Goal: Information Seeking & Learning: Find contact information

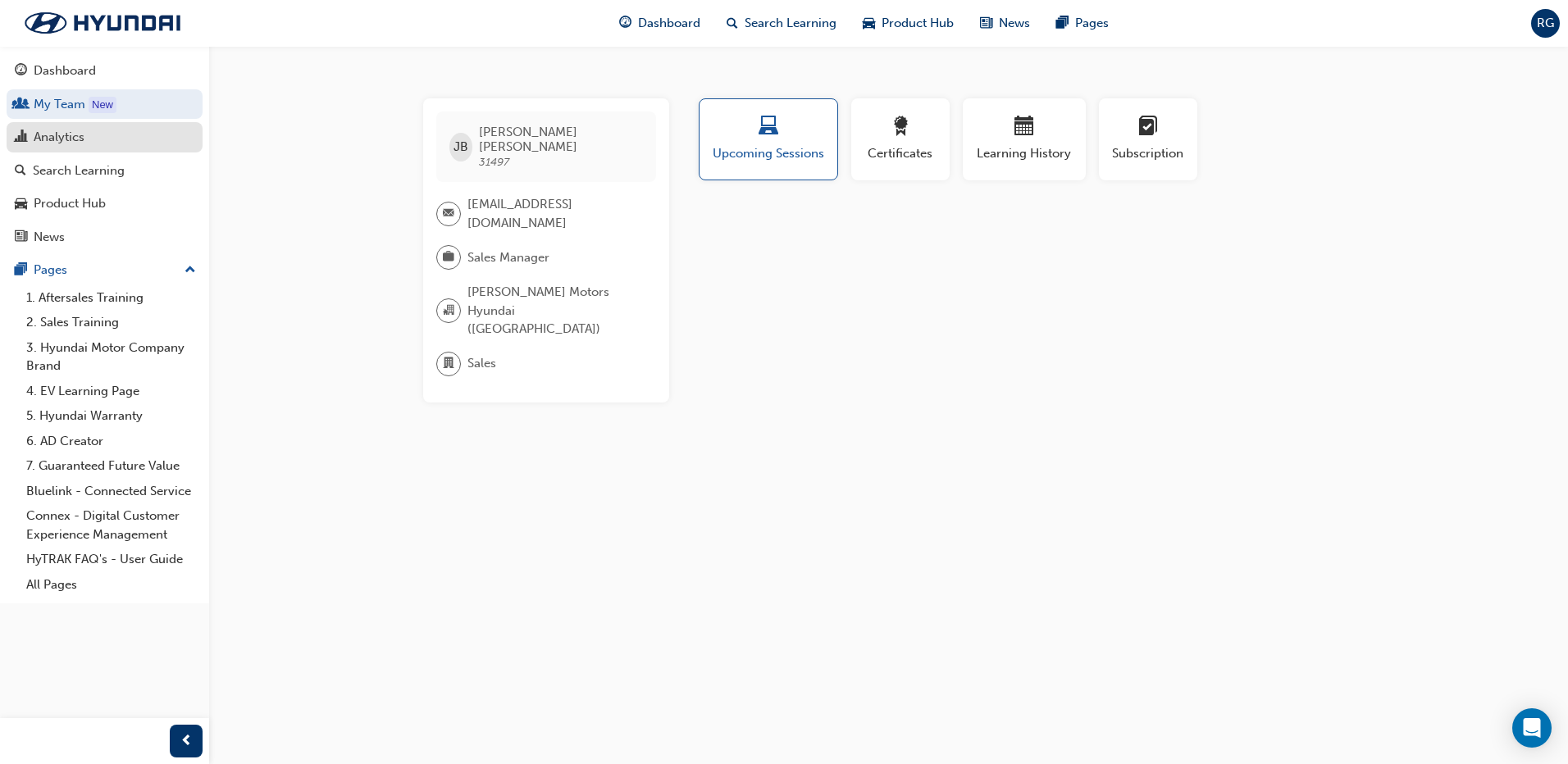
drag, startPoint x: 74, startPoint y: 132, endPoint x: 91, endPoint y: 127, distance: 17.7
click at [74, 132] on div "Analytics" at bounding box center [59, 136] width 51 height 18
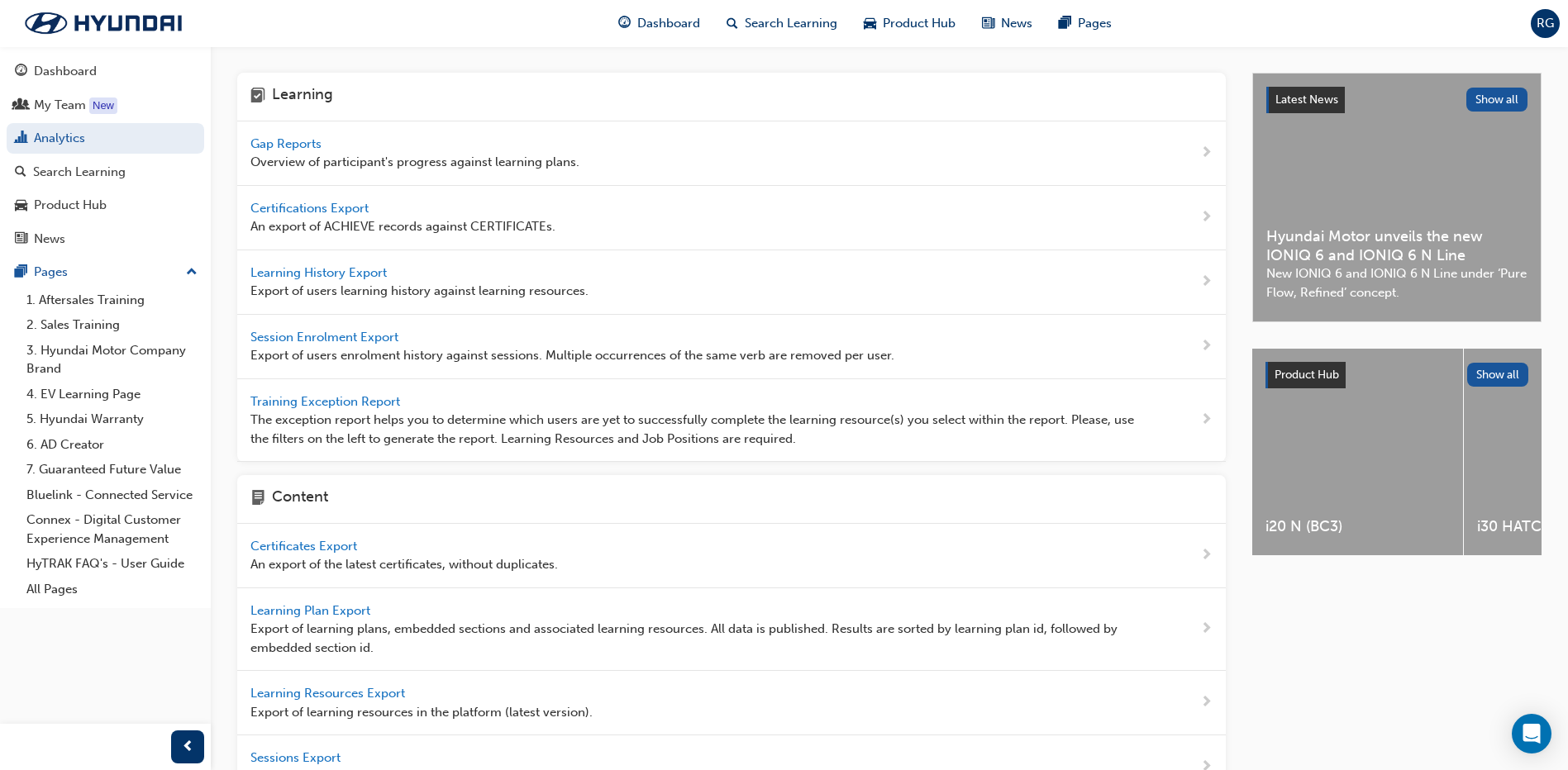
click at [288, 136] on span "Gap Reports" at bounding box center [288, 144] width 74 height 15
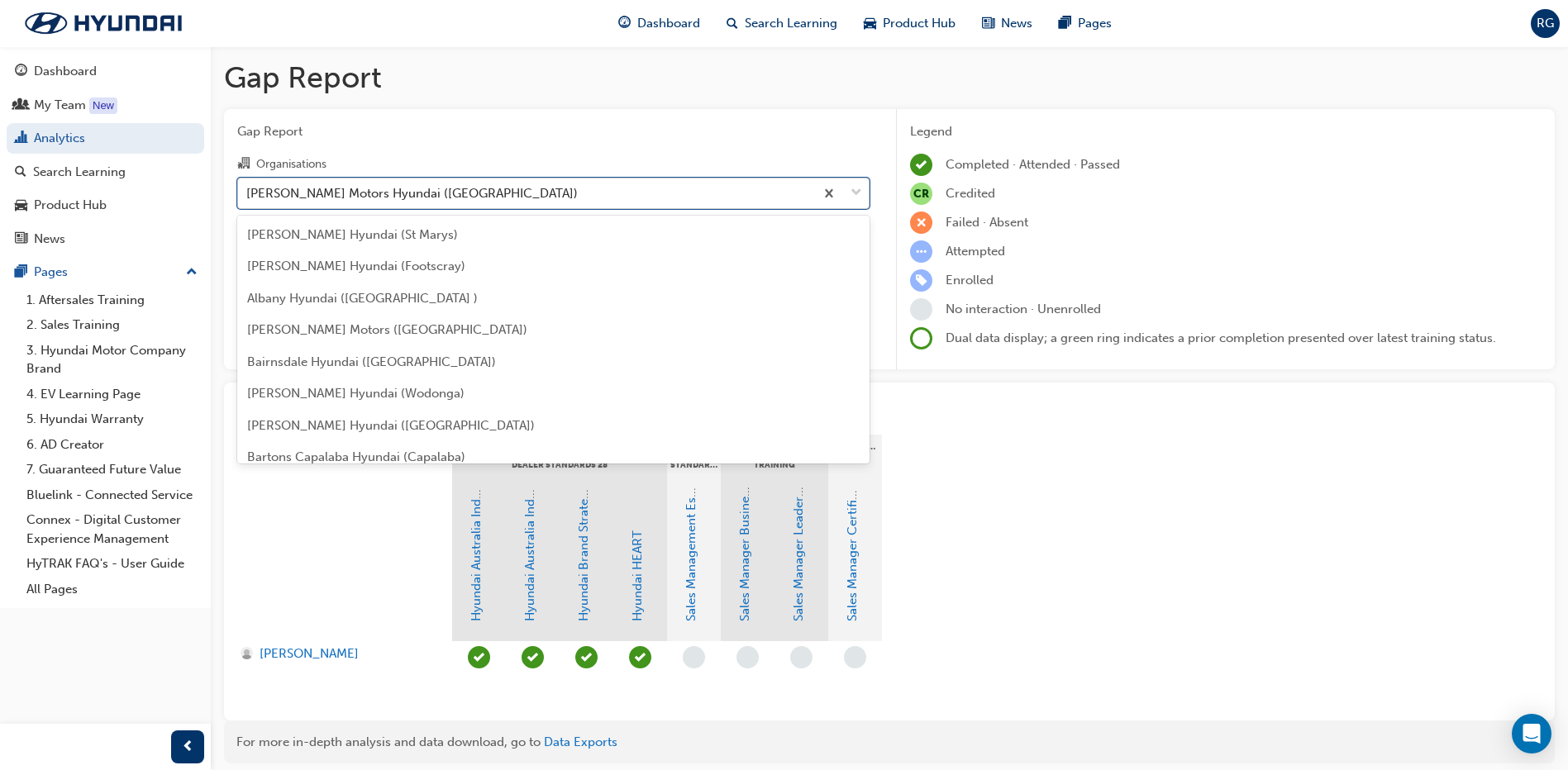
click at [438, 194] on div "[PERSON_NAME] Motors Hyundai ([GEOGRAPHIC_DATA])" at bounding box center [412, 192] width 332 height 19
click at [248, 194] on input "Organisations option [PERSON_NAME] Motors Hyundai ([GEOGRAPHIC_DATA]) focused, …" at bounding box center [247, 192] width 2 height 14
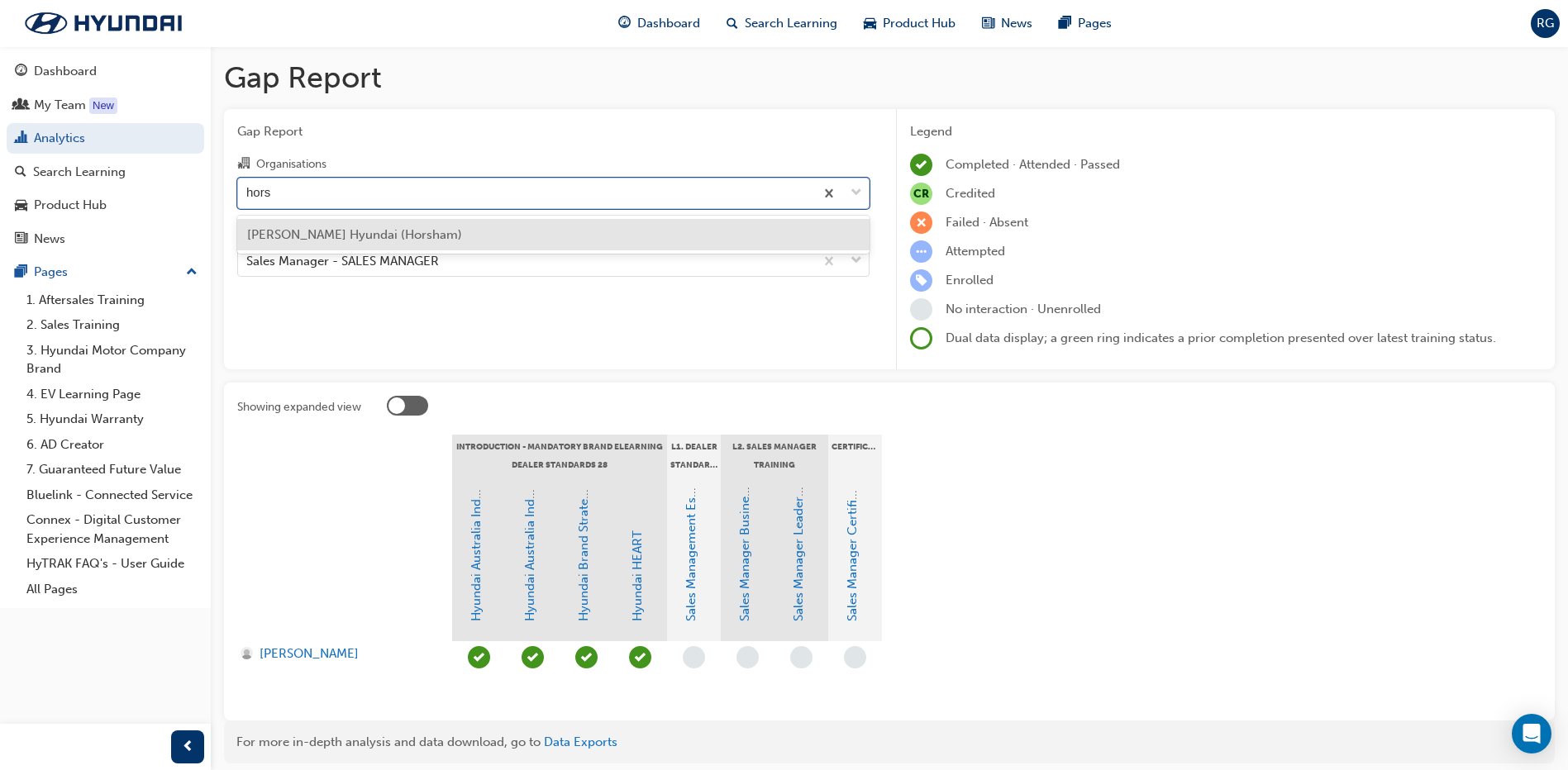
type input "horsh"
click at [418, 224] on div "[PERSON_NAME] Hyundai (Horsham)" at bounding box center [553, 235] width 632 height 32
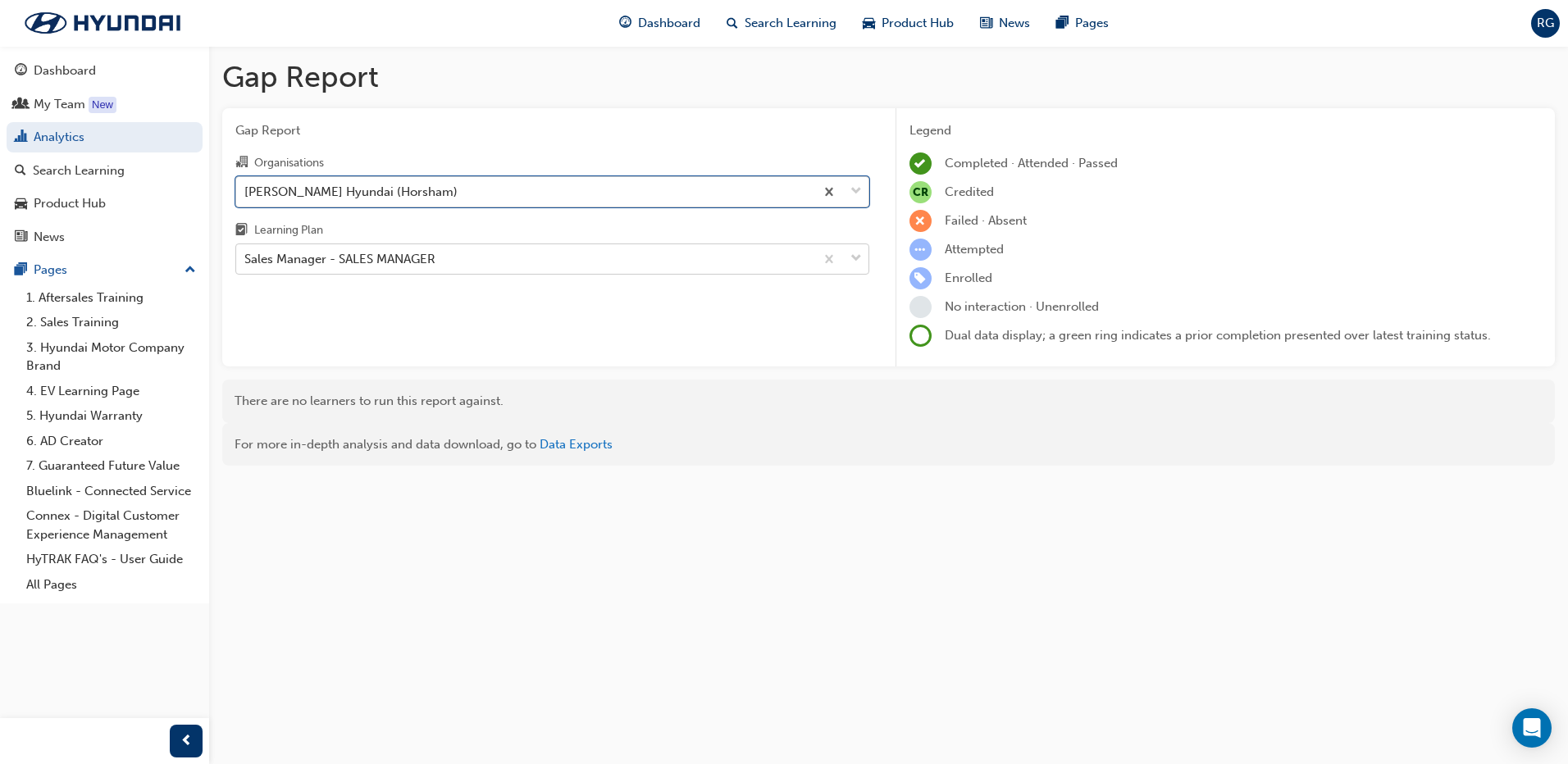
click at [404, 251] on div "Sales Manager - SALES MANAGER" at bounding box center [339, 258] width 191 height 18
click at [246, 251] on input "Learning Plan Sales Manager - SALES MANAGER" at bounding box center [245, 258] width 2 height 14
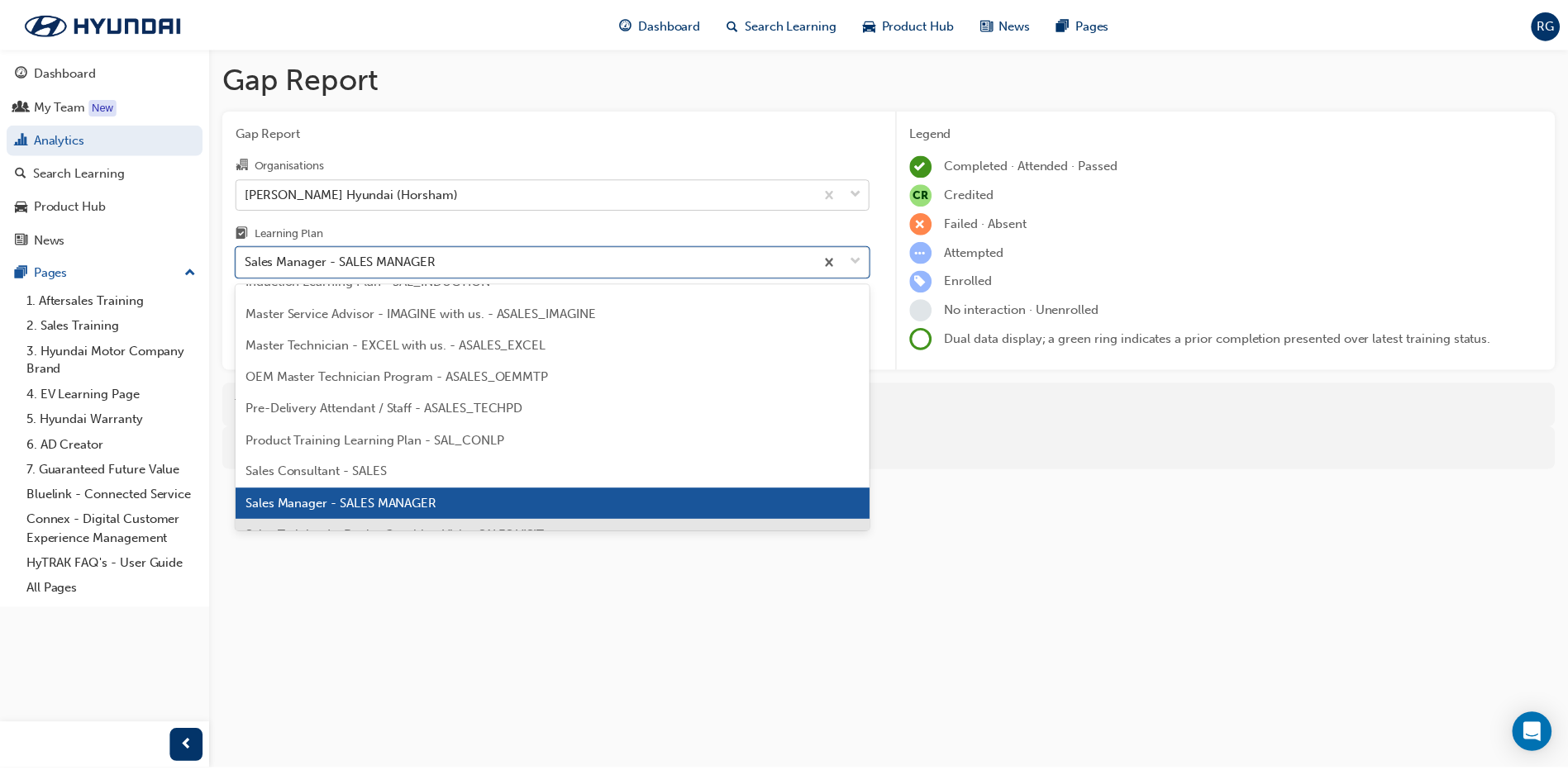
scroll to position [777, 0]
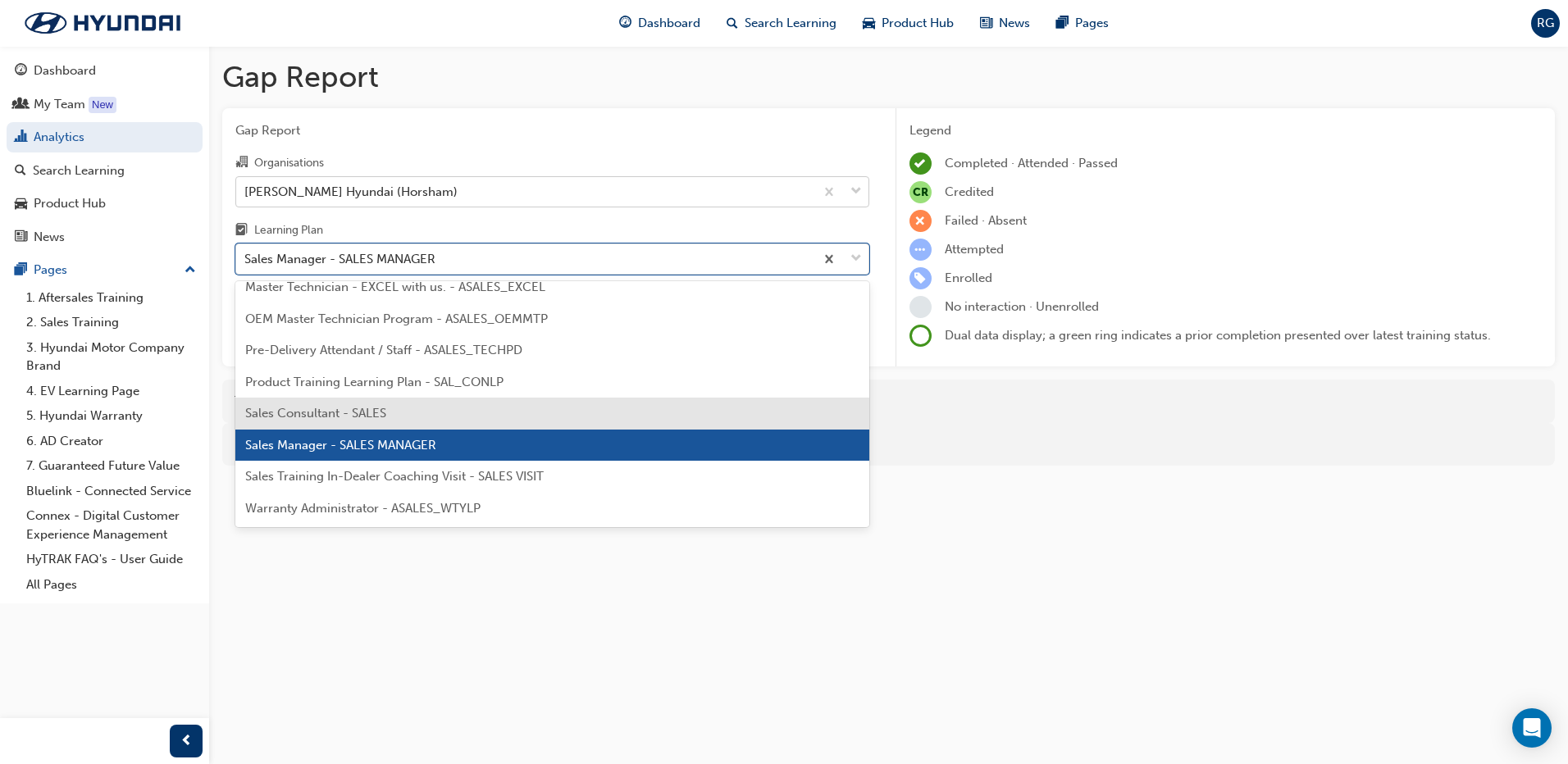
click at [340, 411] on span "Sales Consultant - SALES" at bounding box center [316, 413] width 141 height 15
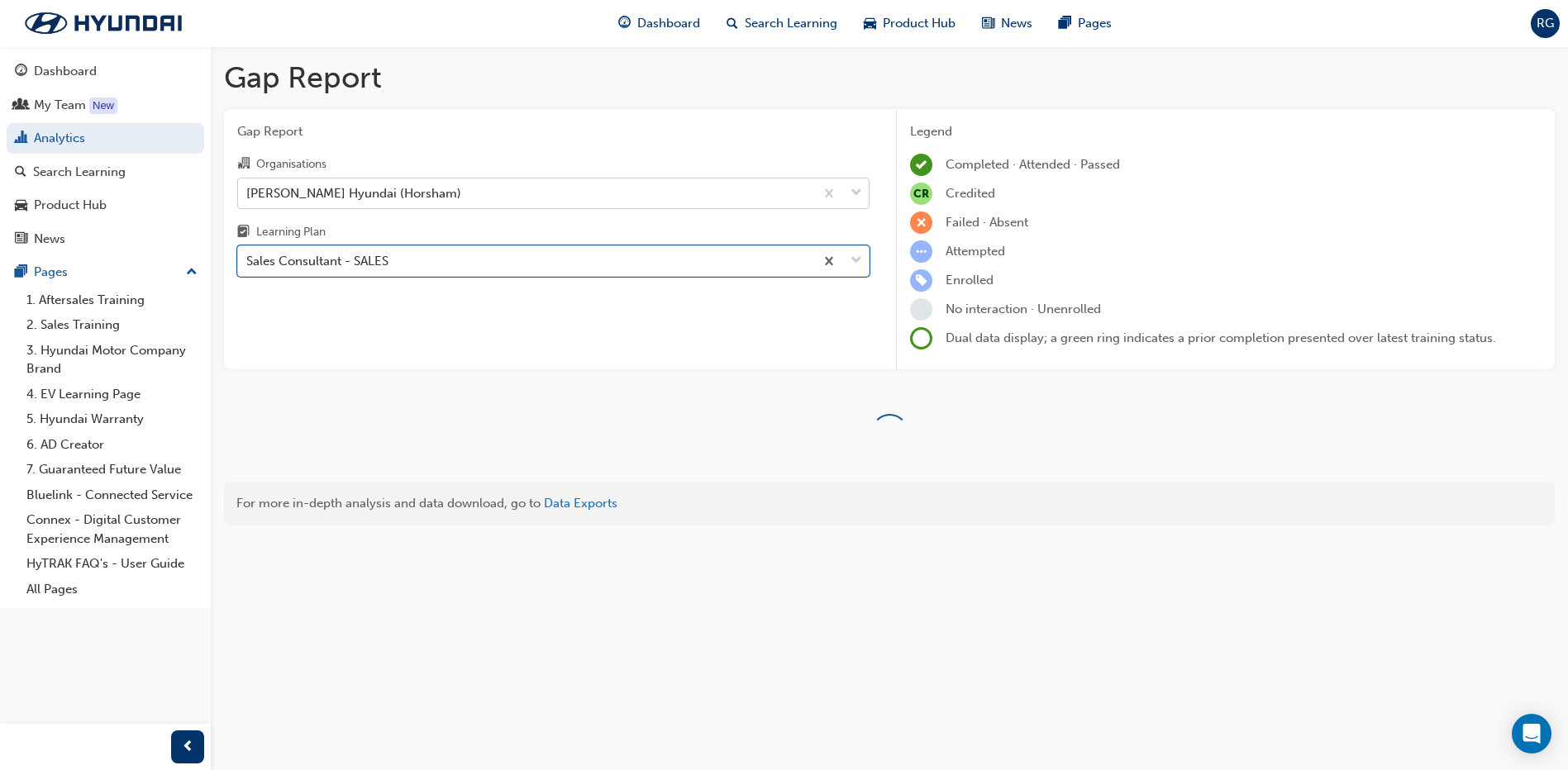
click at [397, 310] on div "Gap Report Organisations [PERSON_NAME] Hyundai (Horsham) Learning Plan option S…" at bounding box center [553, 239] width 659 height 261
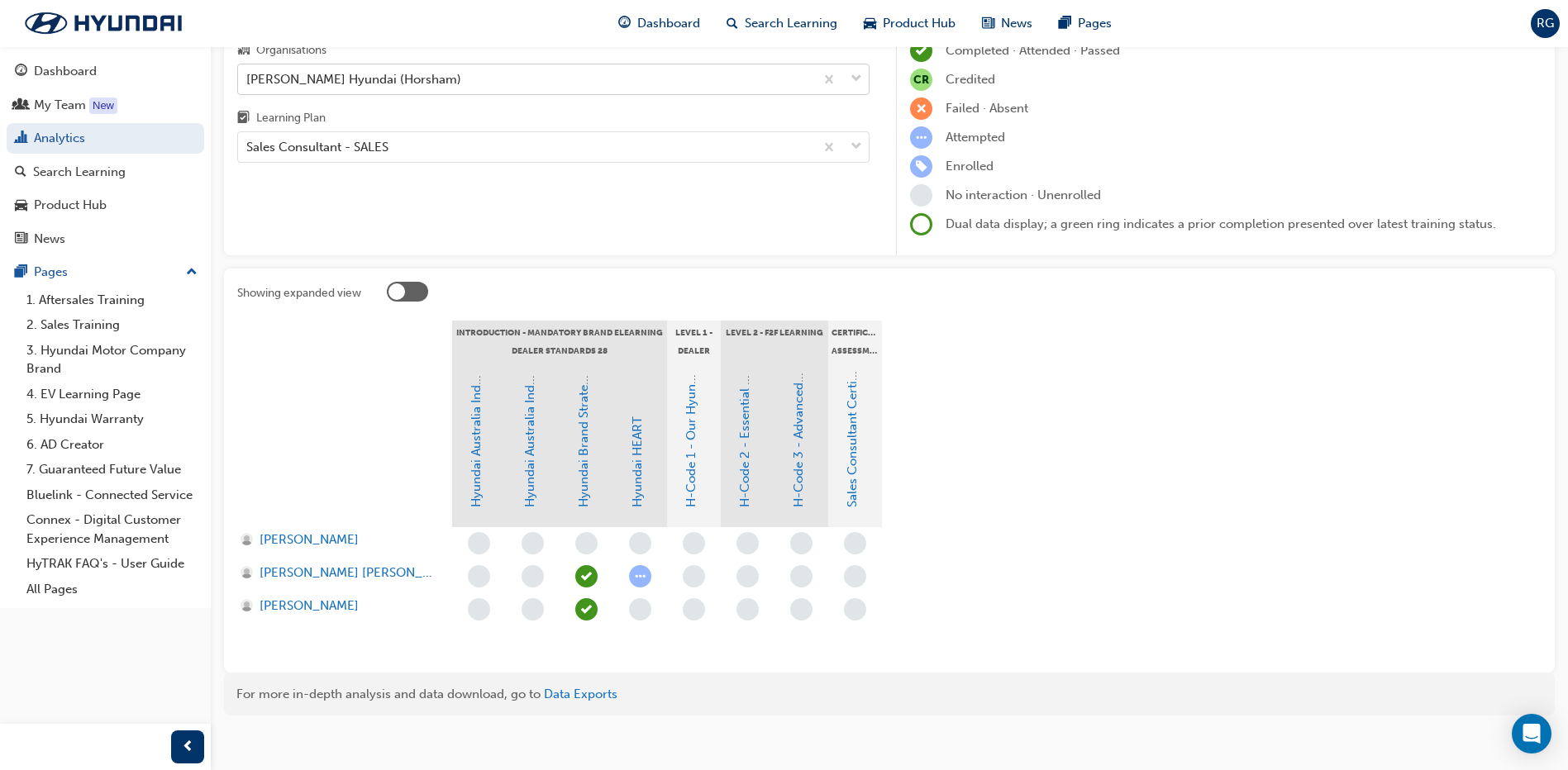
scroll to position [128, 0]
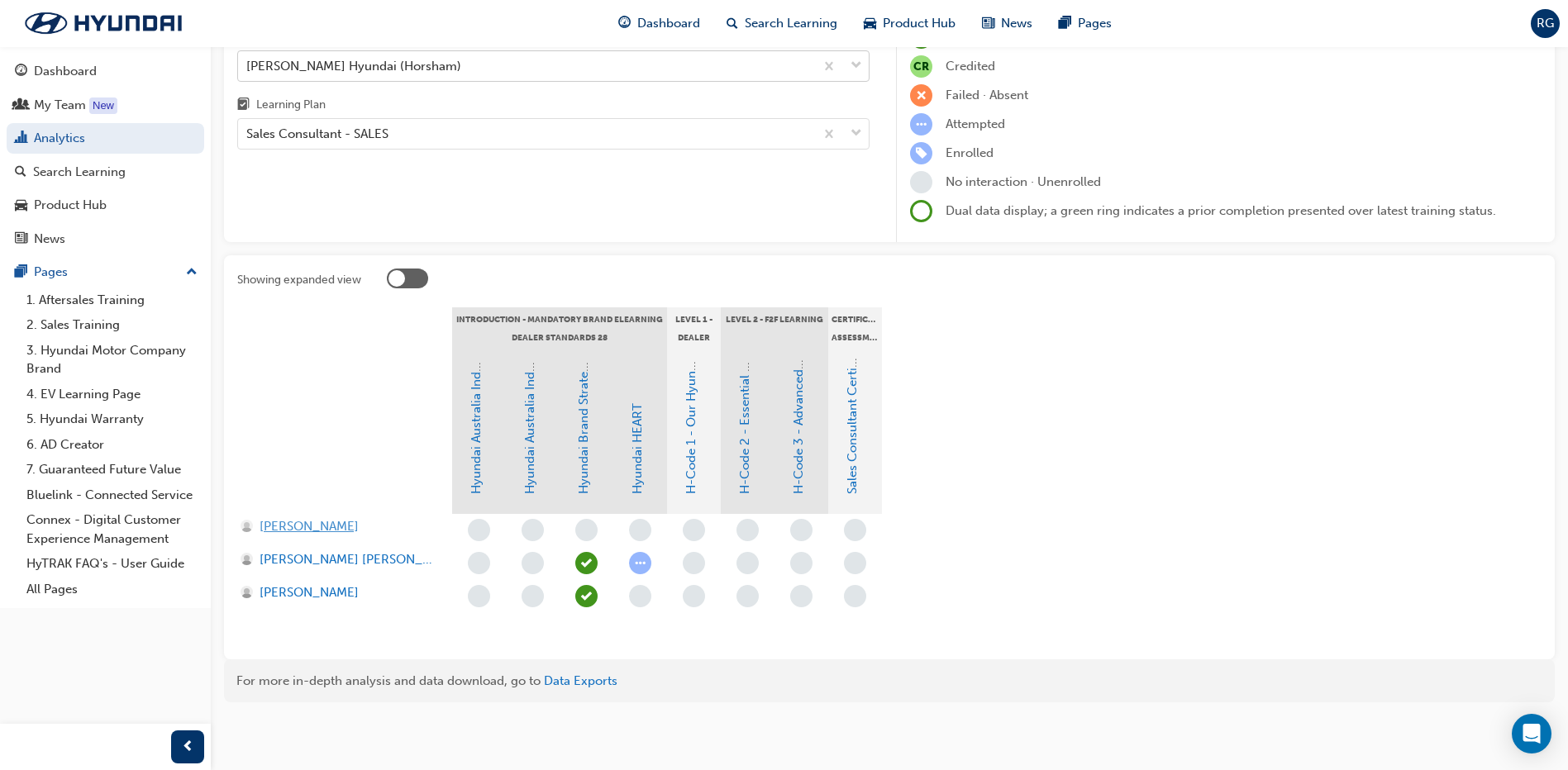
click at [283, 531] on span "[PERSON_NAME]" at bounding box center [309, 526] width 99 height 19
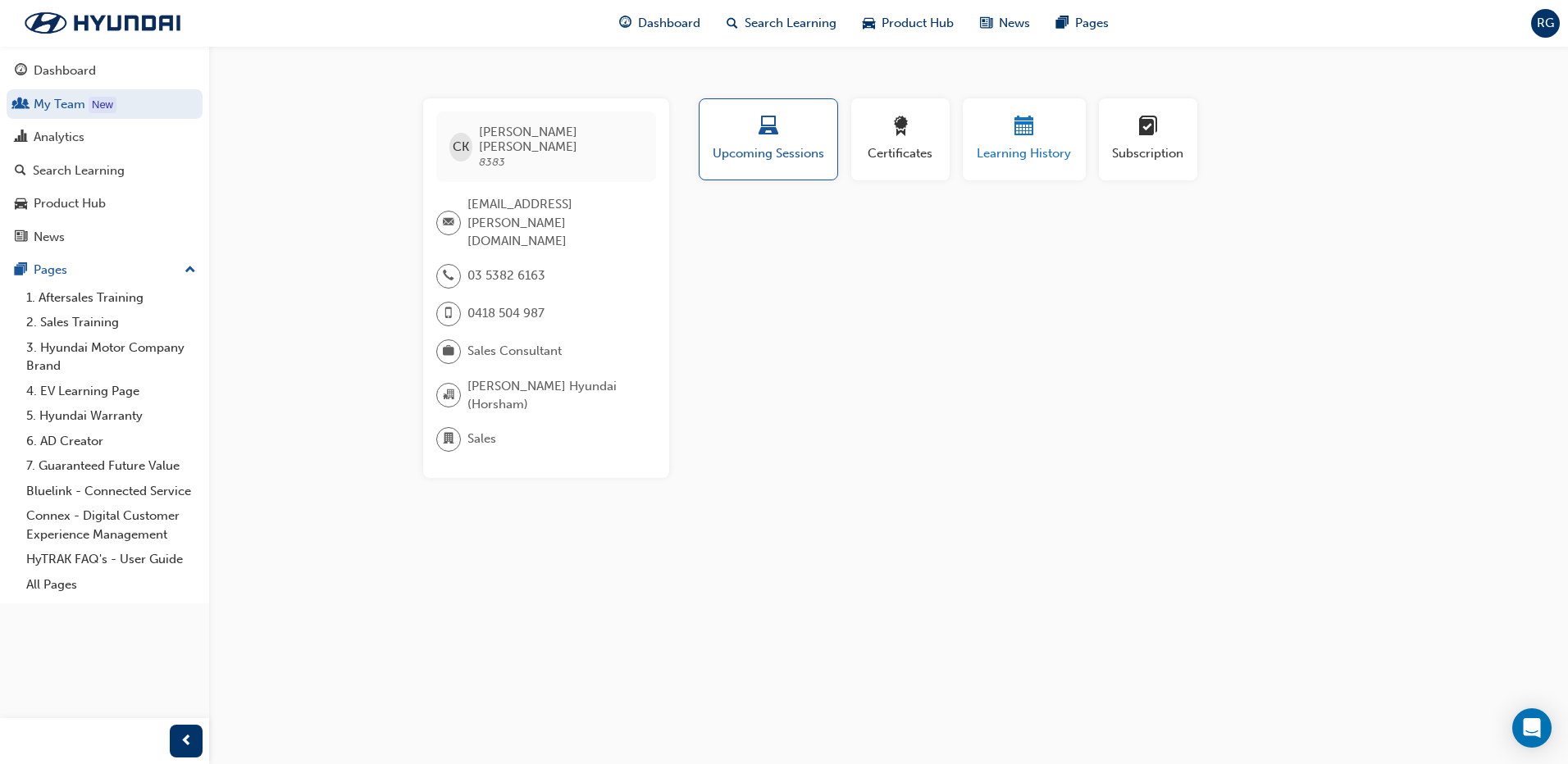
click at [1022, 147] on span "Learning History" at bounding box center [1025, 153] width 98 height 18
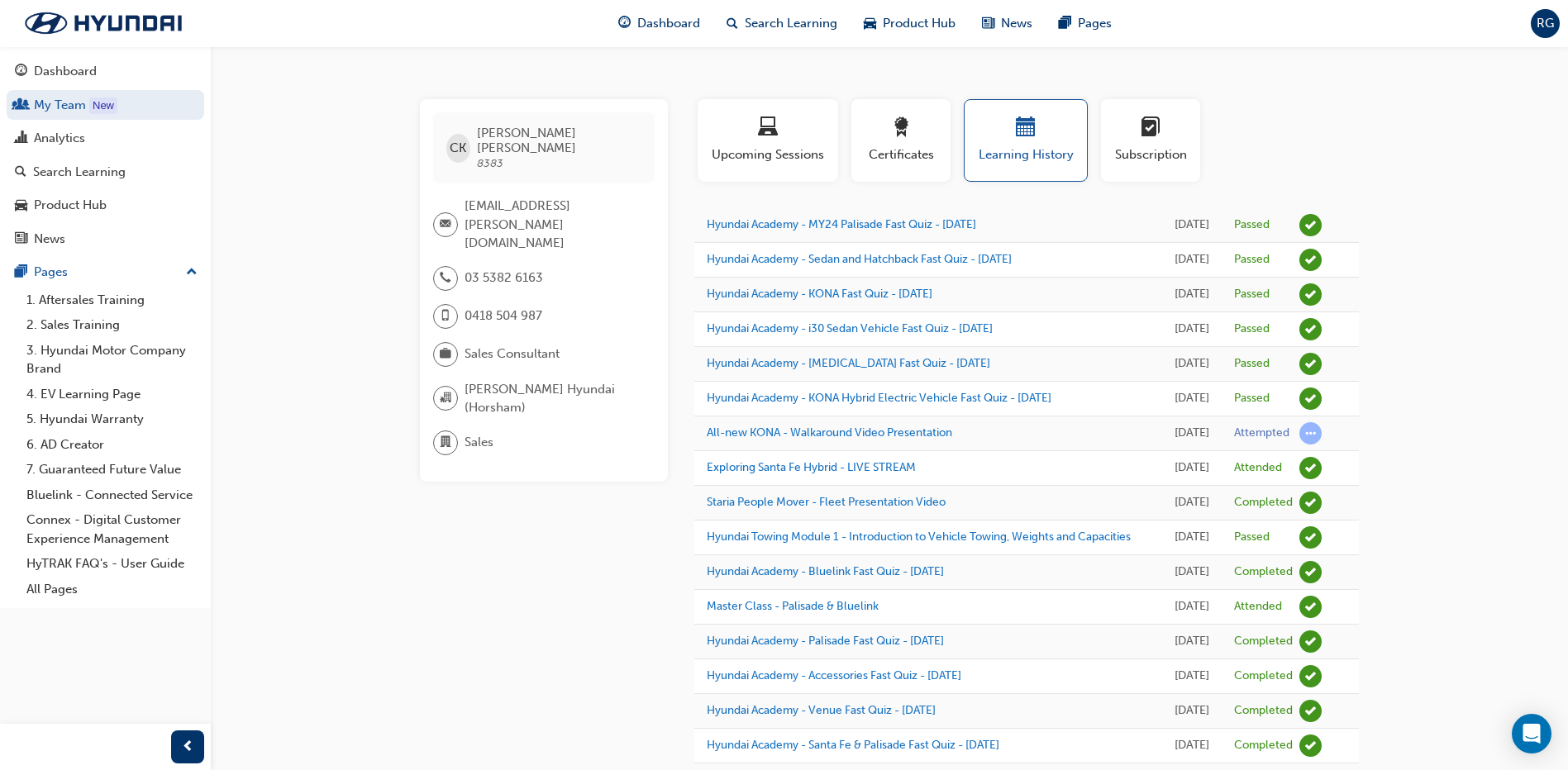
scroll to position [128, 0]
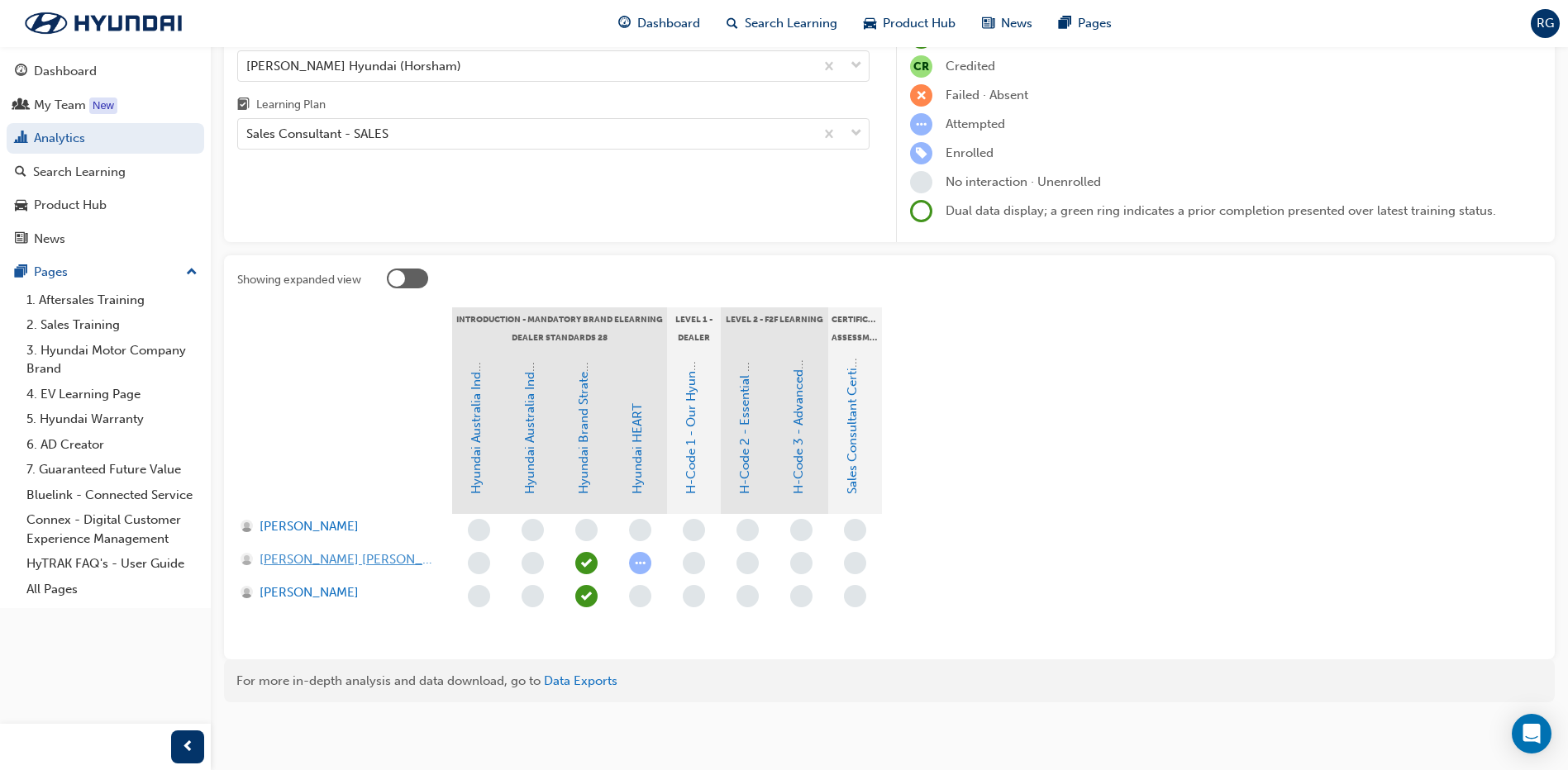
click at [300, 559] on span "[PERSON_NAME] [PERSON_NAME]" at bounding box center [348, 559] width 177 height 19
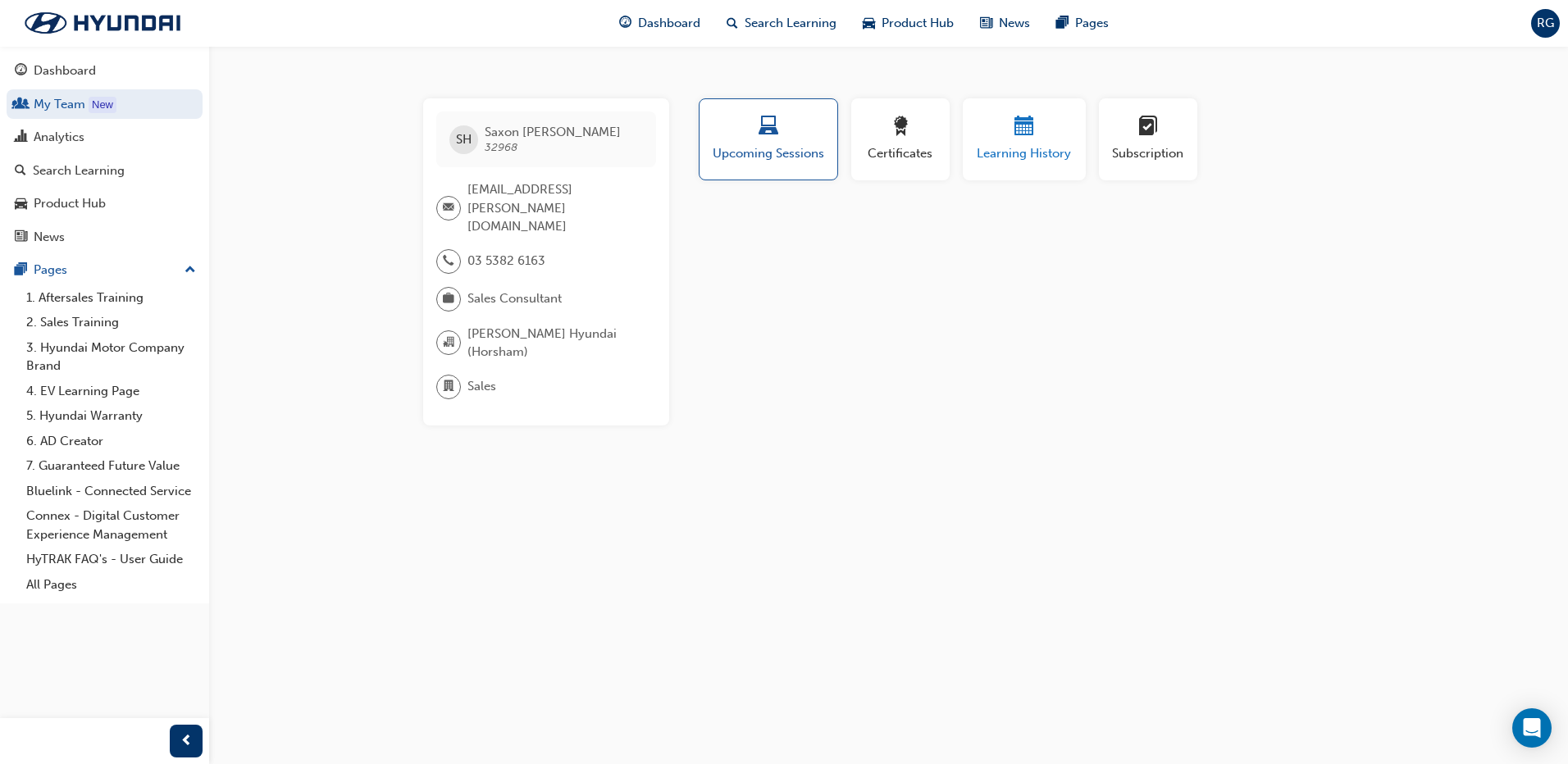
click at [1012, 146] on span "Learning History" at bounding box center [1025, 153] width 98 height 18
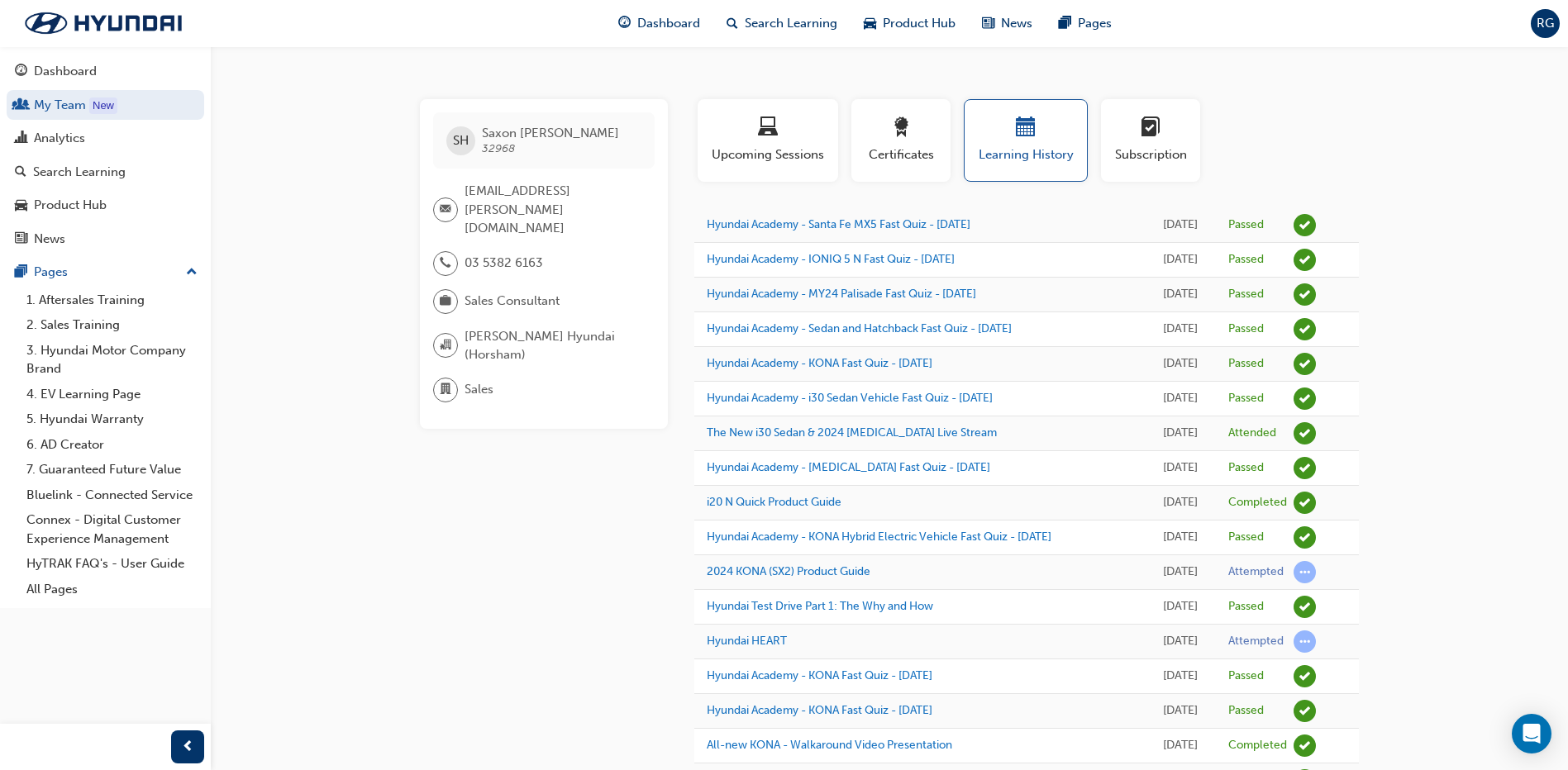
scroll to position [128, 0]
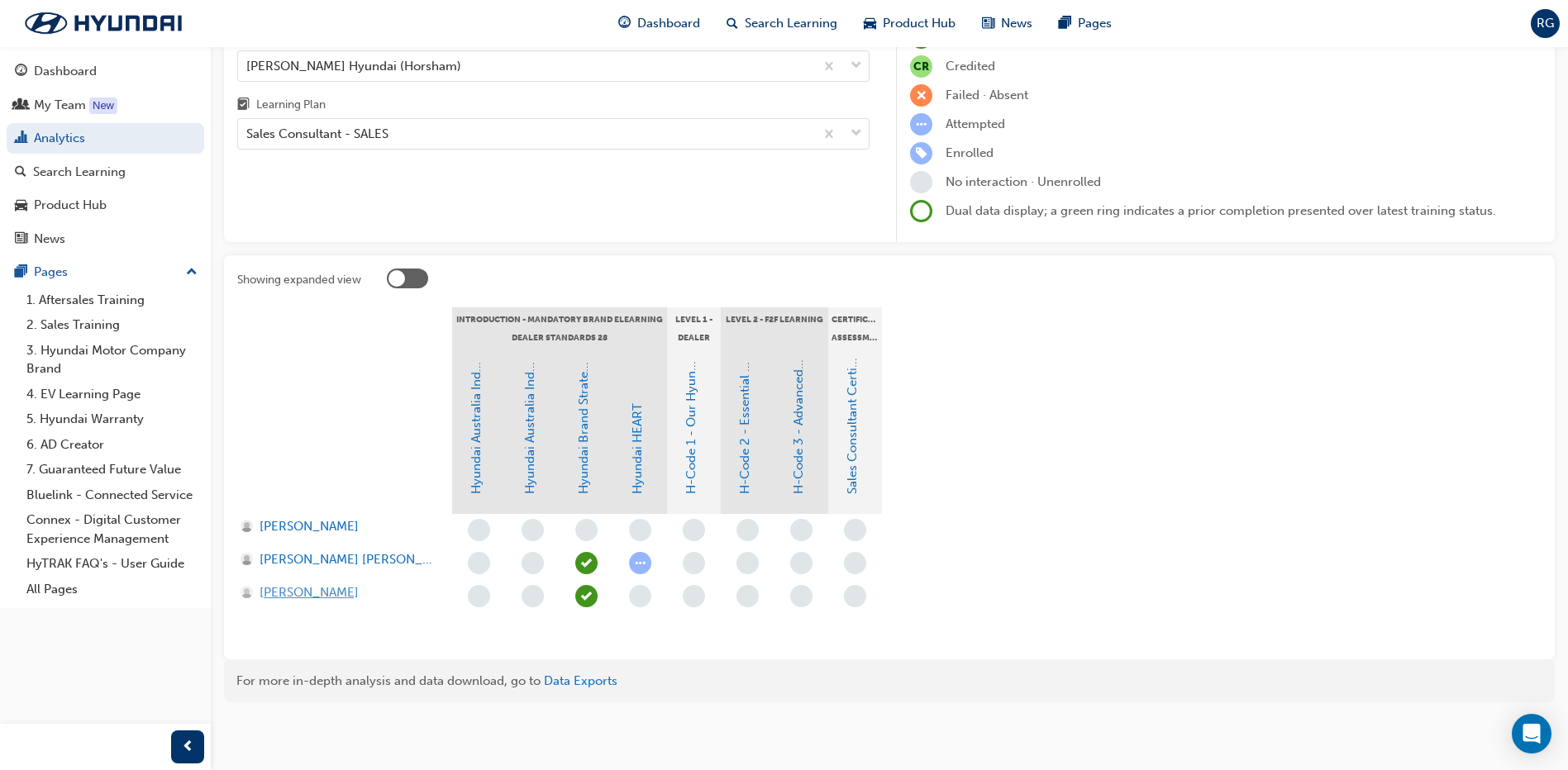
click at [293, 593] on span "[PERSON_NAME]" at bounding box center [309, 592] width 99 height 19
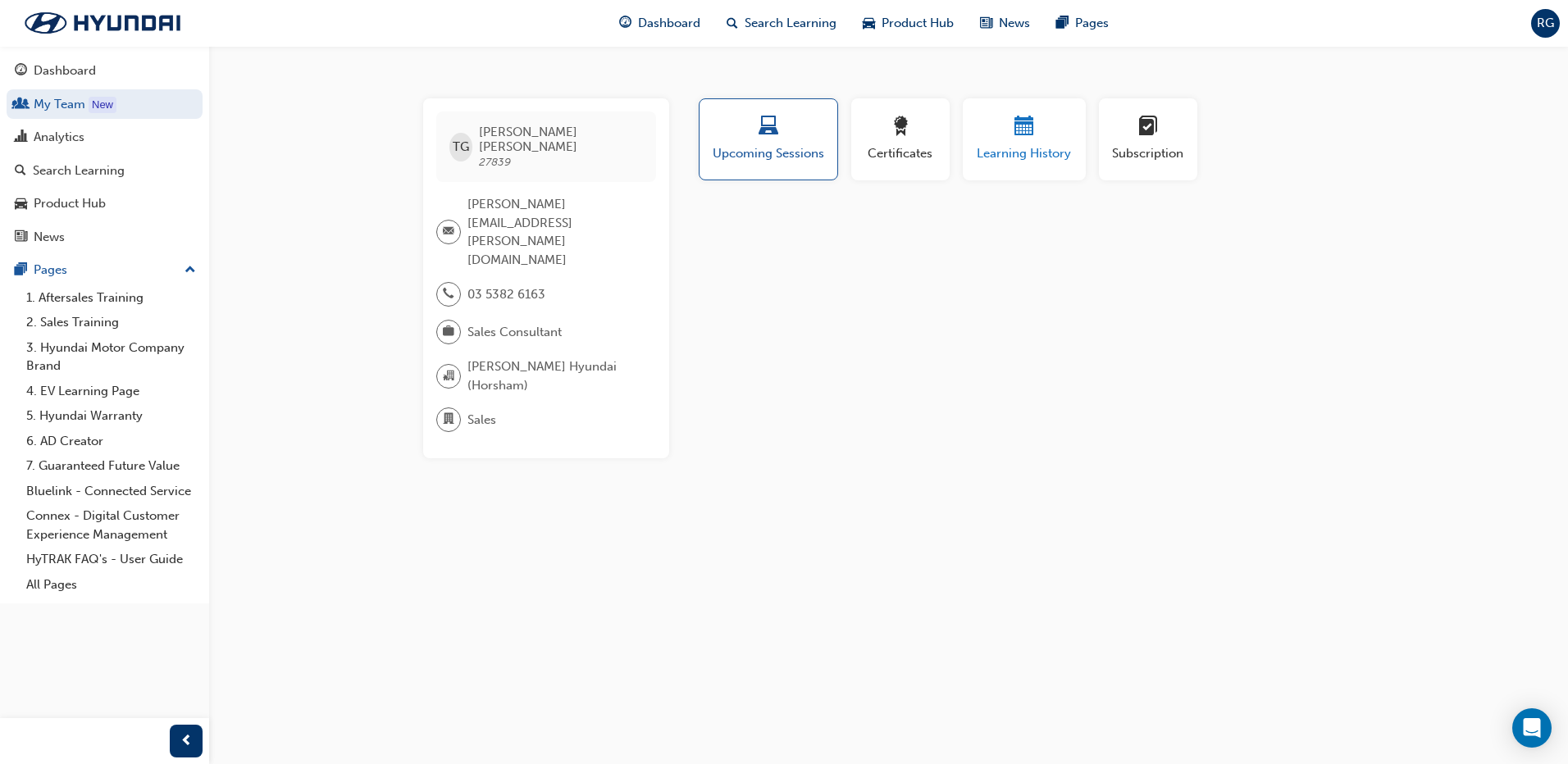
click at [993, 142] on div "Learning History" at bounding box center [1025, 139] width 98 height 47
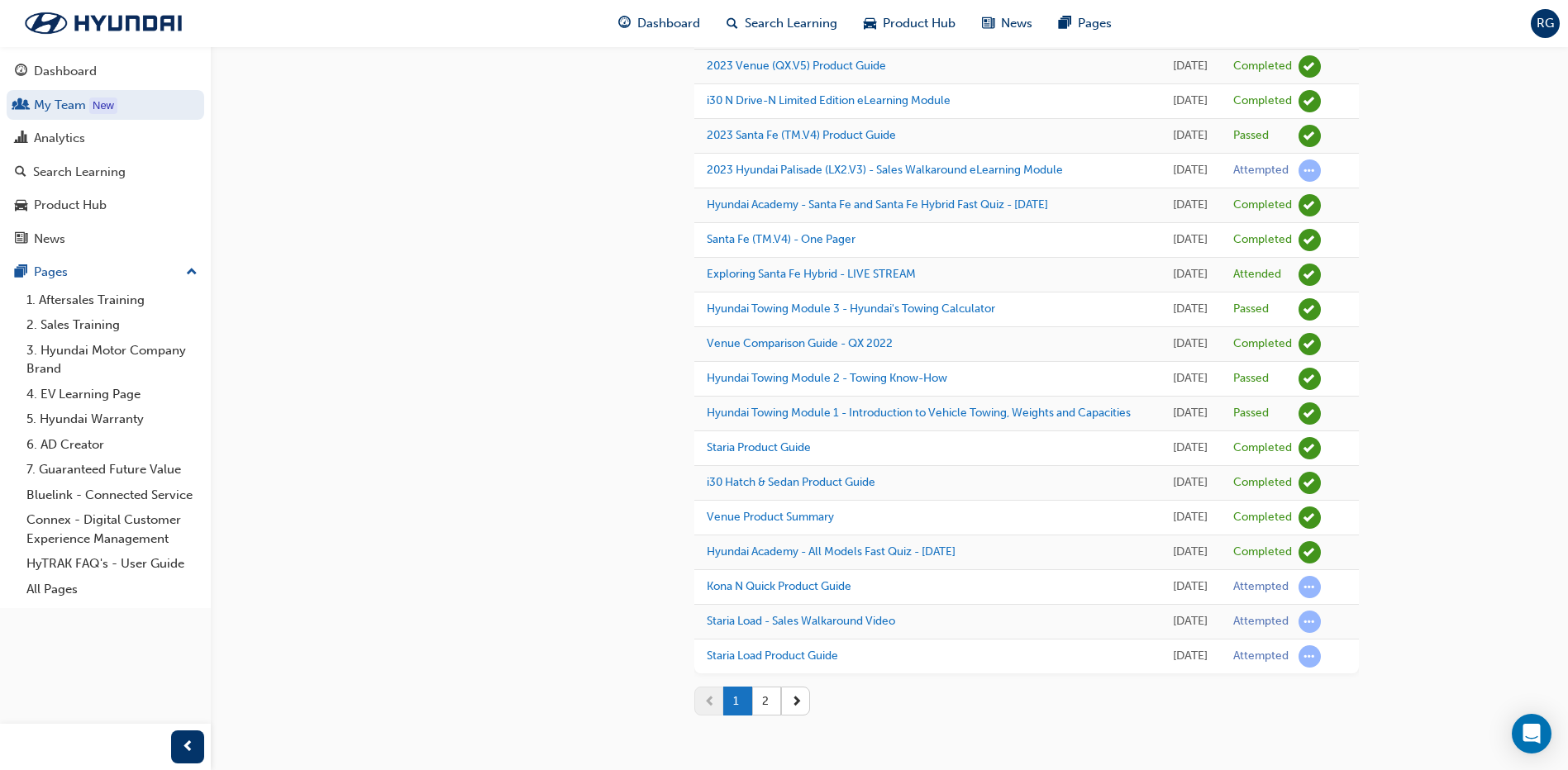
scroll to position [1760, 0]
click at [771, 702] on button "2" at bounding box center [767, 701] width 29 height 29
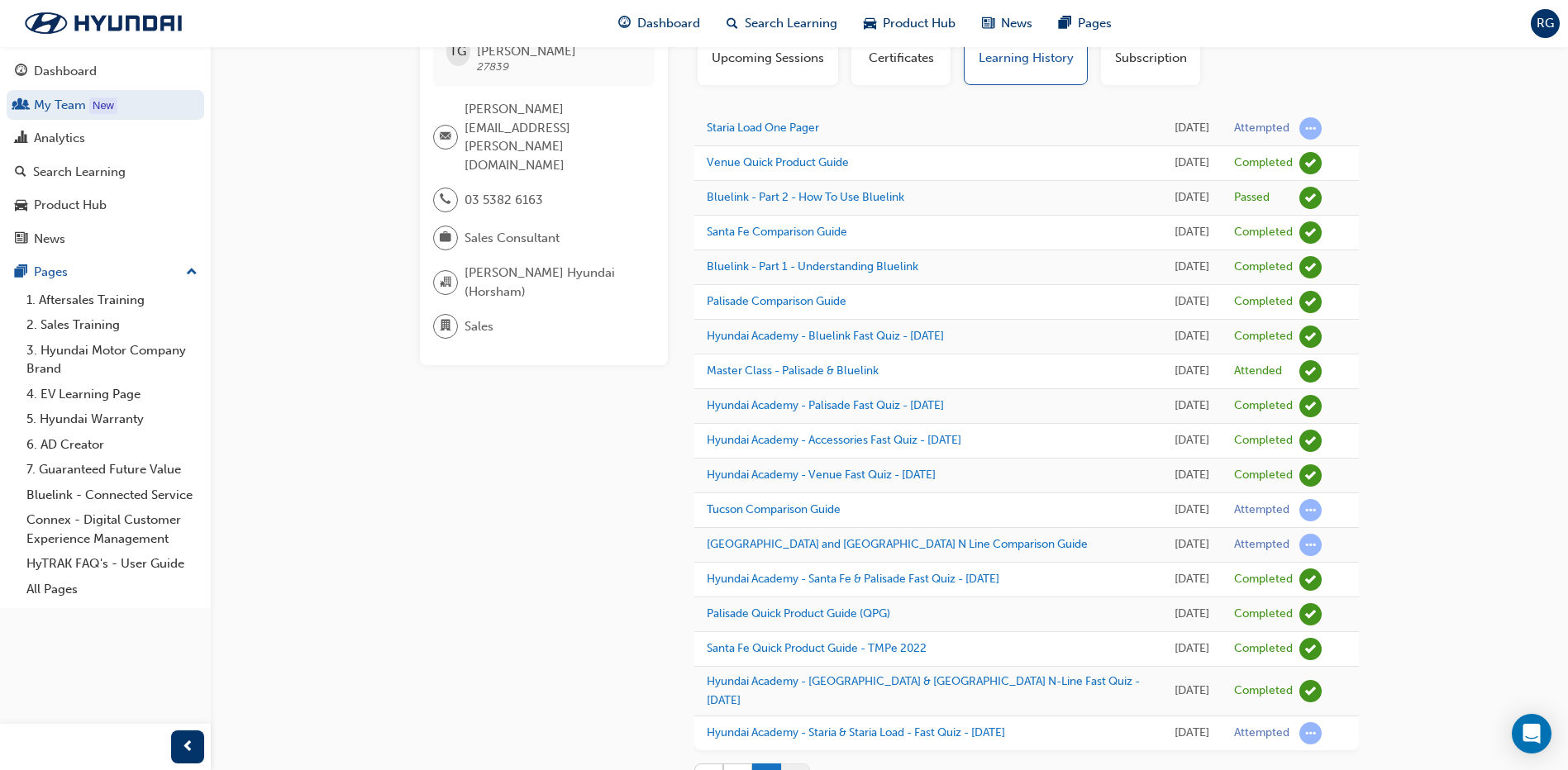
scroll to position [0, 0]
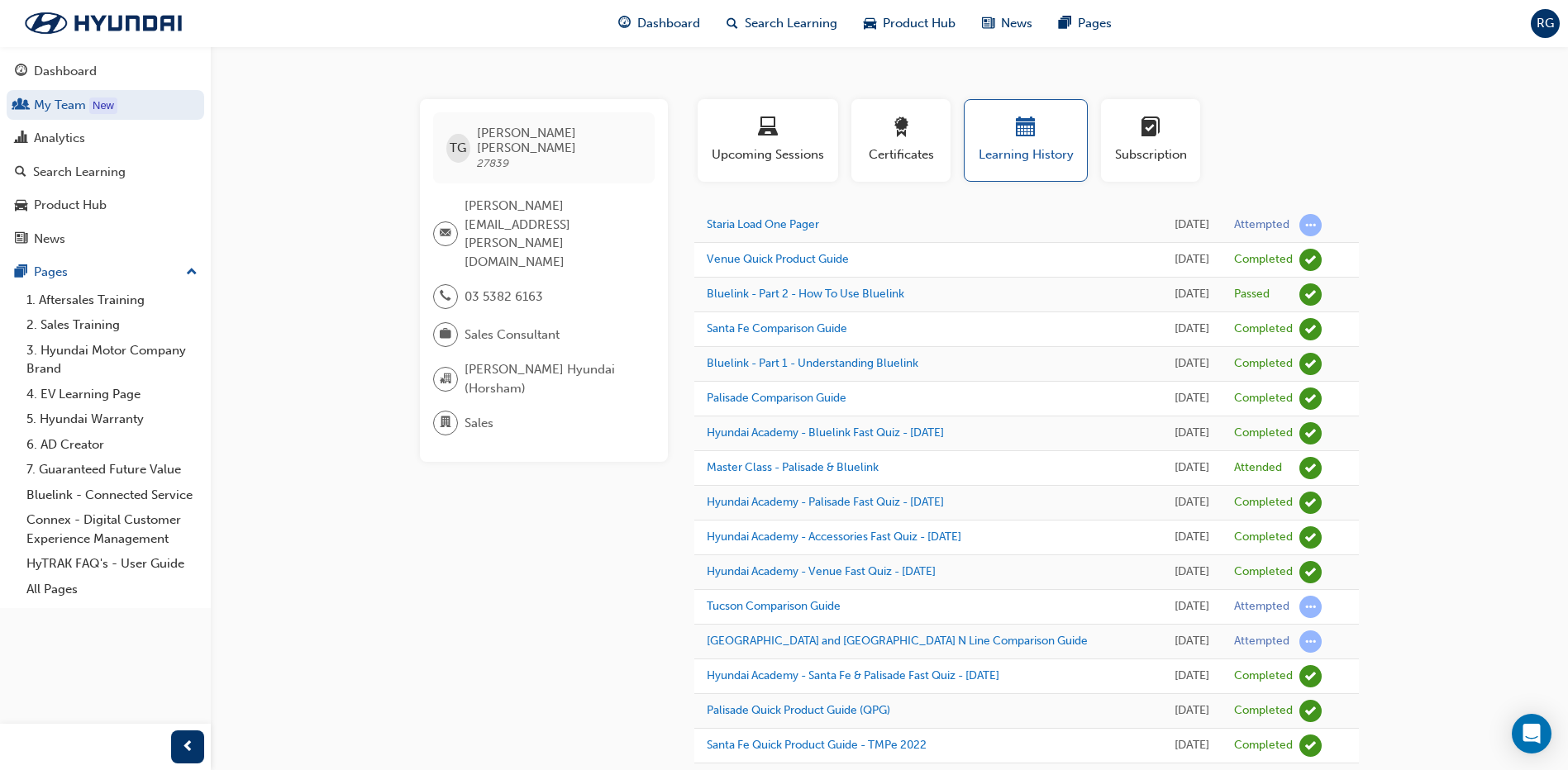
scroll to position [128, 0]
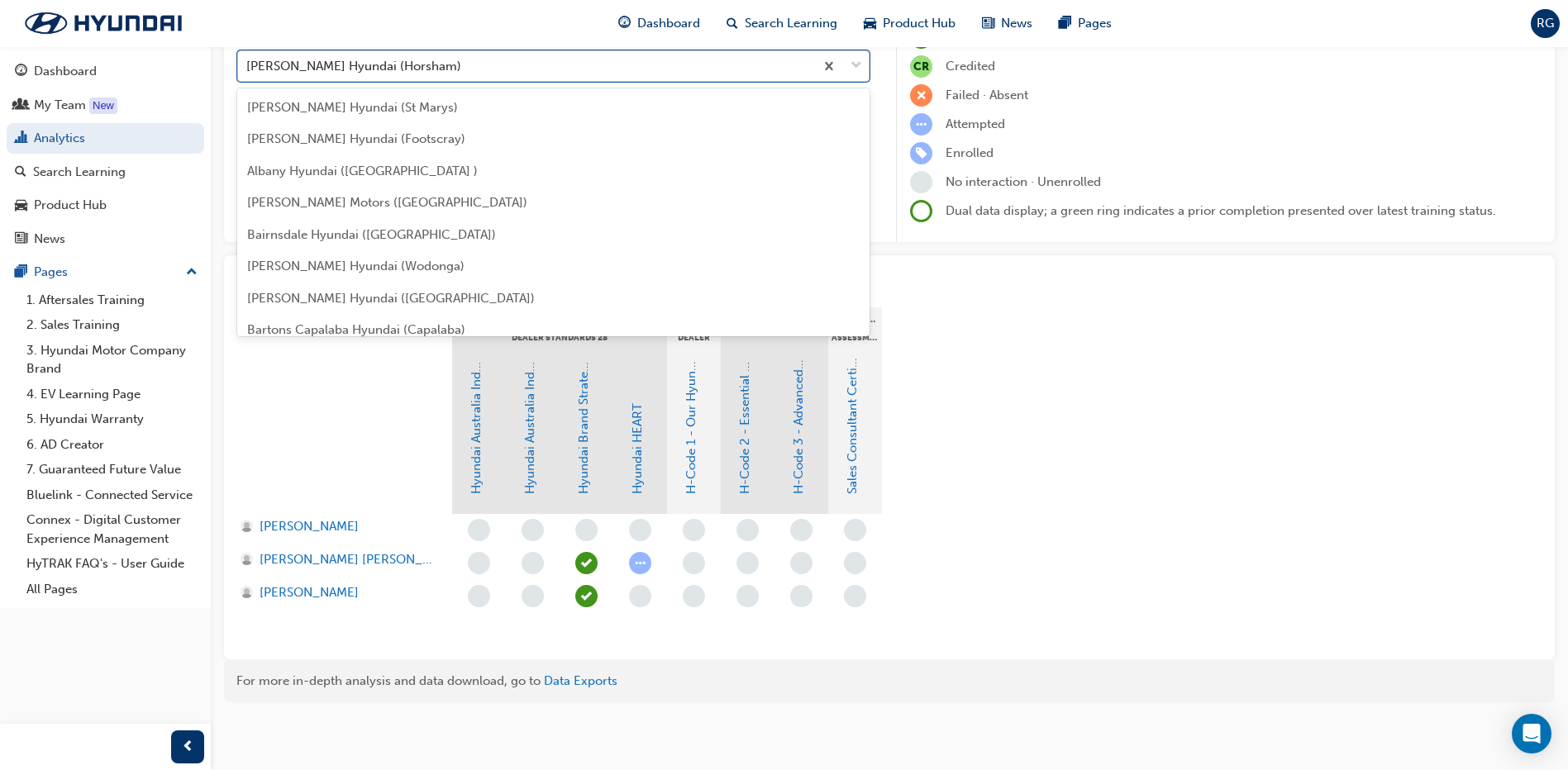
click at [408, 67] on div "[PERSON_NAME] Hyundai (Horsham)" at bounding box center [527, 66] width 576 height 29
click at [248, 67] on input "Organisations option [PERSON_NAME] Hyundai (Horsham) focused, 107 of 182. 182 r…" at bounding box center [247, 65] width 2 height 14
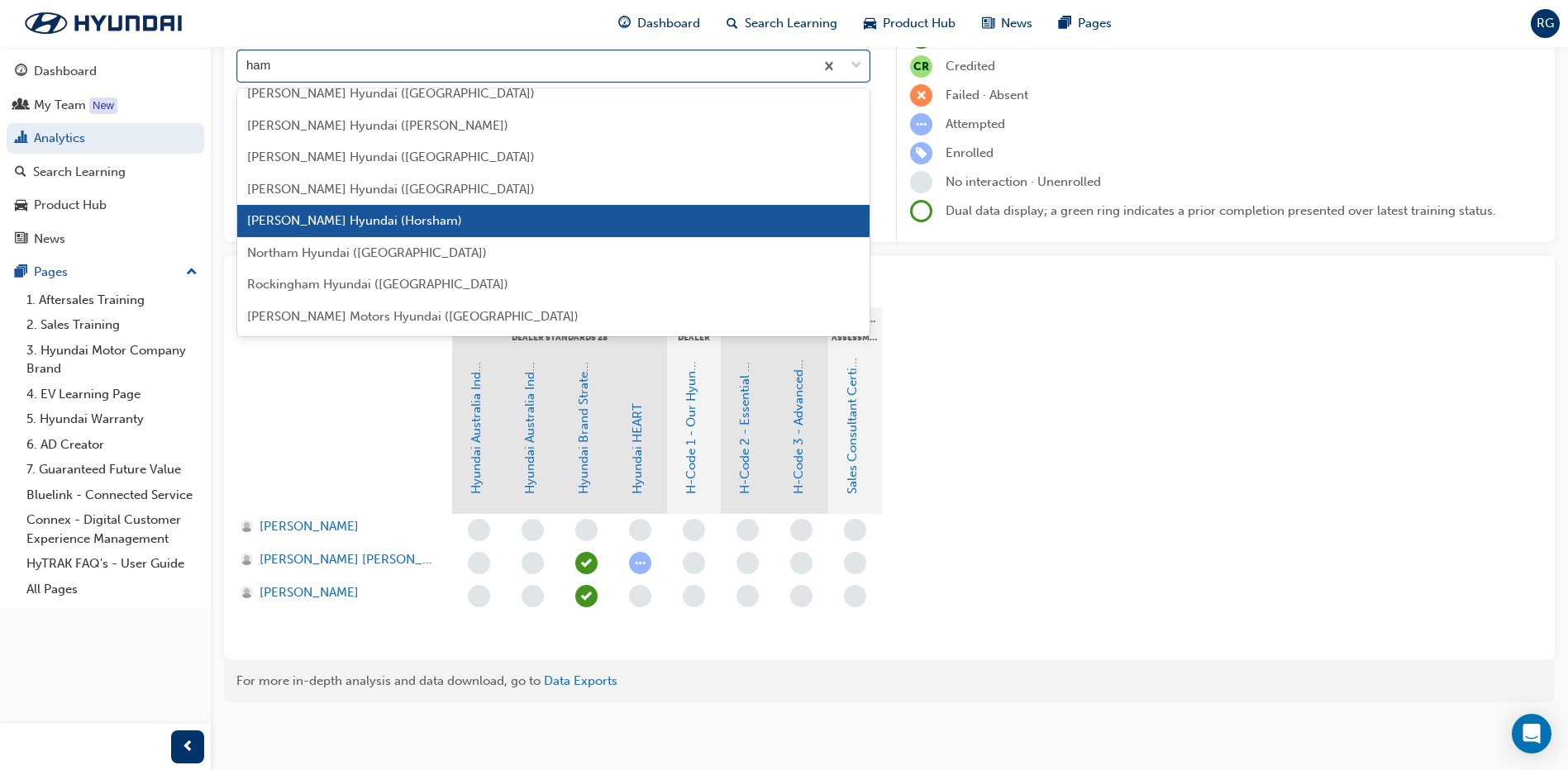
scroll to position [0, 0]
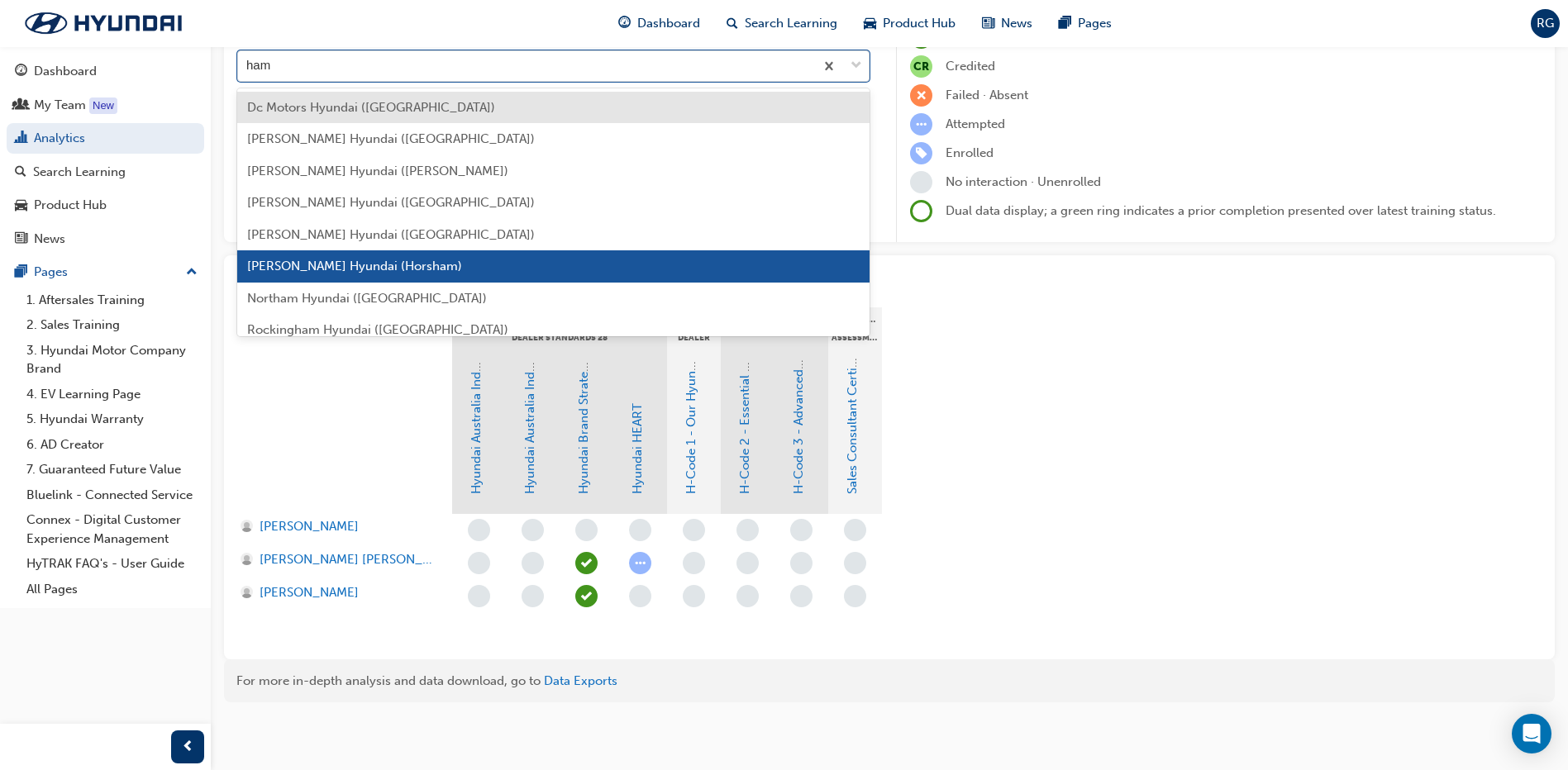
type input "hami"
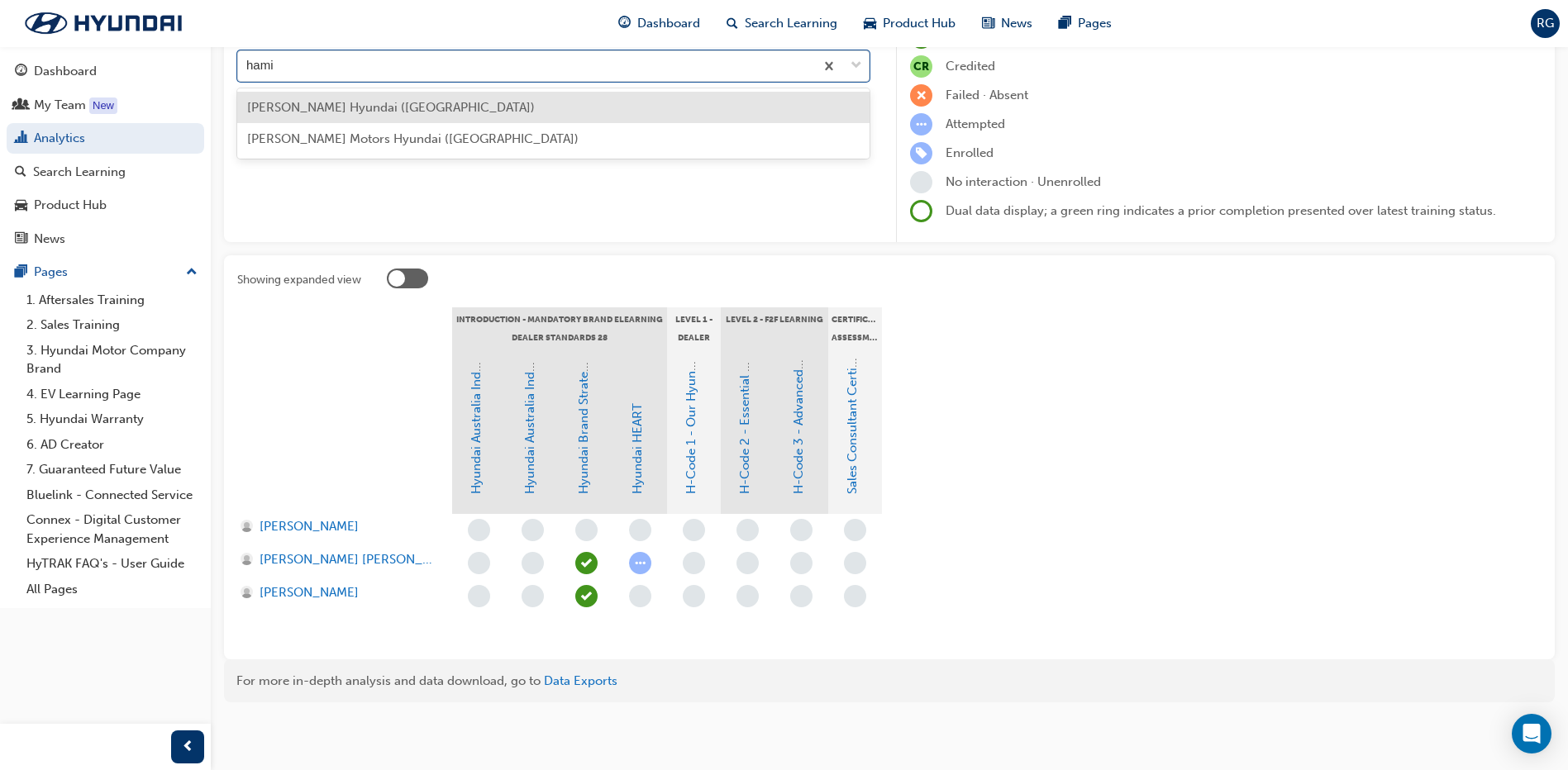
click at [361, 109] on span "[PERSON_NAME] Hyundai ([GEOGRAPHIC_DATA])" at bounding box center [391, 107] width 288 height 15
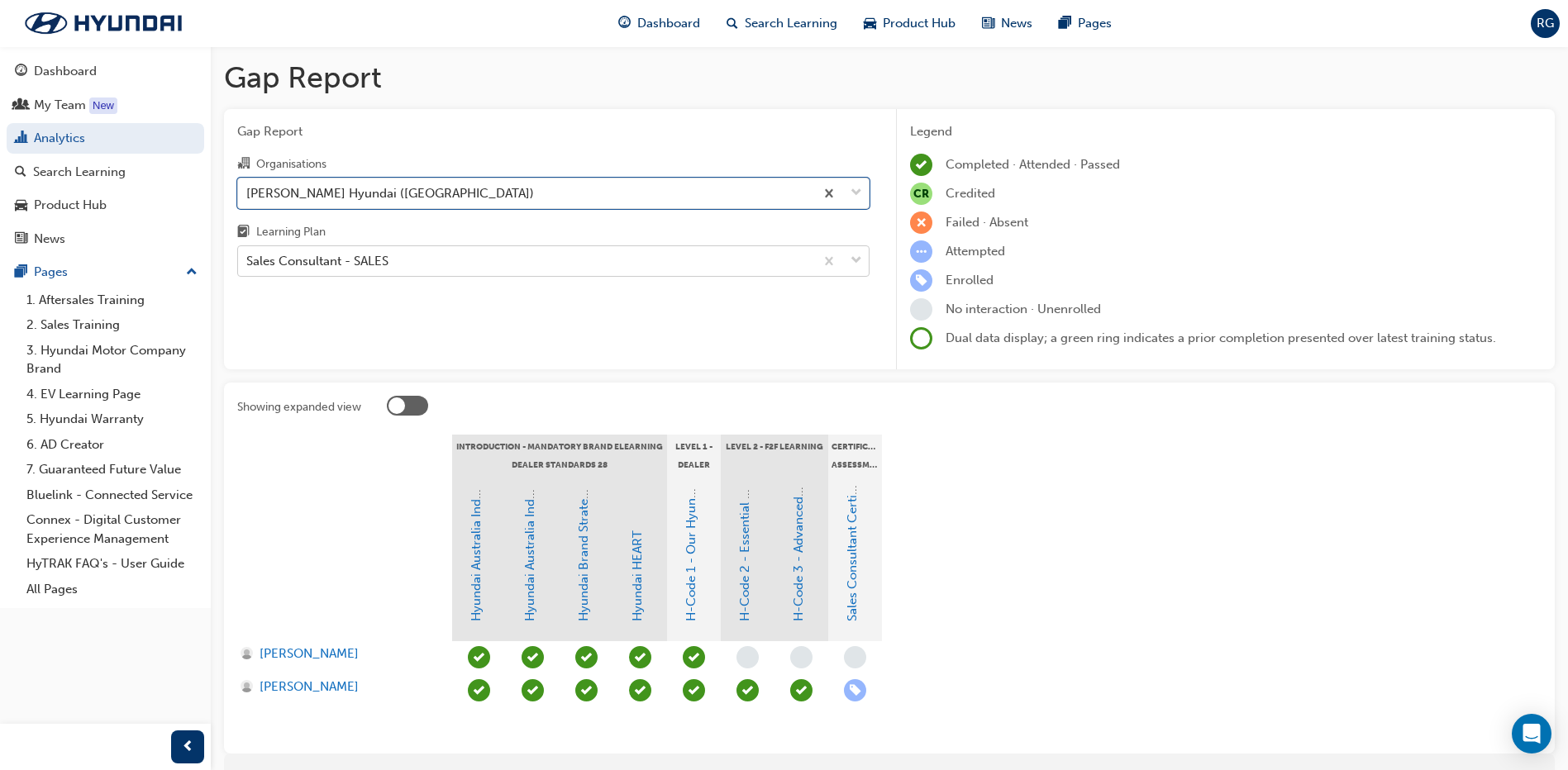
click at [449, 270] on div "Sales Consultant - SALES" at bounding box center [527, 261] width 576 height 29
click at [248, 268] on input "Learning Plan Sales Consultant - SALES" at bounding box center [247, 261] width 2 height 14
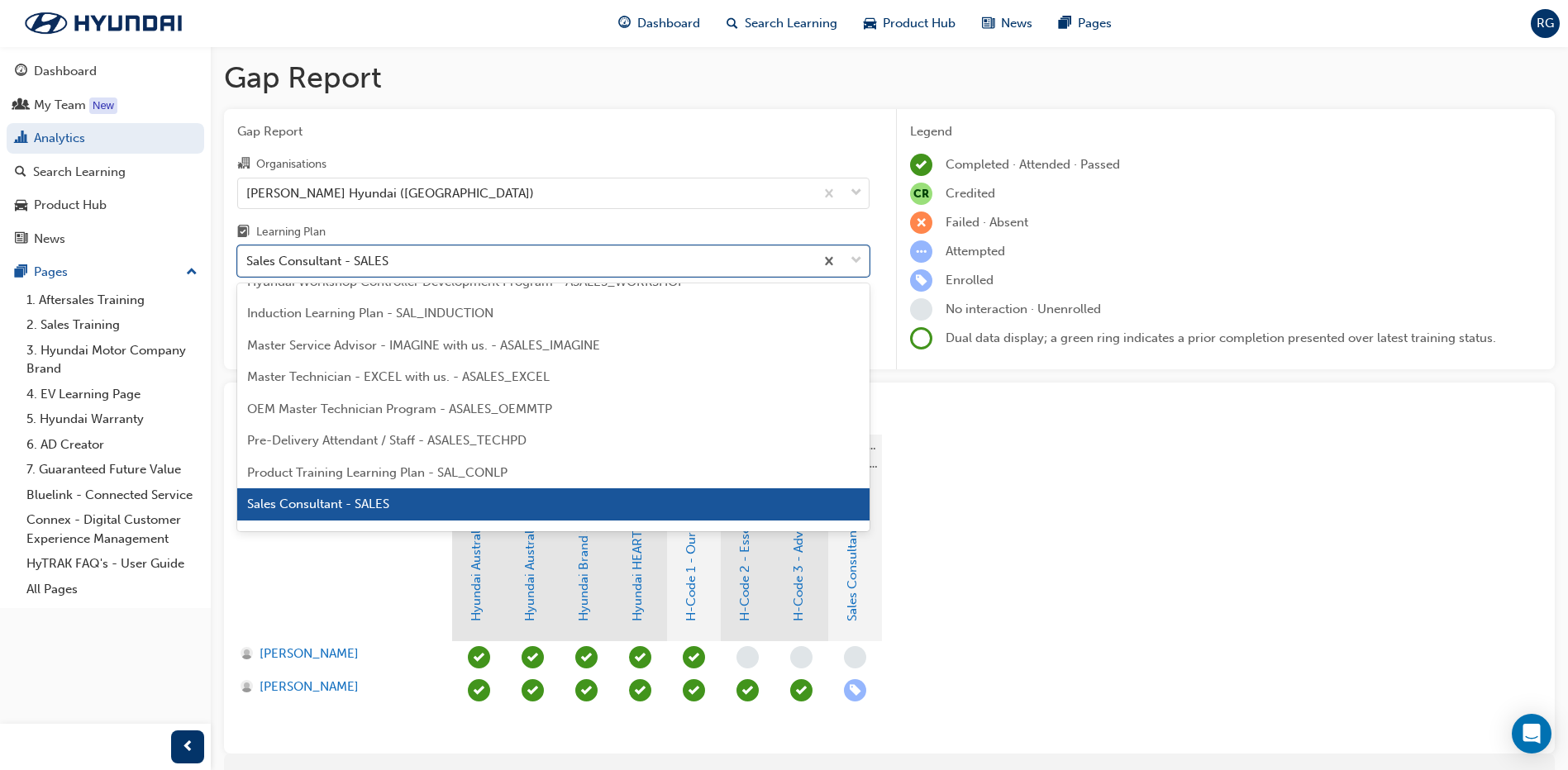
scroll to position [777, 0]
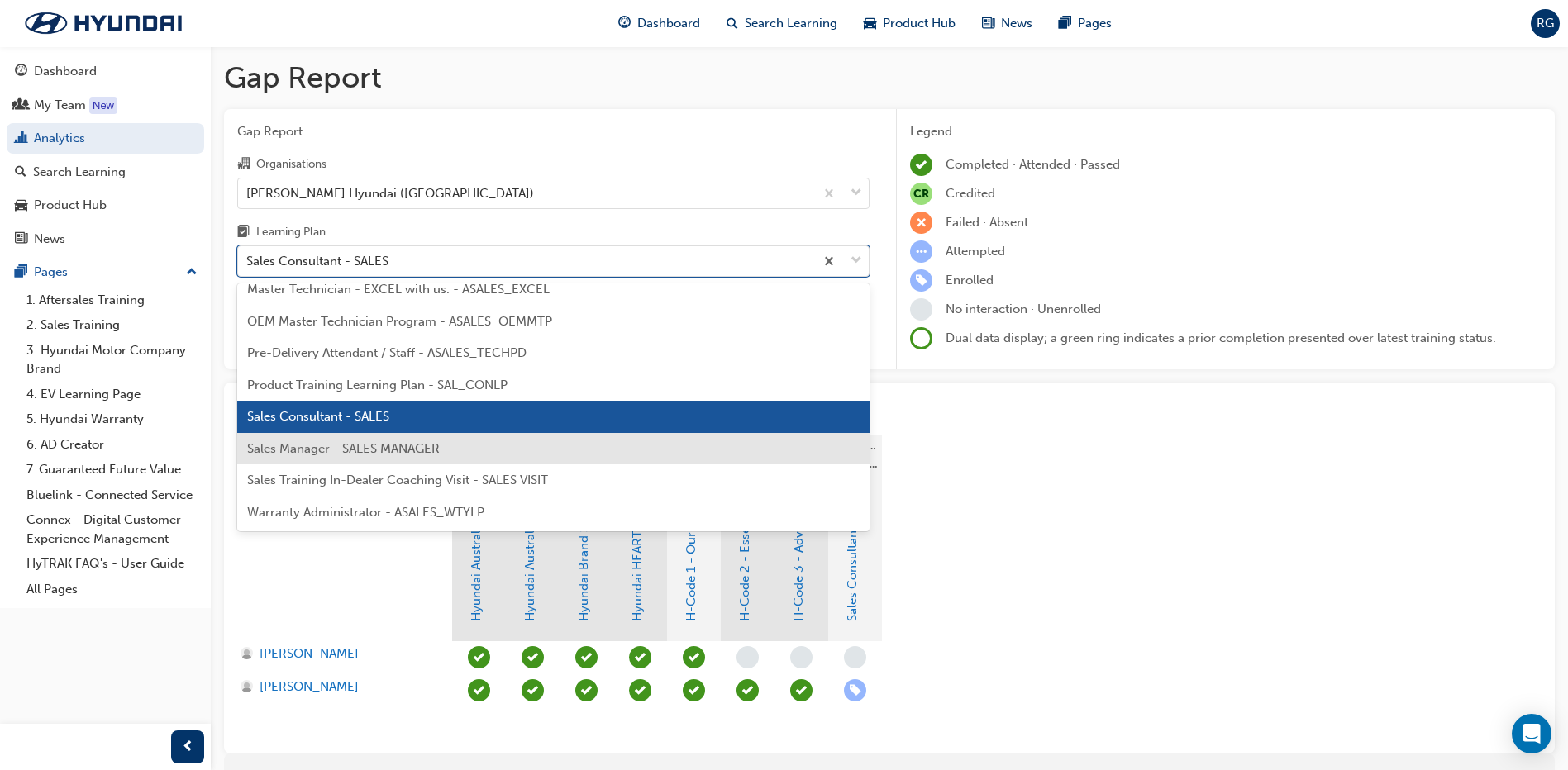
click at [363, 451] on span "Sales Manager - SALES MANAGER" at bounding box center [343, 448] width 192 height 15
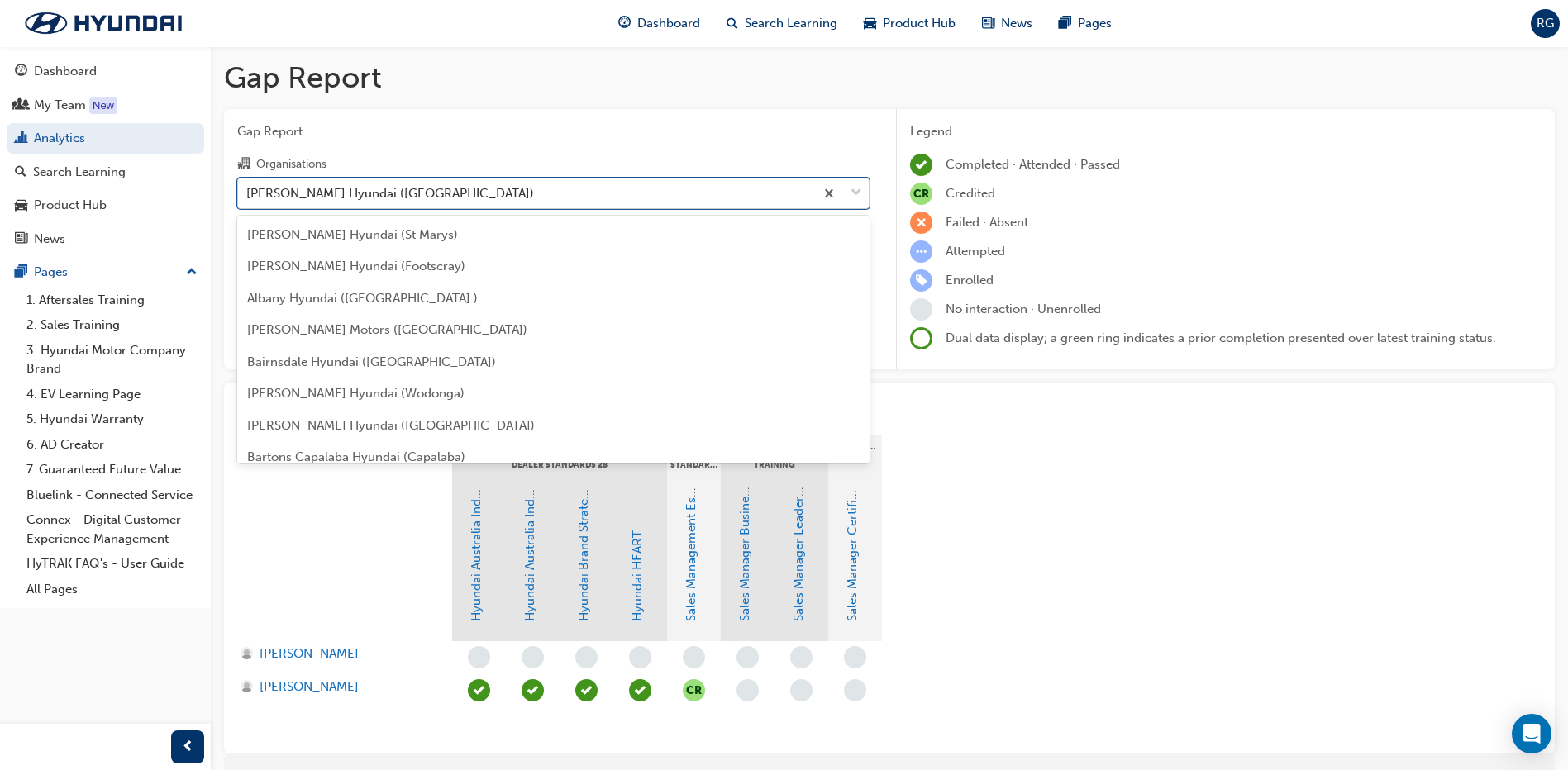
click at [403, 194] on div "[PERSON_NAME] Hyundai ([GEOGRAPHIC_DATA])" at bounding box center [527, 192] width 576 height 29
click at [248, 194] on input "Organisations option [PERSON_NAME] Hyundai ([GEOGRAPHIC_DATA]), selected. optio…" at bounding box center [247, 192] width 2 height 14
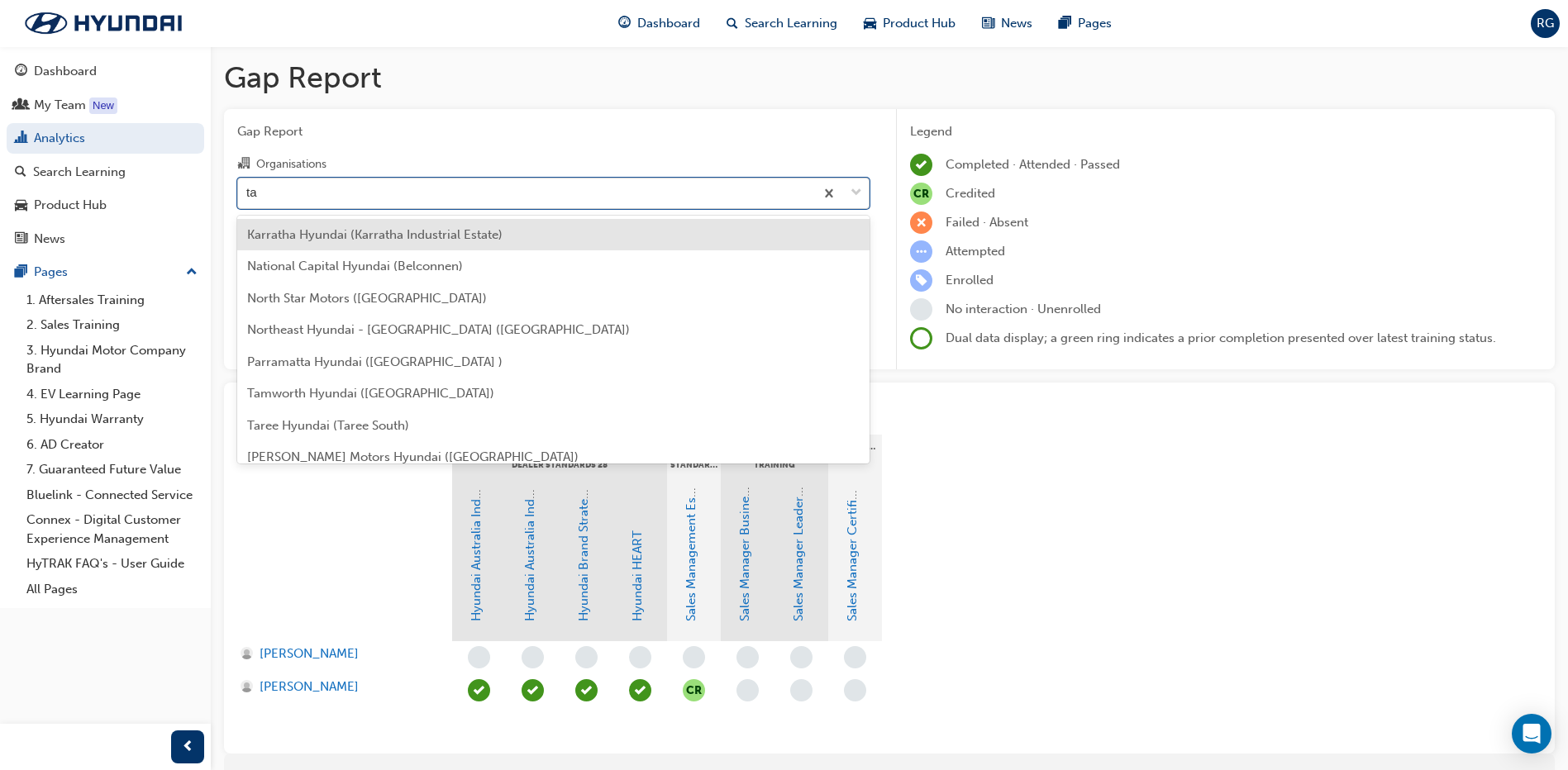
type input "tay"
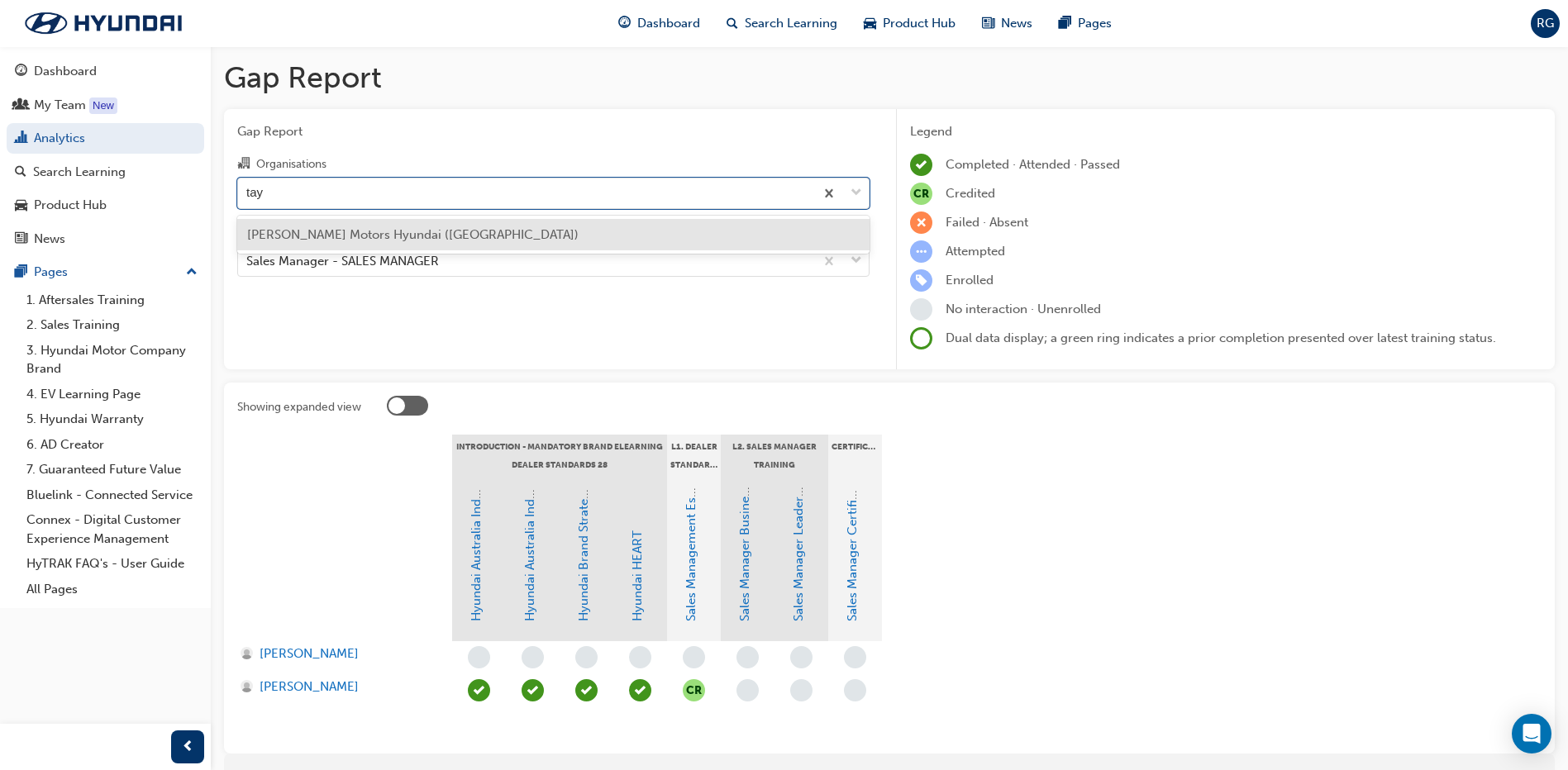
click at [441, 239] on span "[PERSON_NAME] Motors Hyundai ([GEOGRAPHIC_DATA])" at bounding box center [413, 234] width 332 height 15
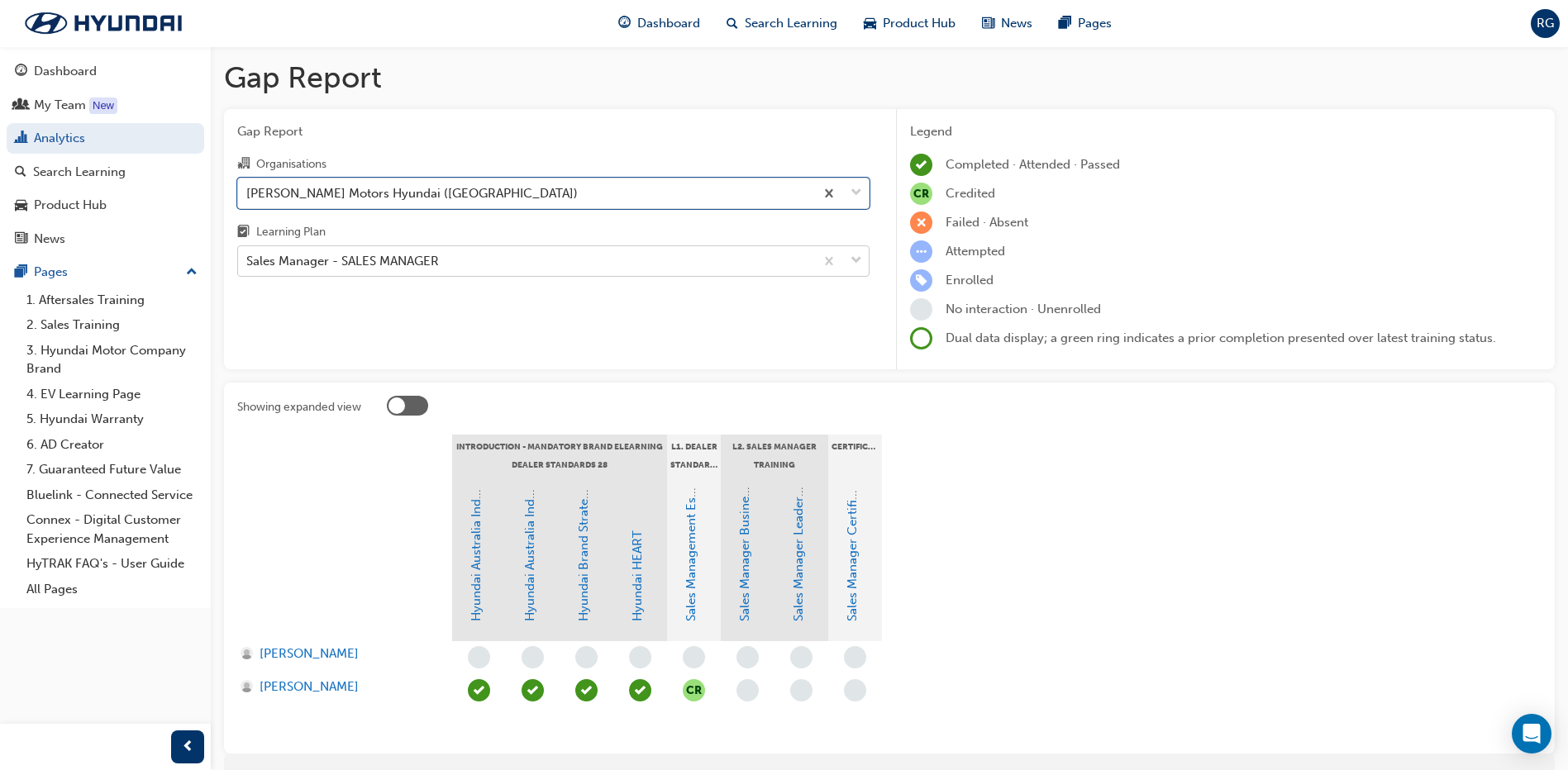
click at [398, 247] on div "Sales Manager - SALES MANAGER" at bounding box center [527, 261] width 576 height 29
click at [248, 253] on input "Learning Plan Sales Manager - SALES MANAGER" at bounding box center [247, 261] width 2 height 14
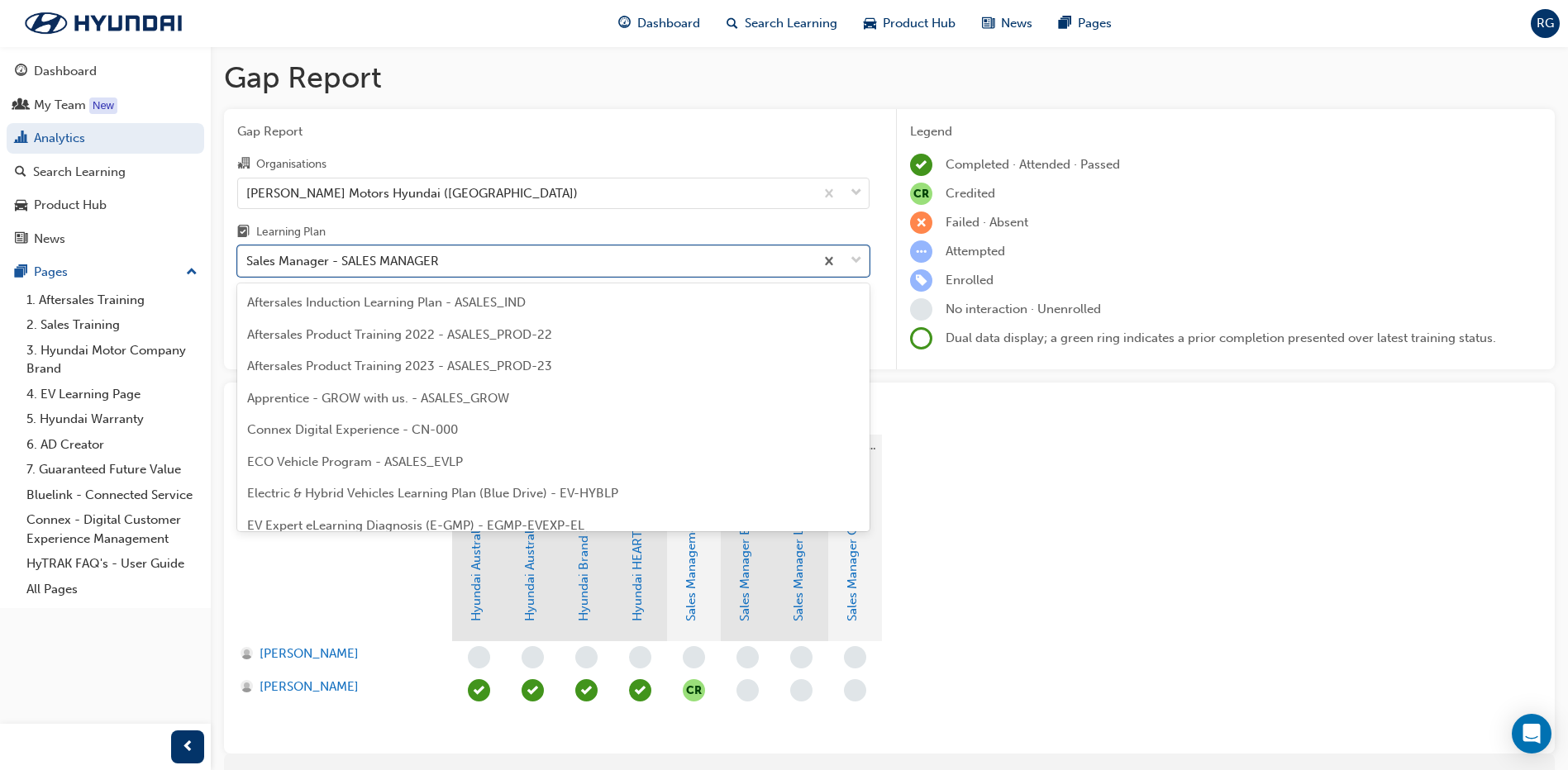
scroll to position [721, 0]
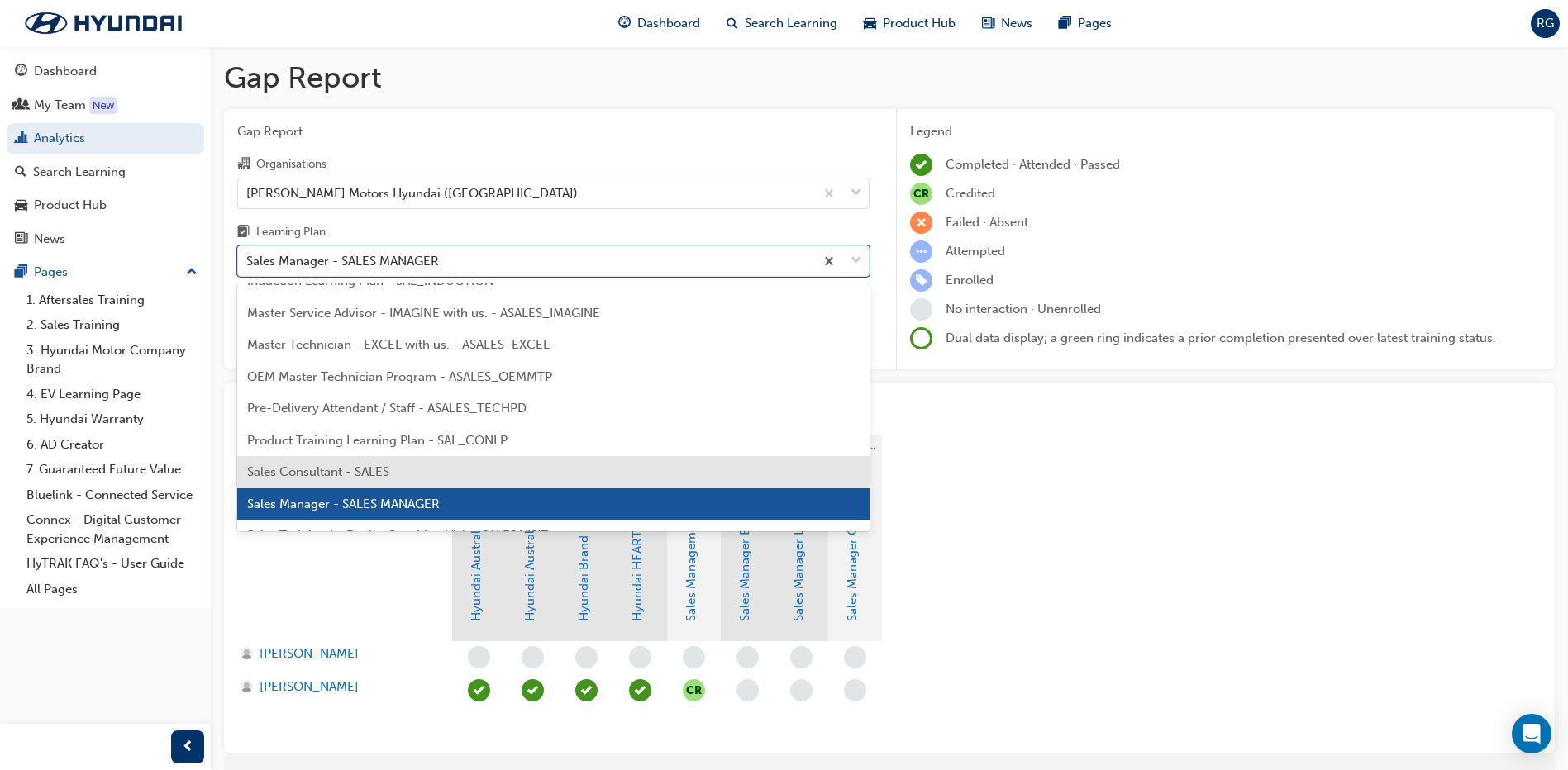
click at [353, 474] on span "Sales Consultant - SALES" at bounding box center [318, 471] width 142 height 15
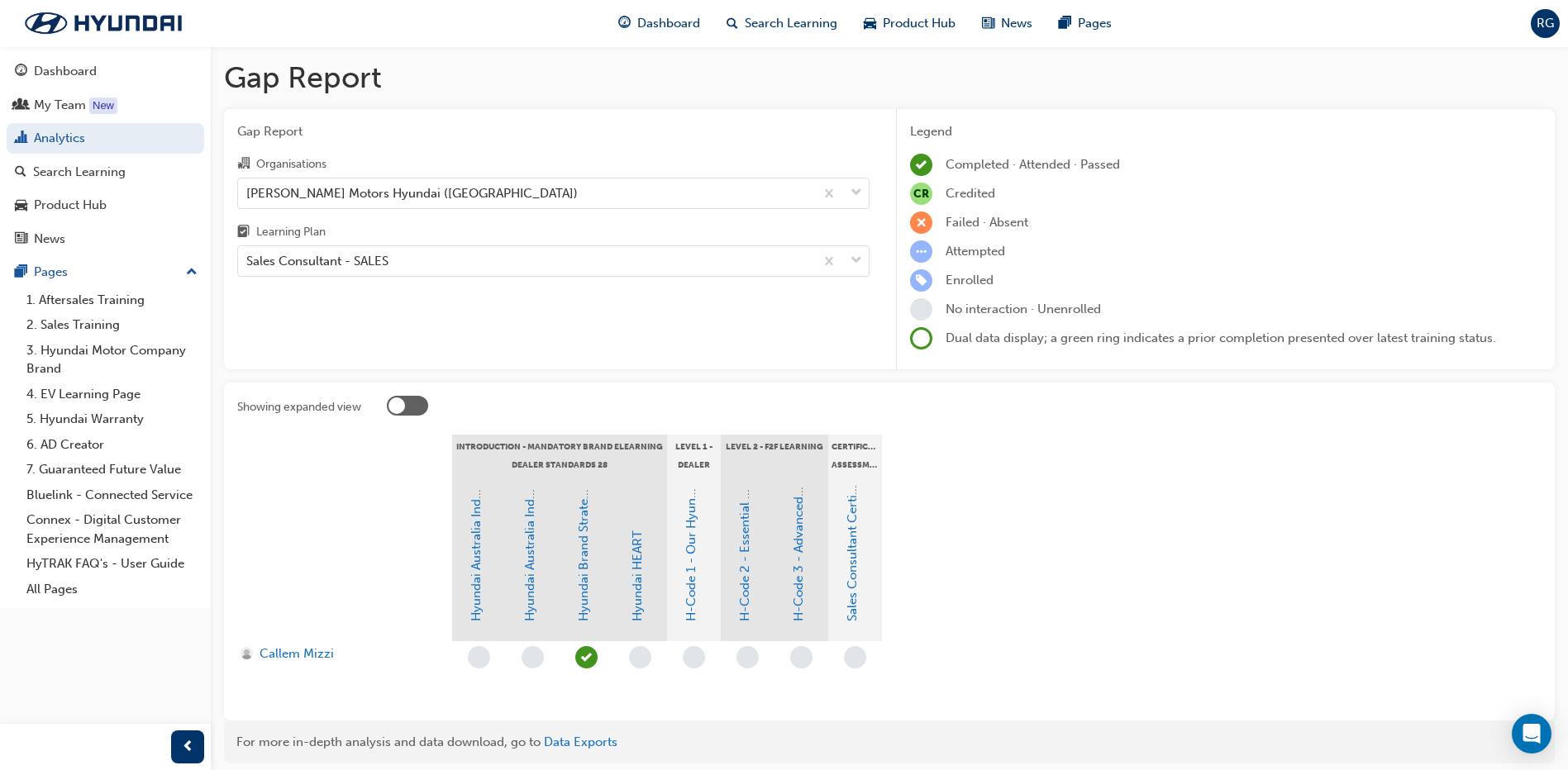
click at [337, 320] on div "Gap Report Organisations [PERSON_NAME] Motors Hyundai ([GEOGRAPHIC_DATA]) Learn…" at bounding box center [553, 239] width 659 height 261
click at [395, 261] on div "Sales Consultant - SALES" at bounding box center [527, 261] width 576 height 29
click at [248, 261] on input "Learning Plan Sales Consultant - SALES" at bounding box center [247, 261] width 2 height 14
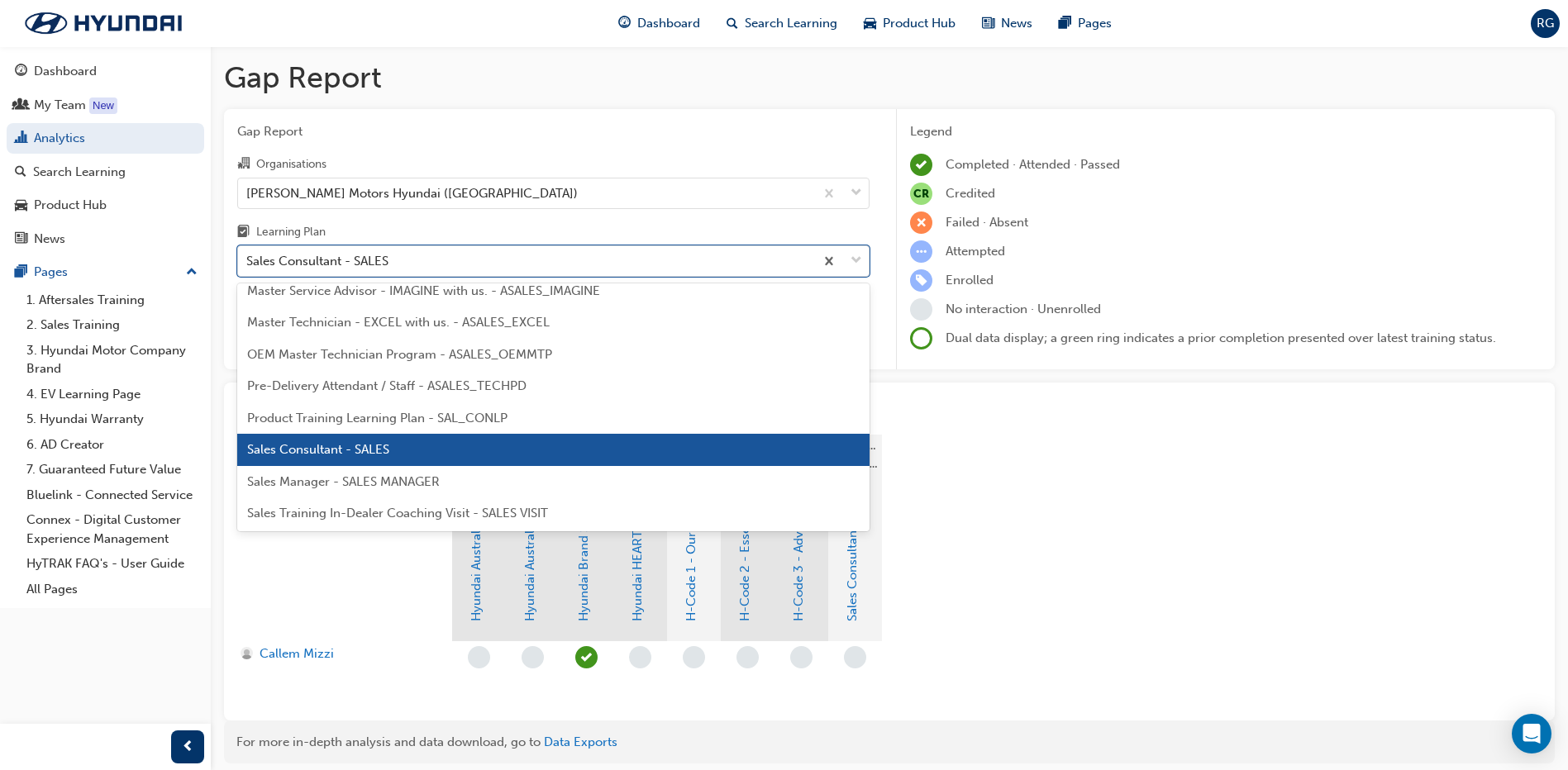
scroll to position [772, 0]
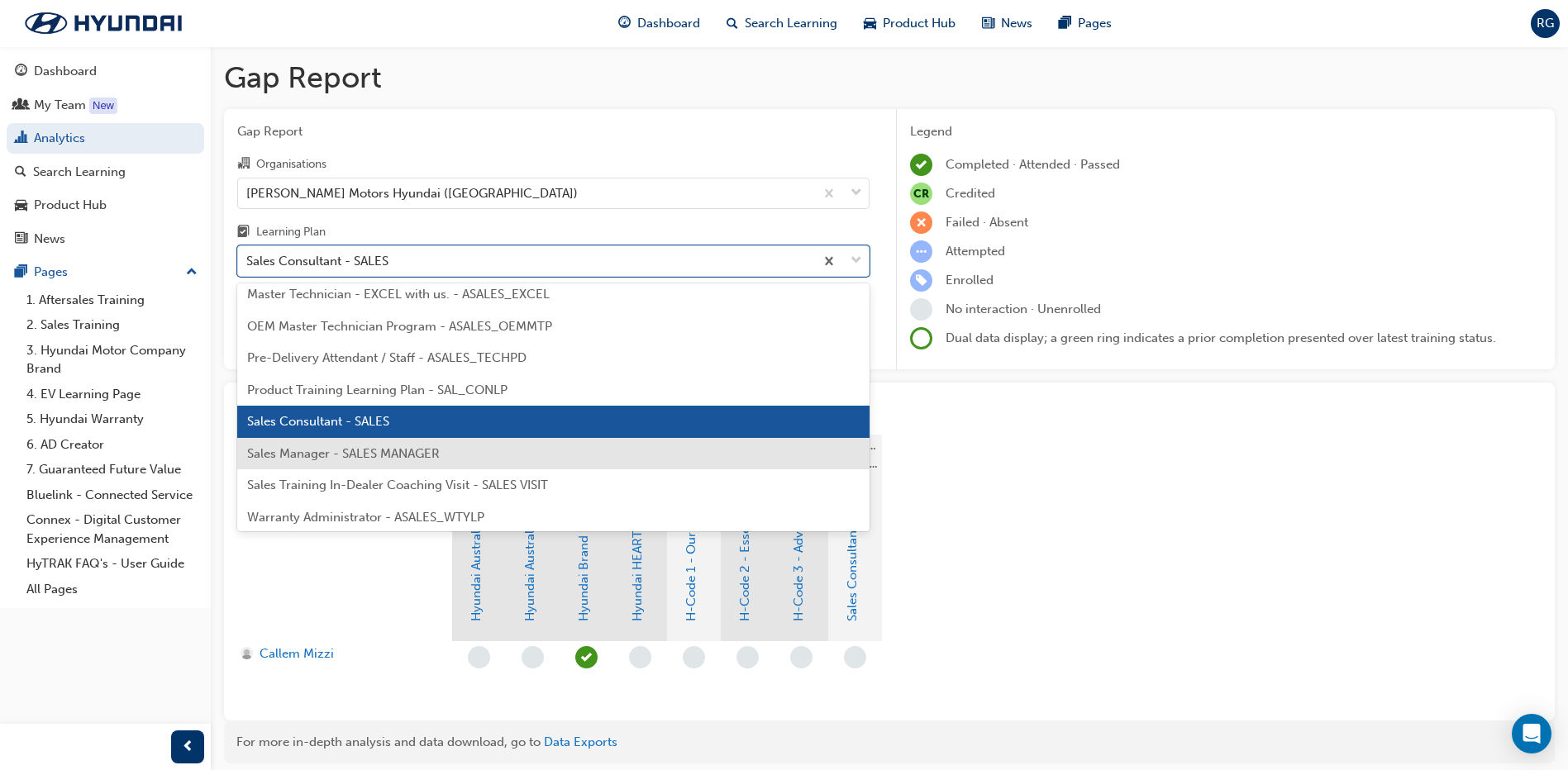
click at [357, 453] on span "Sales Manager - SALES MANAGER" at bounding box center [343, 454] width 192 height 15
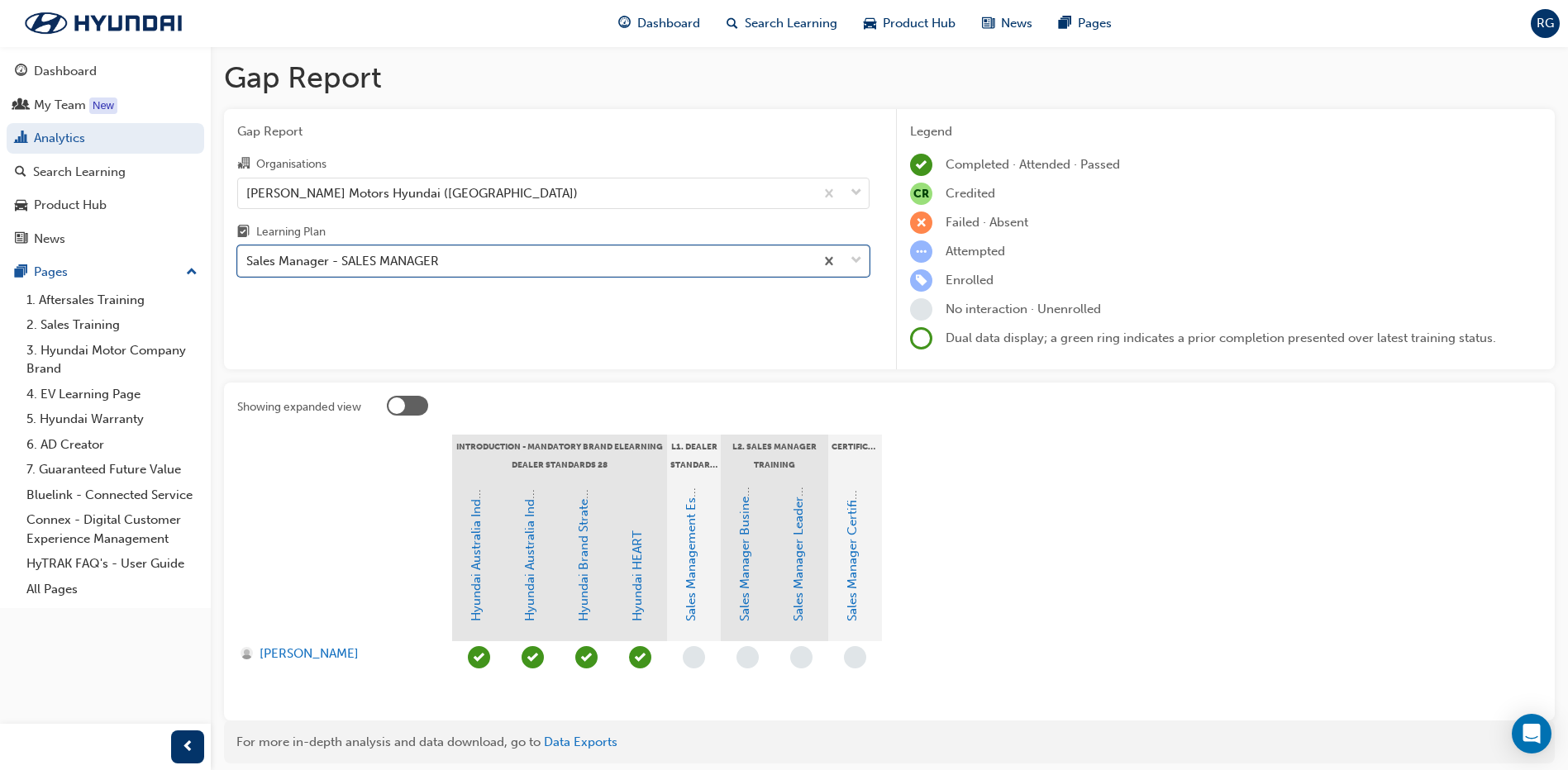
click at [333, 347] on div "Gap Report Organisations [PERSON_NAME] Motors Hyundai ([GEOGRAPHIC_DATA]) Learn…" at bounding box center [553, 239] width 659 height 261
click at [376, 268] on div "Sales Manager - SALES MANAGER" at bounding box center [342, 261] width 192 height 19
click at [248, 268] on input "Learning Plan Sales Manager - SALES MANAGER" at bounding box center [247, 261] width 2 height 14
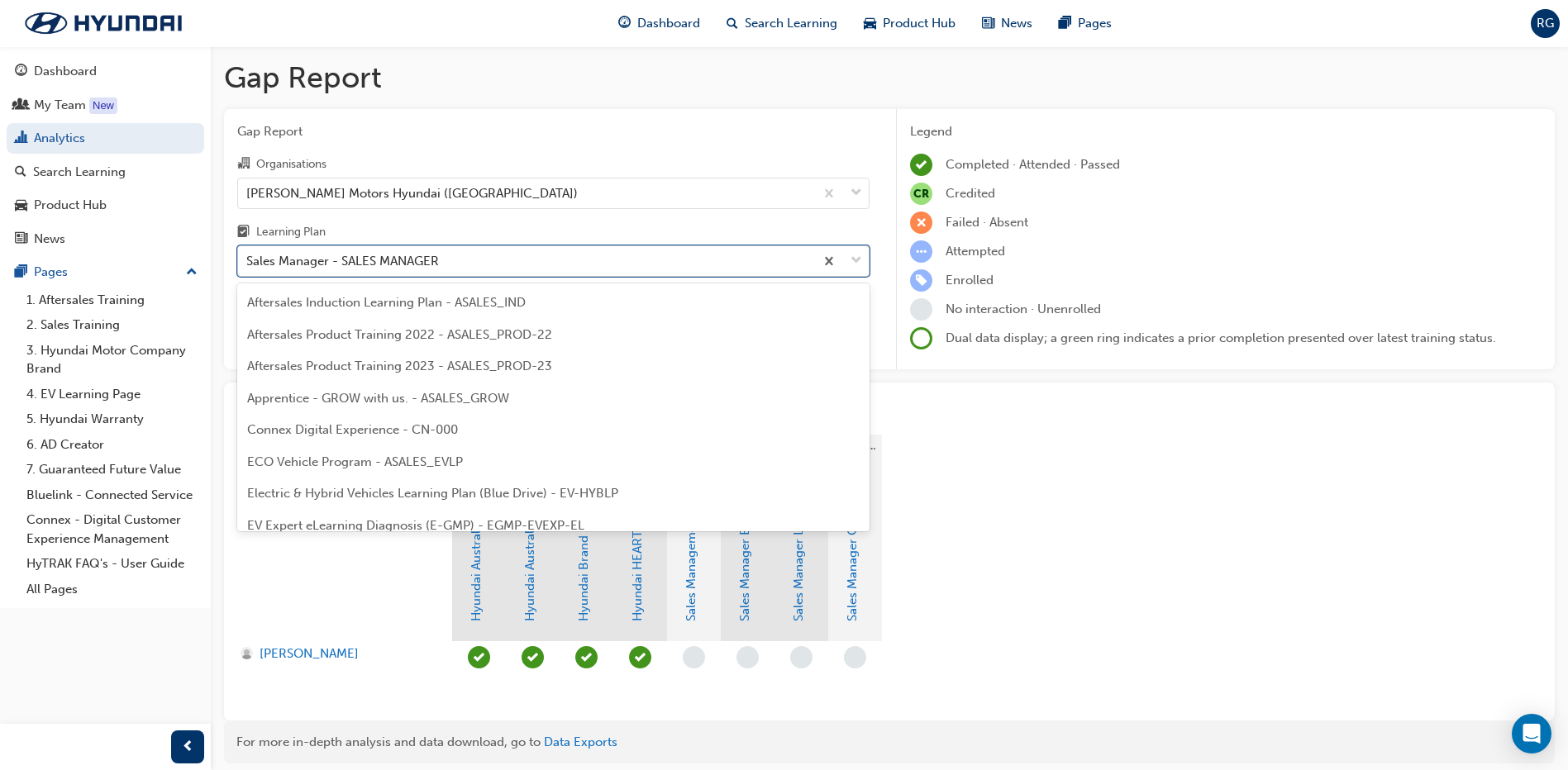
scroll to position [721, 0]
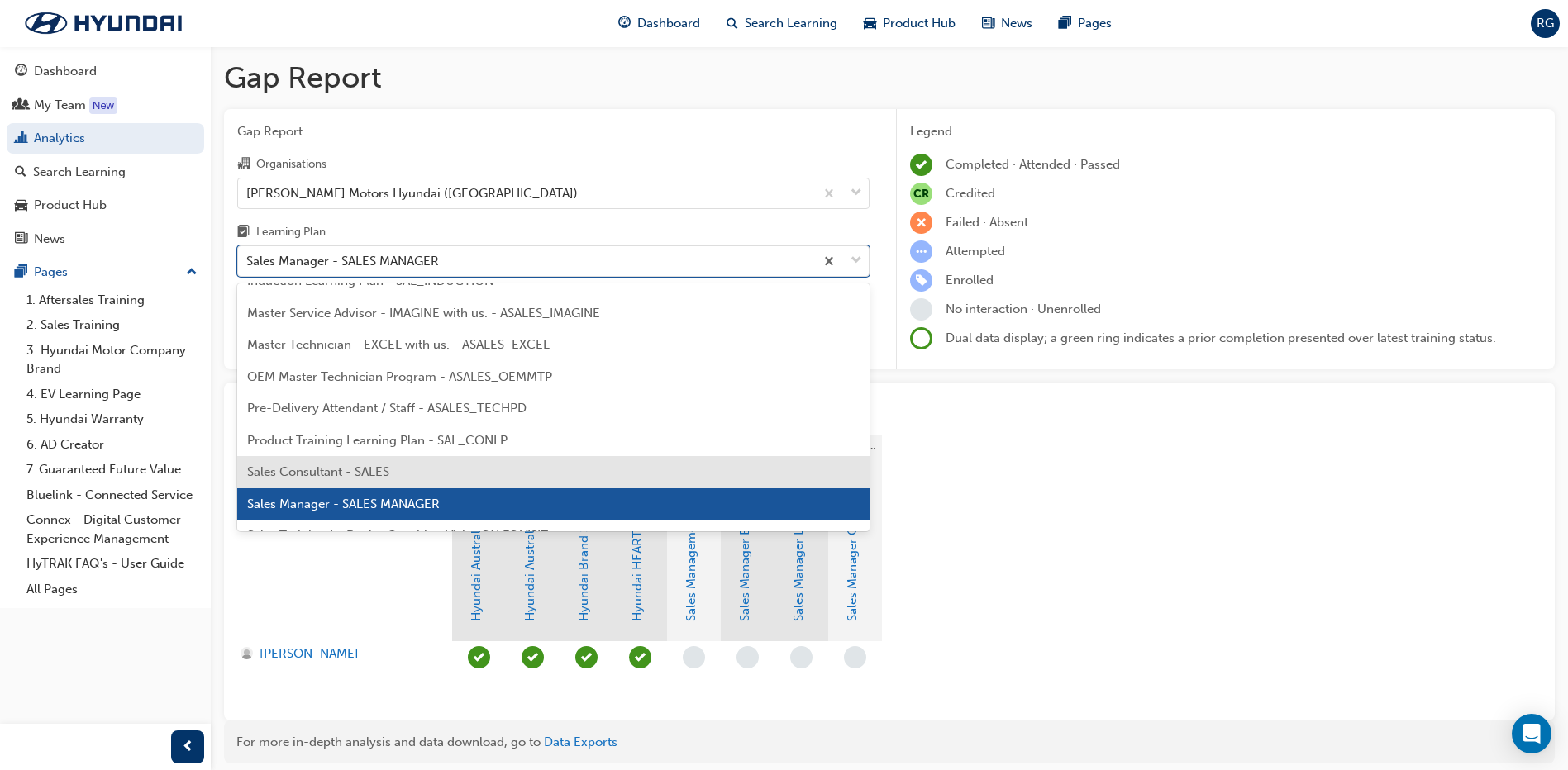
click at [376, 464] on span "Sales Consultant - SALES" at bounding box center [318, 471] width 142 height 15
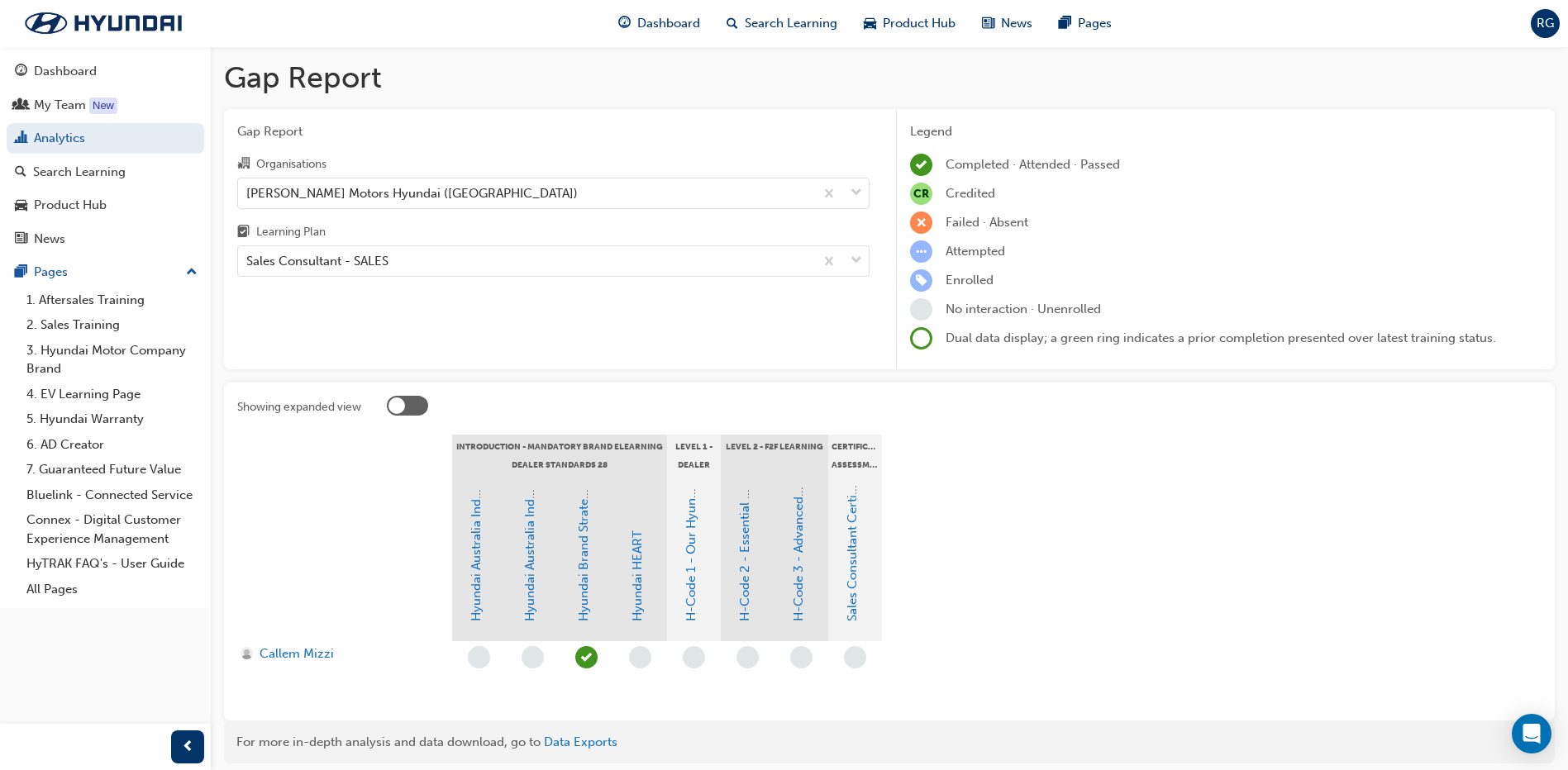
click at [333, 310] on div "Gap Report Organisations [PERSON_NAME] Motors Hyundai ([GEOGRAPHIC_DATA]) Learn…" at bounding box center [553, 239] width 659 height 261
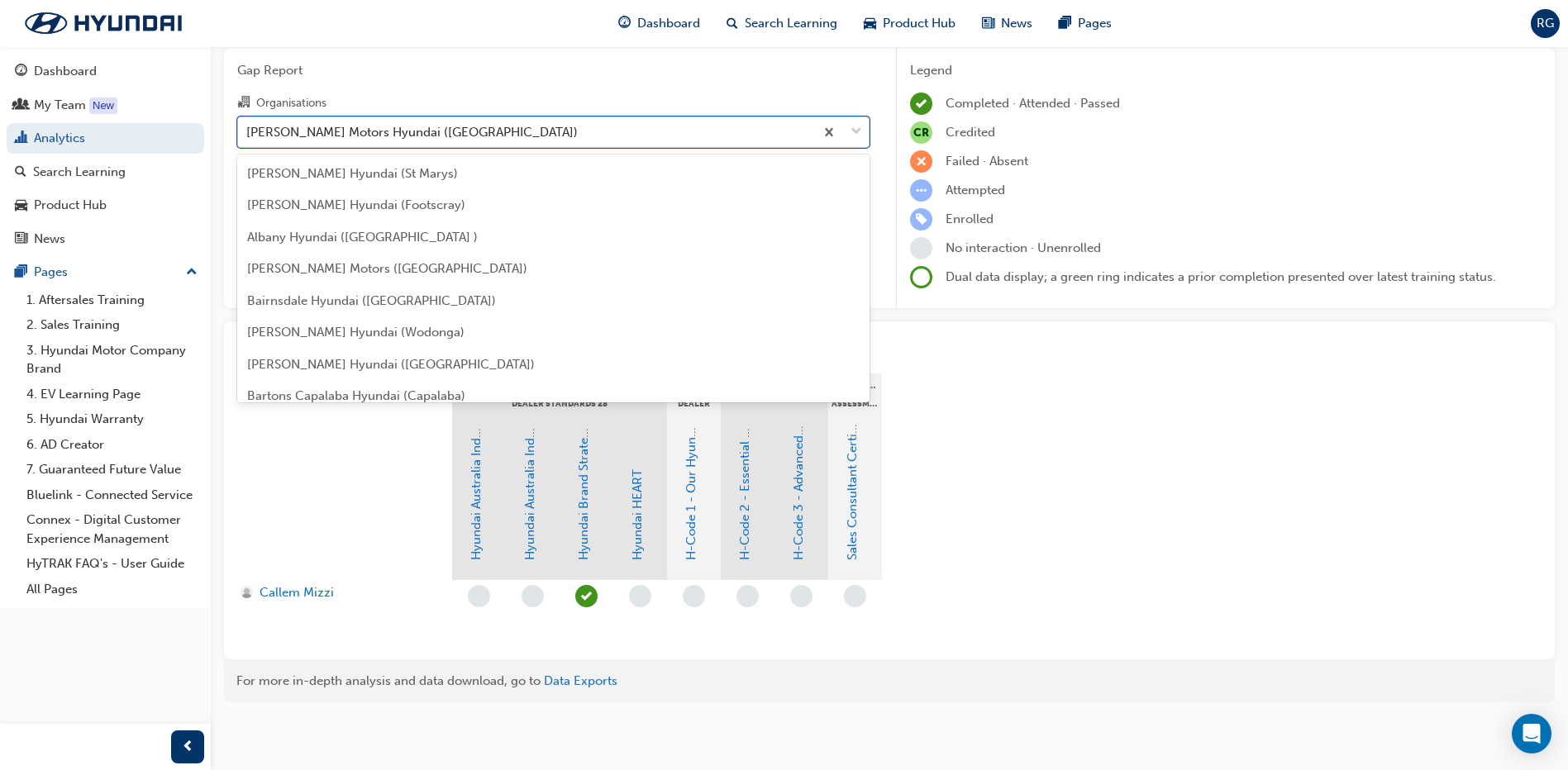
click at [551, 128] on div "[PERSON_NAME] Motors Hyundai ([GEOGRAPHIC_DATA])" at bounding box center [527, 131] width 576 height 29
click at [248, 128] on input "Organisations option [PERSON_NAME] Motors Hyundai ([GEOGRAPHIC_DATA]), selected…" at bounding box center [247, 131] width 2 height 14
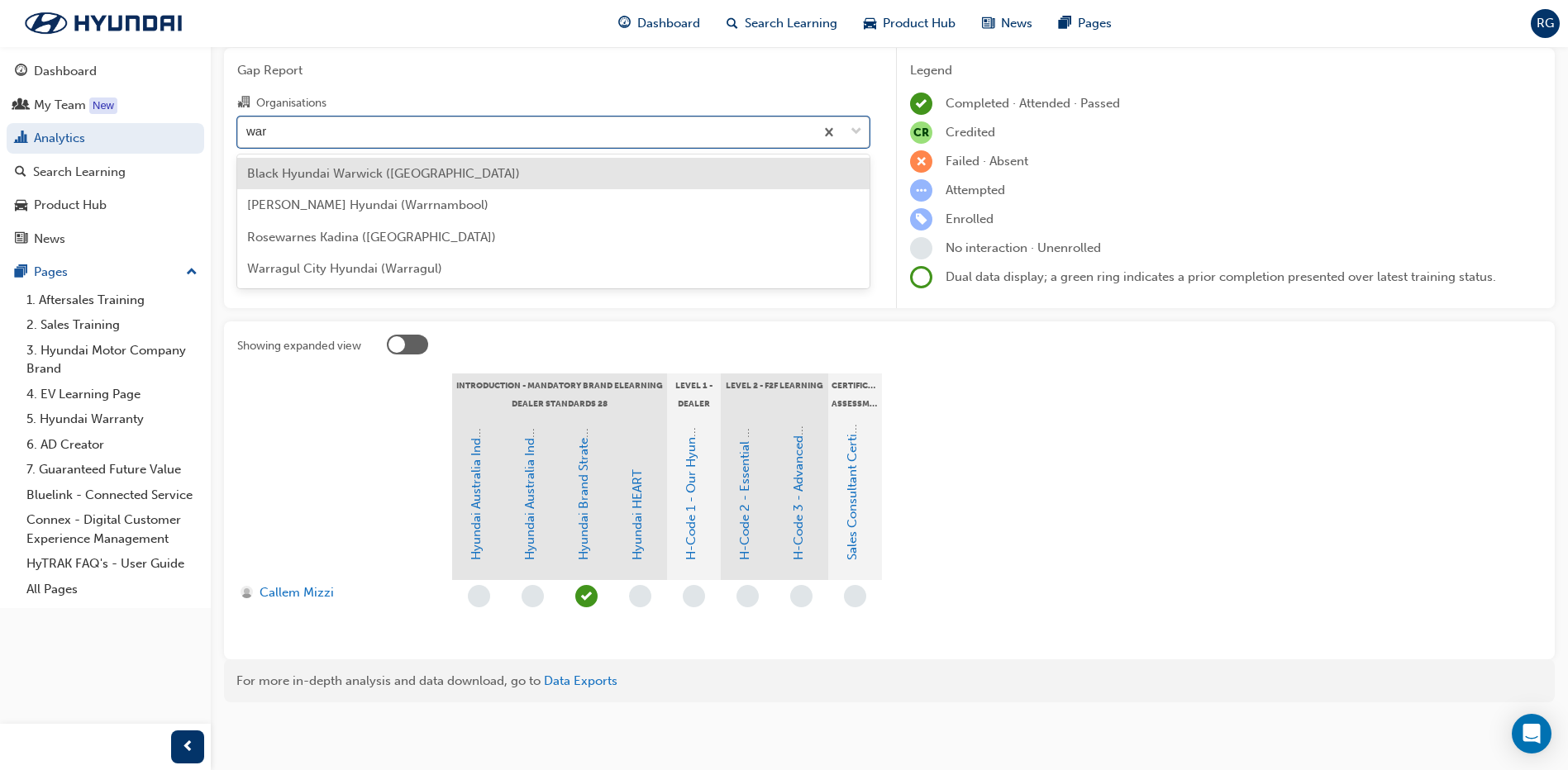
scroll to position [0, 0]
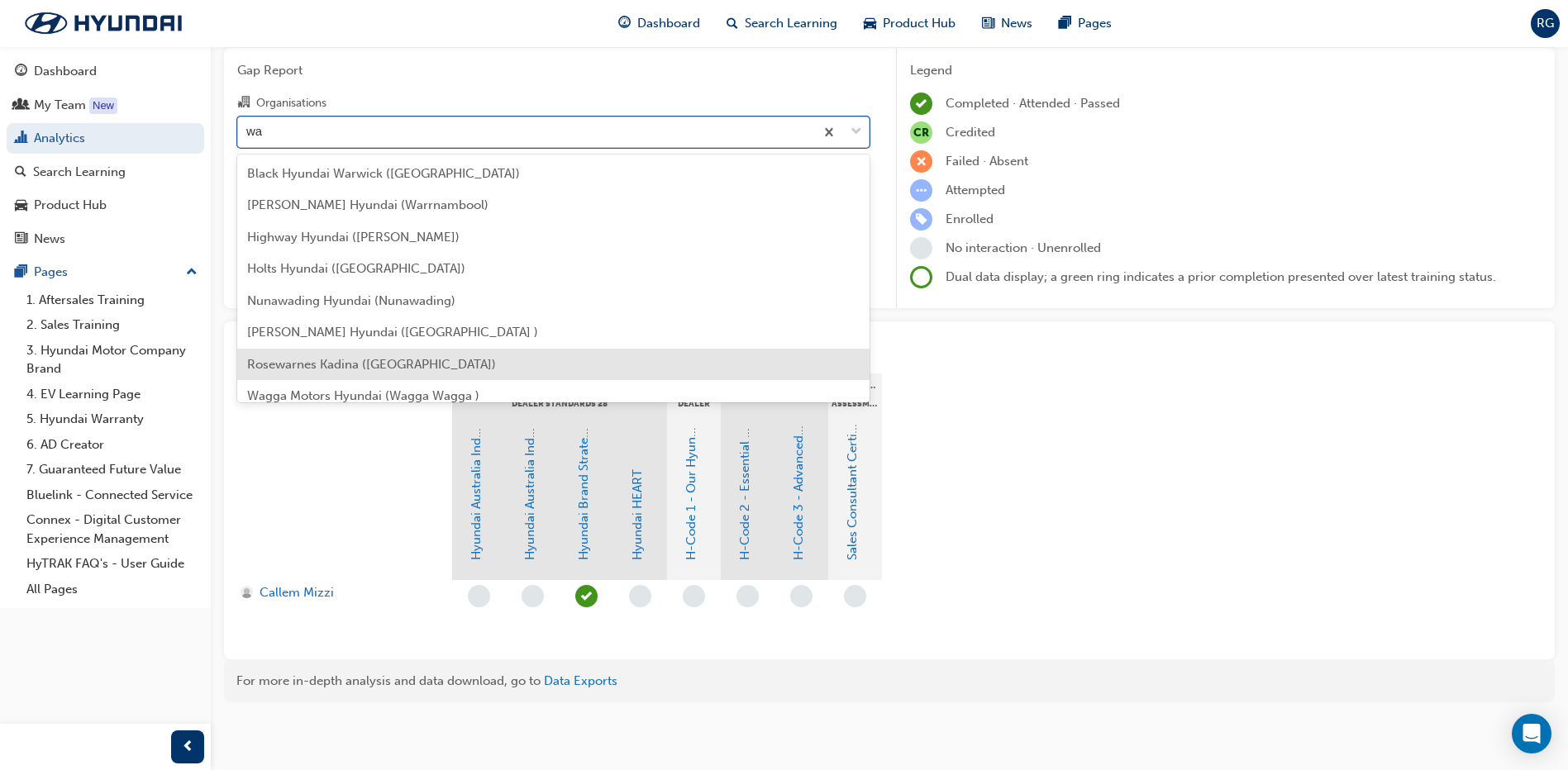
type input "w"
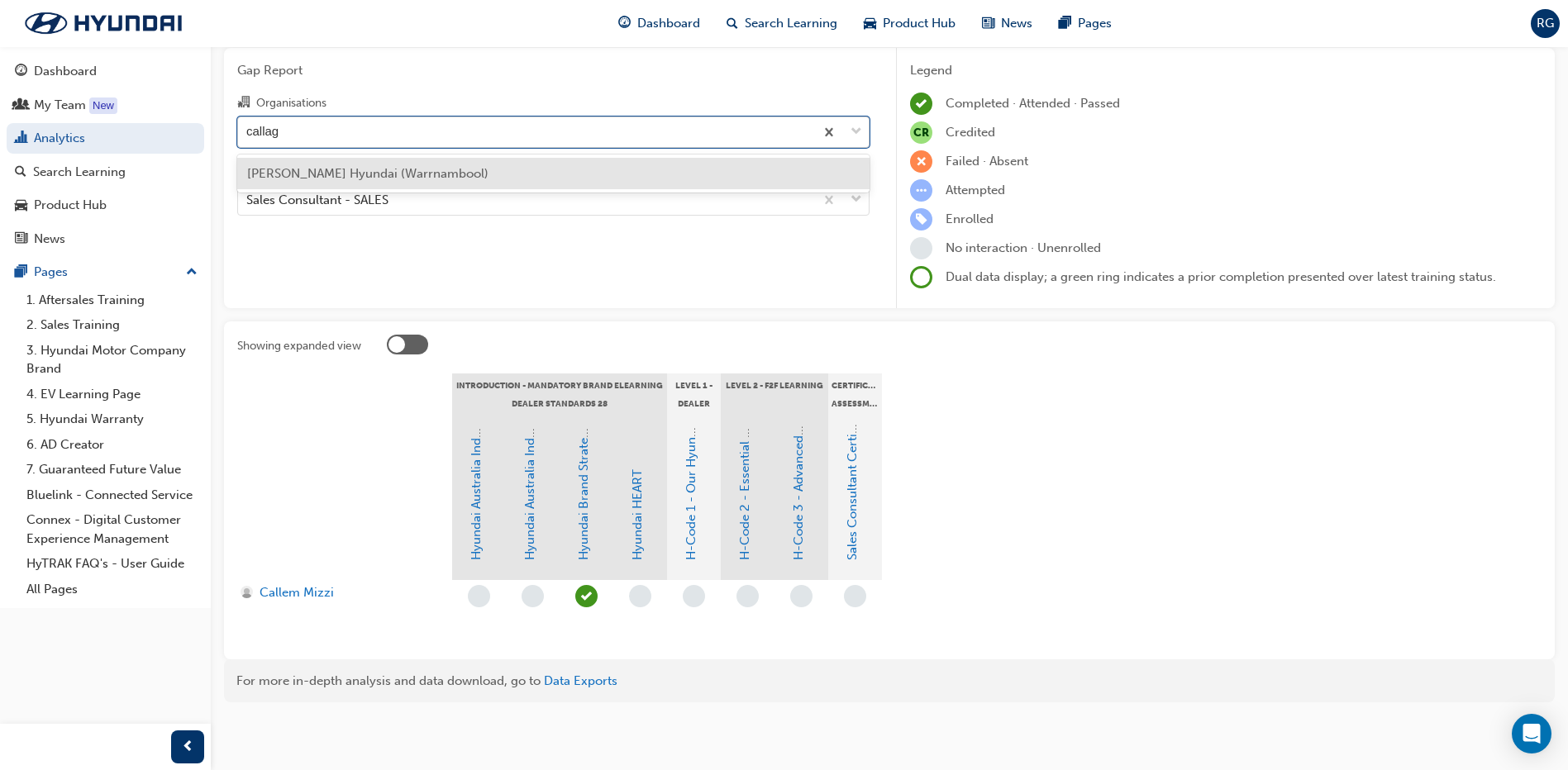
type input "callagh"
click at [480, 168] on div "[PERSON_NAME] Hyundai (Warrnambool)" at bounding box center [553, 174] width 632 height 32
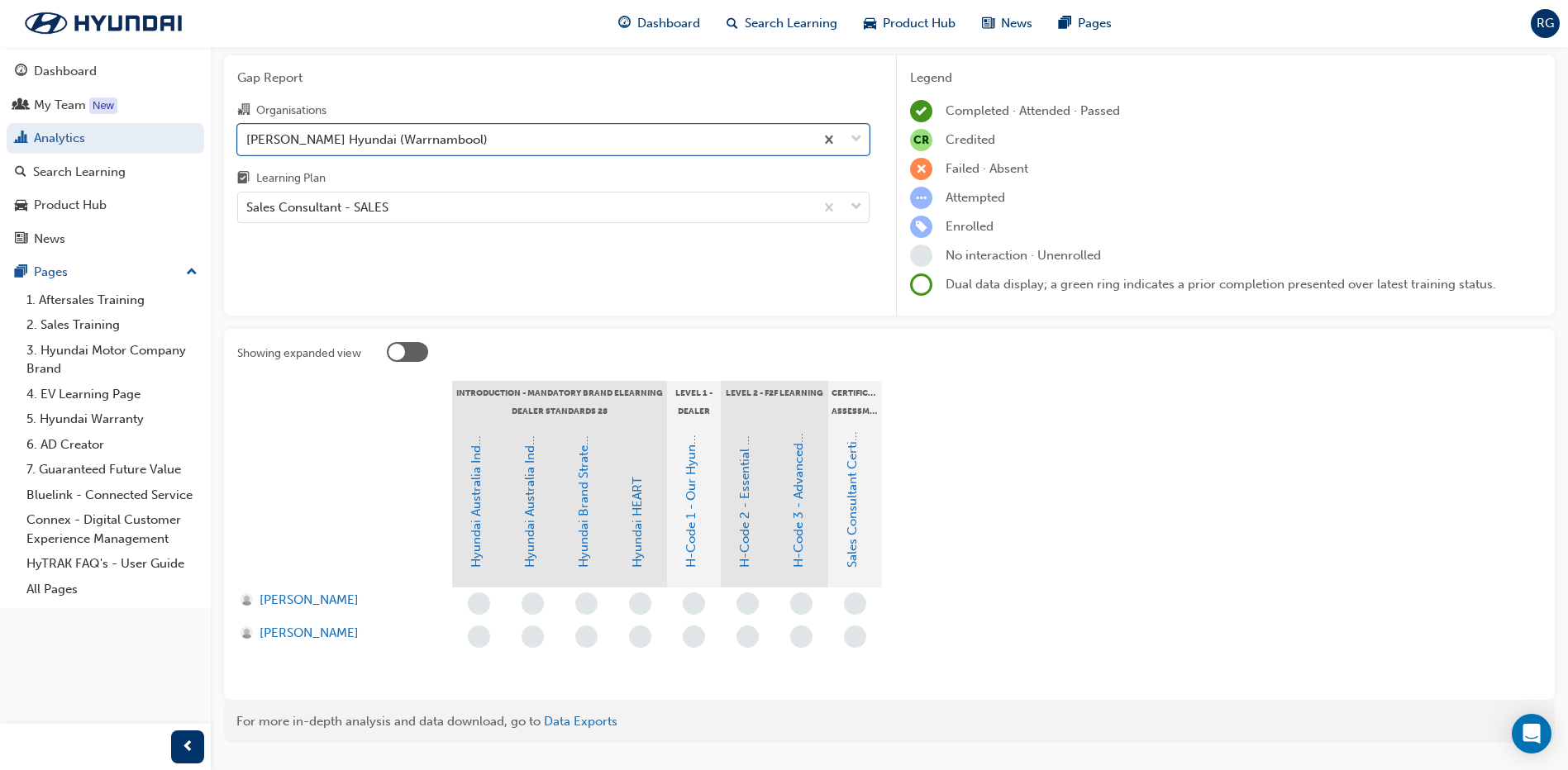
scroll to position [82, 0]
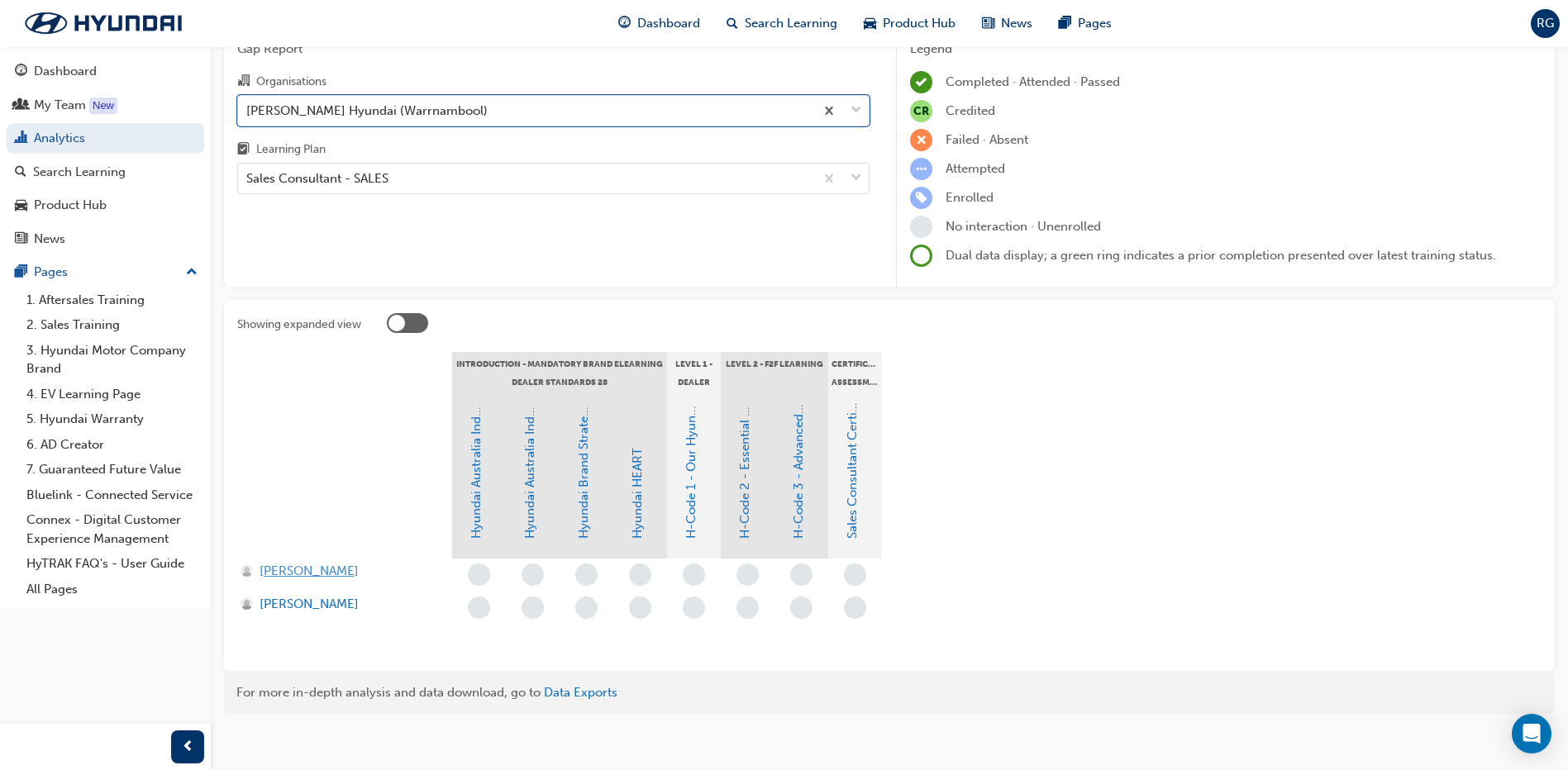
click at [276, 570] on span "[PERSON_NAME]" at bounding box center [309, 571] width 99 height 19
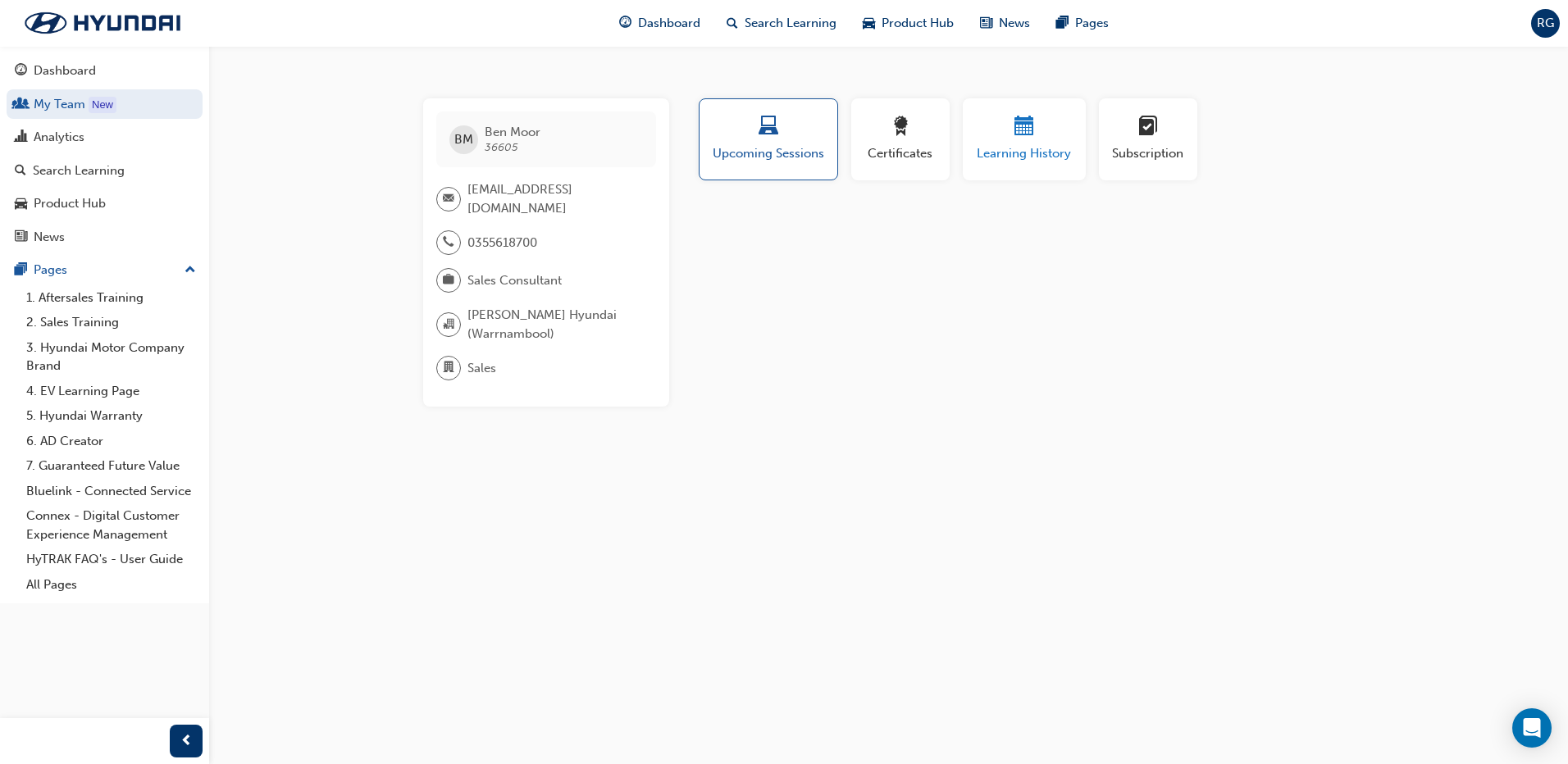
click at [1003, 146] on span "Learning History" at bounding box center [1025, 153] width 98 height 18
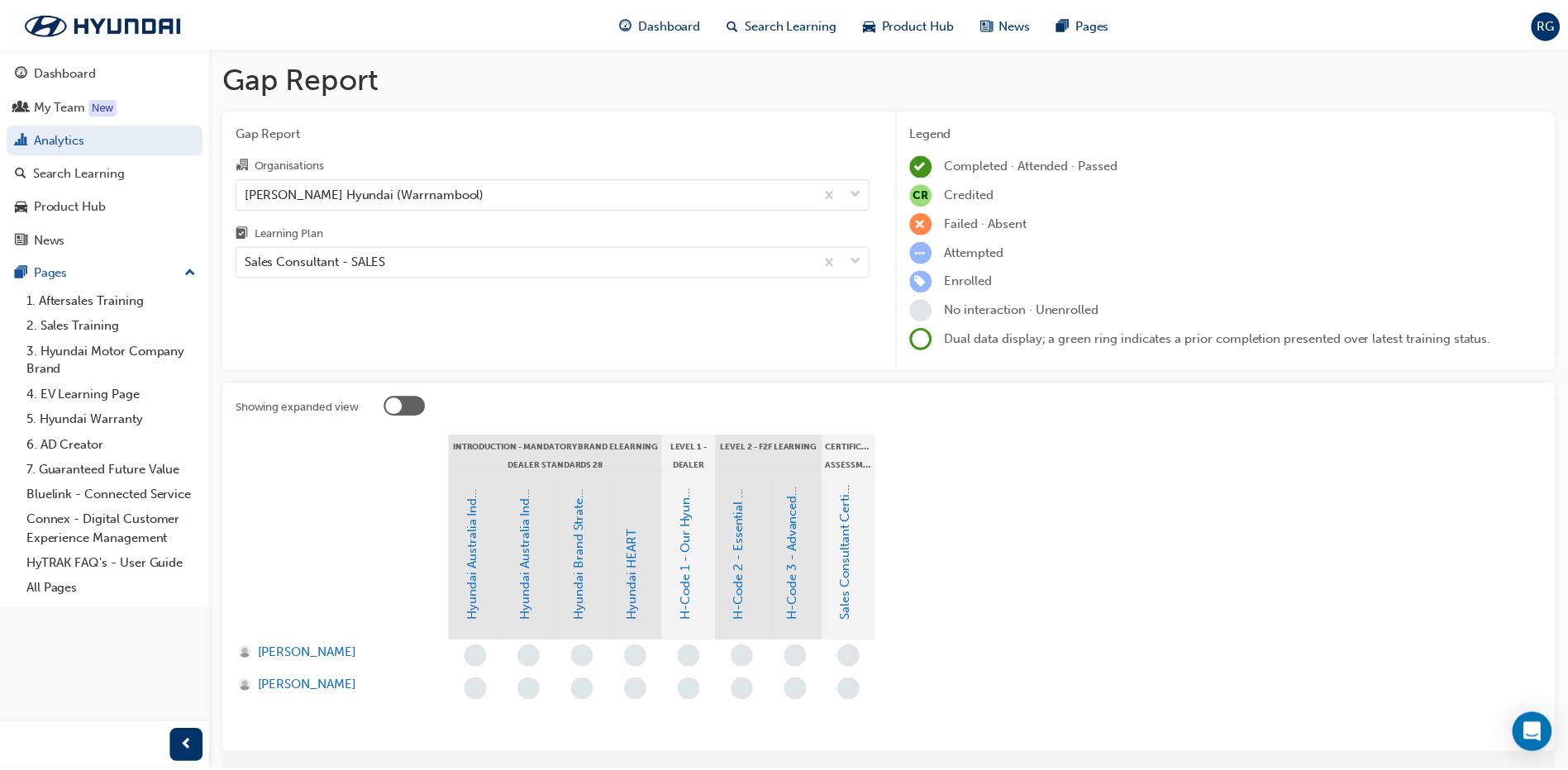
scroll to position [82, 0]
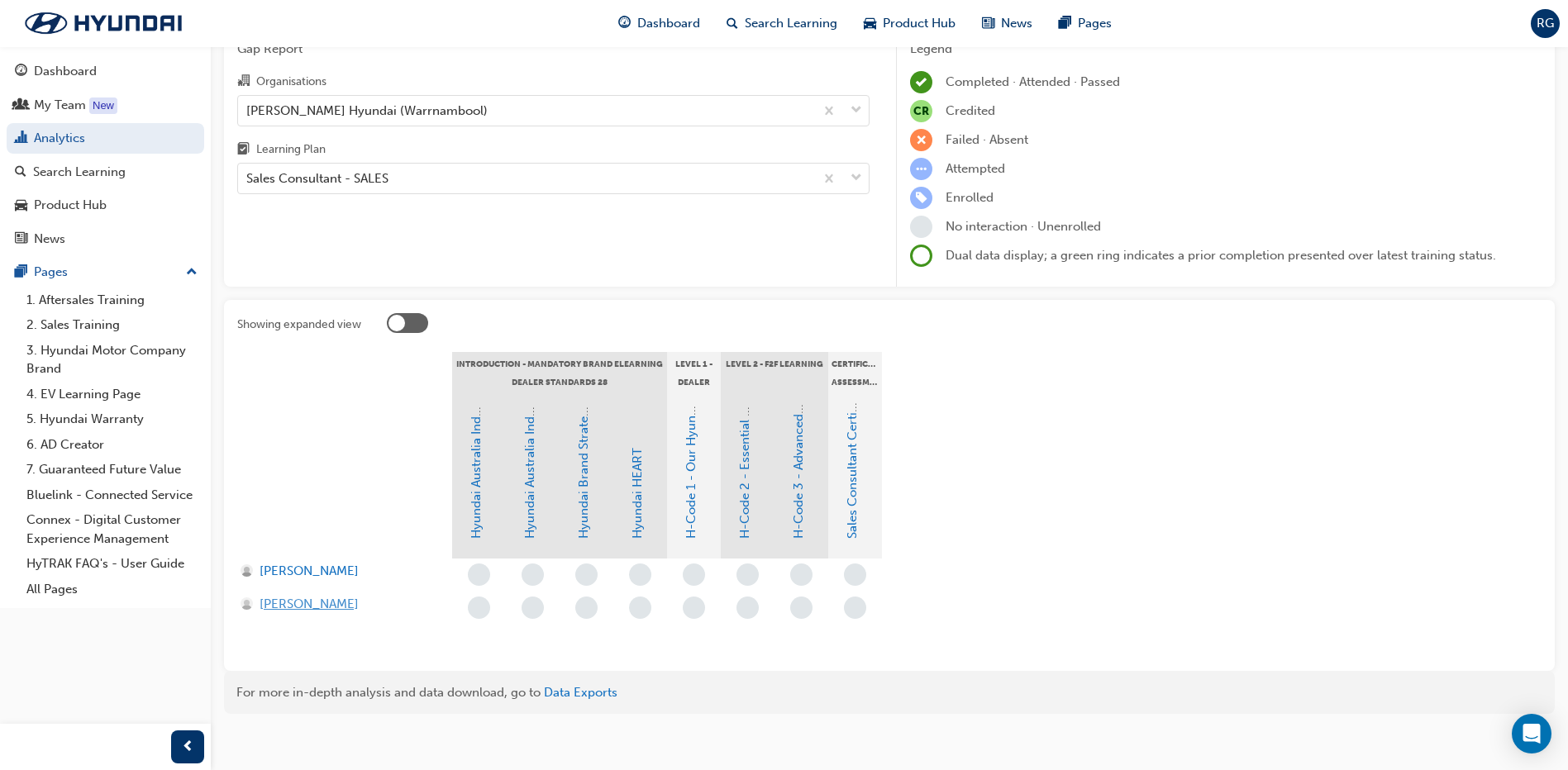
click at [294, 606] on span "[PERSON_NAME]" at bounding box center [309, 603] width 99 height 19
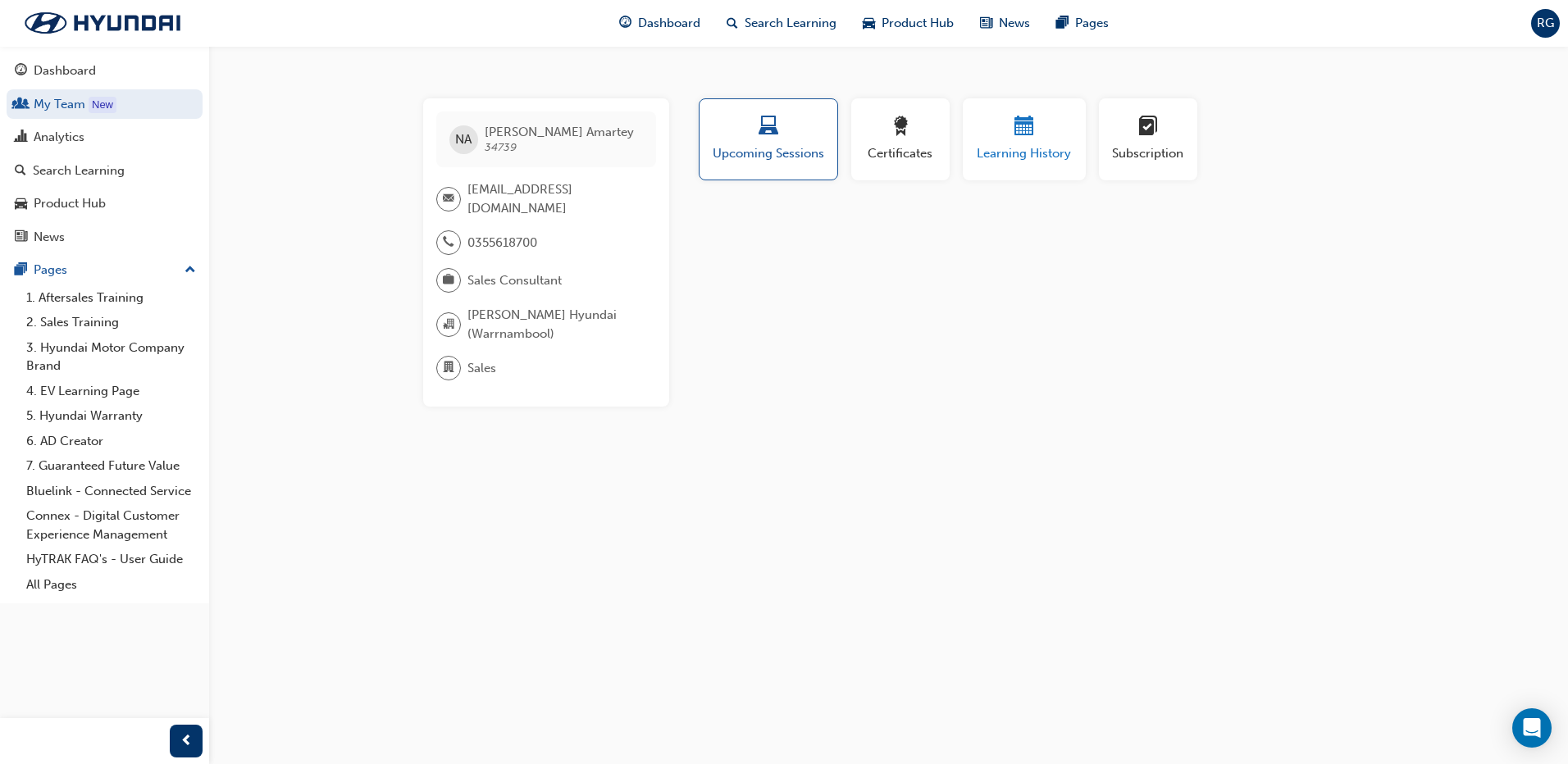
click at [997, 131] on div "button" at bounding box center [1025, 128] width 98 height 25
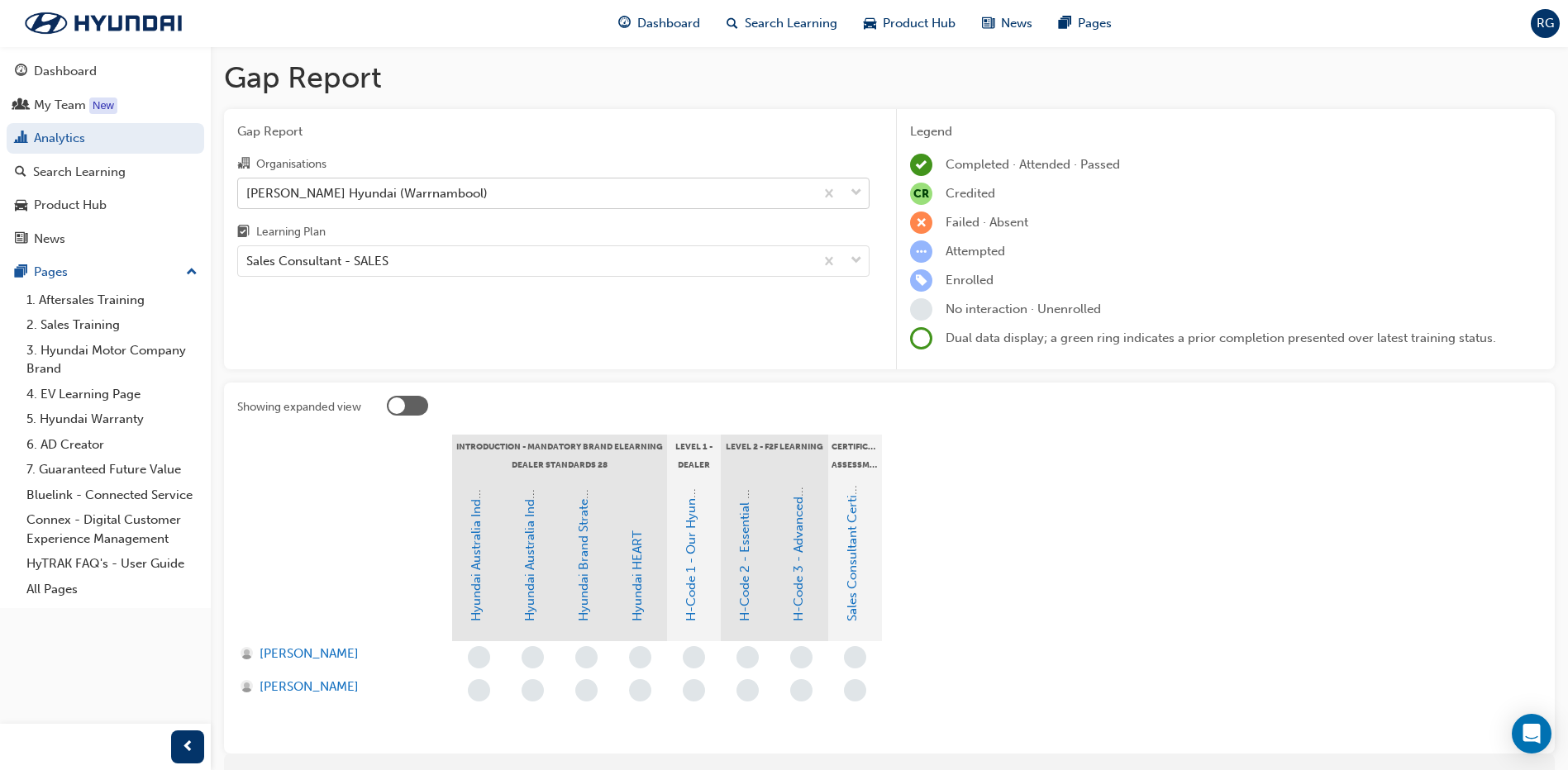
click at [453, 187] on div "[PERSON_NAME] Hyundai (Warrnambool)" at bounding box center [527, 192] width 576 height 29
click at [248, 187] on input "Organisations [PERSON_NAME] Hyundai (Warrnambool)" at bounding box center [247, 192] width 2 height 14
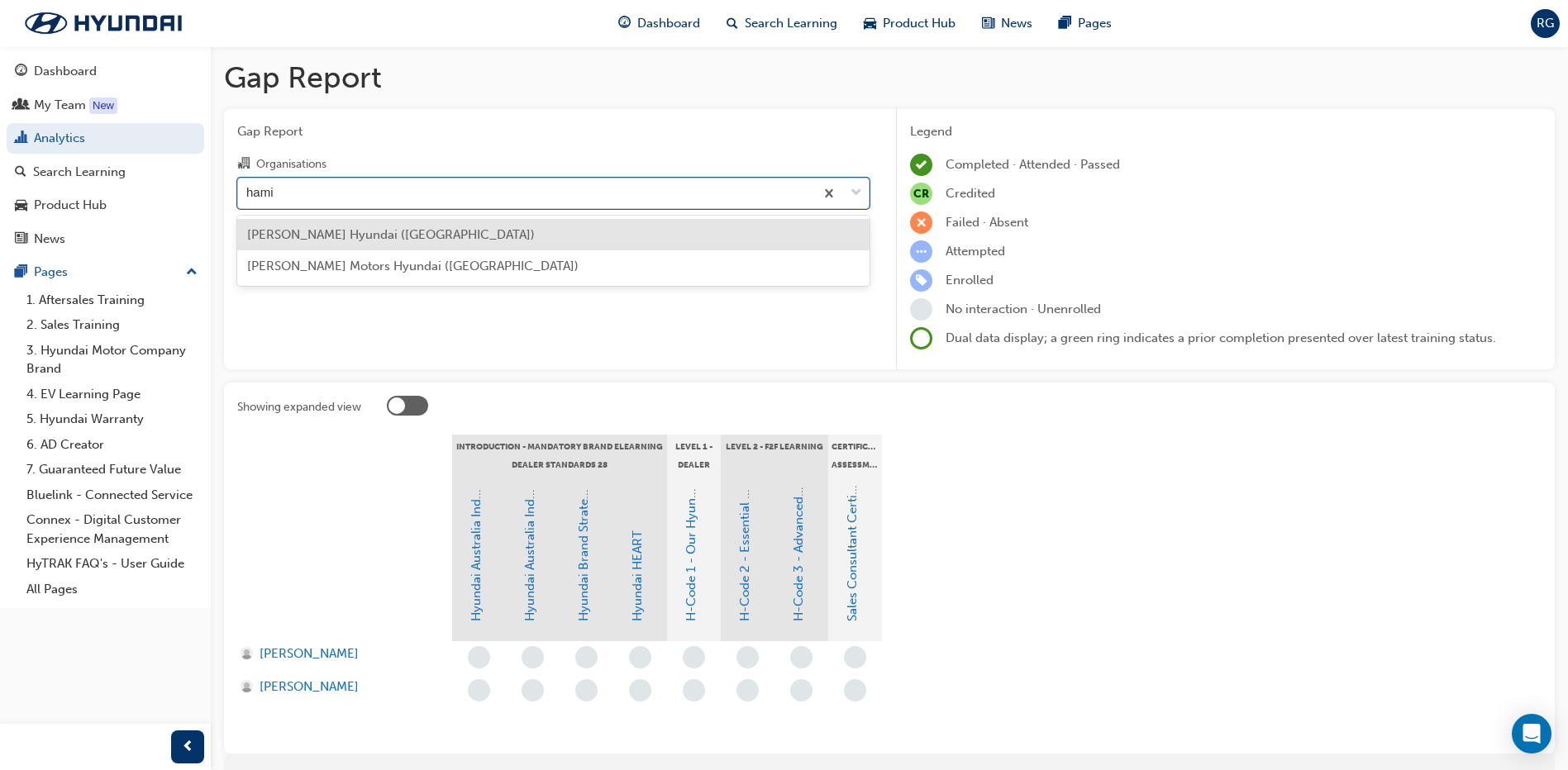
type input "[PERSON_NAME]"
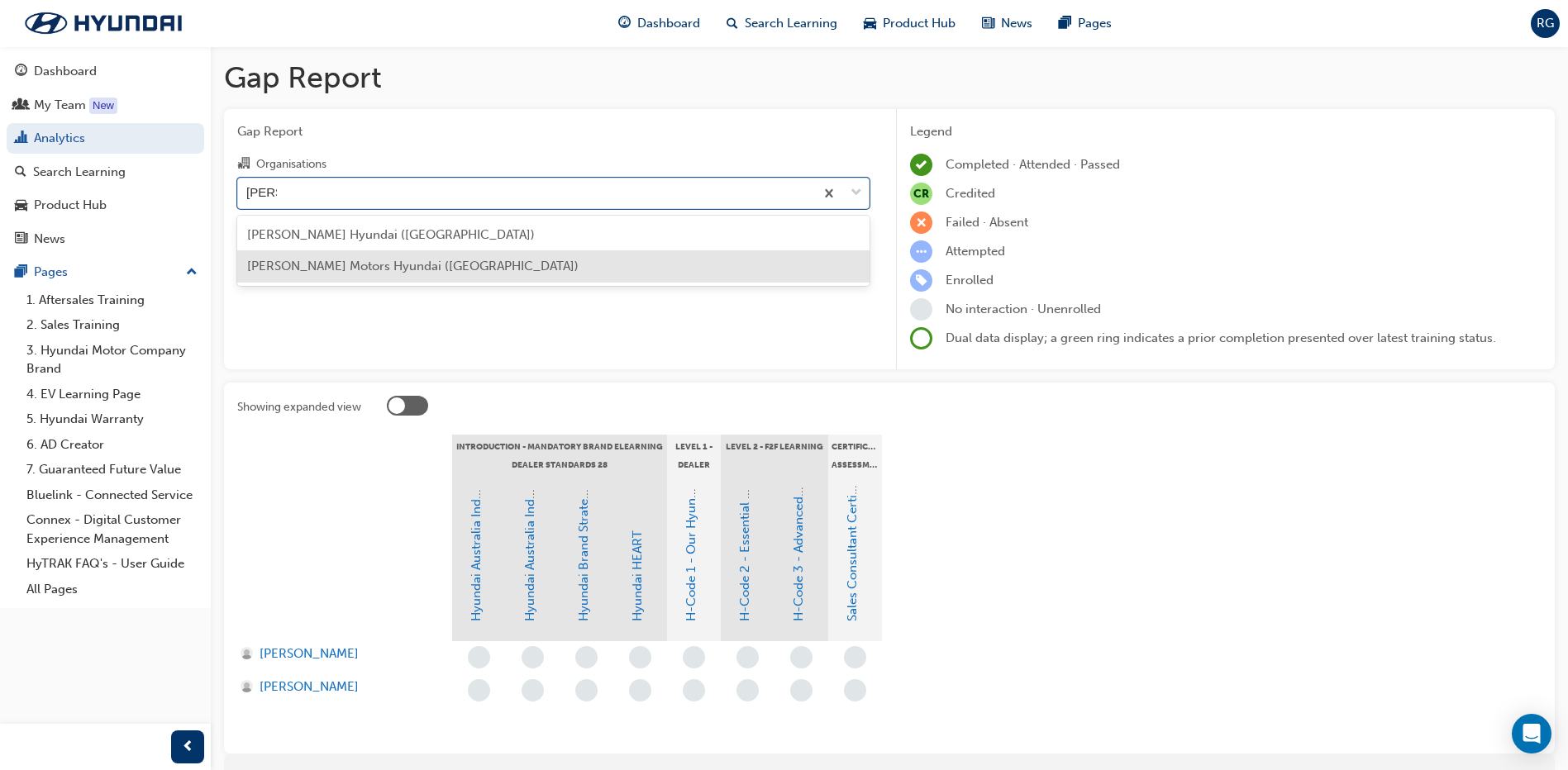
click at [417, 263] on span "[PERSON_NAME] Motors Hyundai ([GEOGRAPHIC_DATA])" at bounding box center [413, 266] width 332 height 15
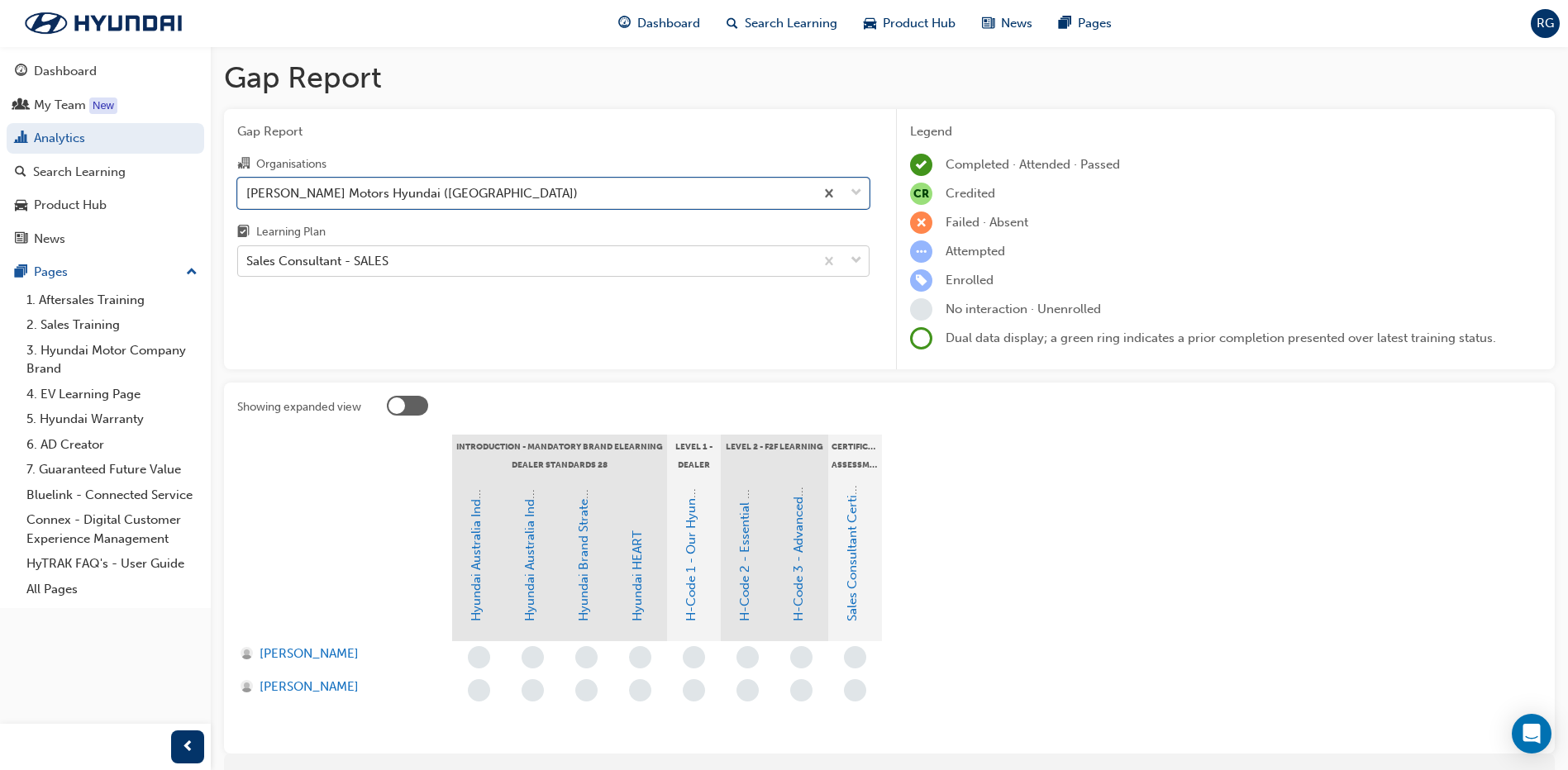
click at [417, 263] on div "Sales Consultant - SALES" at bounding box center [527, 261] width 576 height 29
click at [248, 263] on input "Learning Plan Sales Consultant - SALES" at bounding box center [247, 261] width 2 height 14
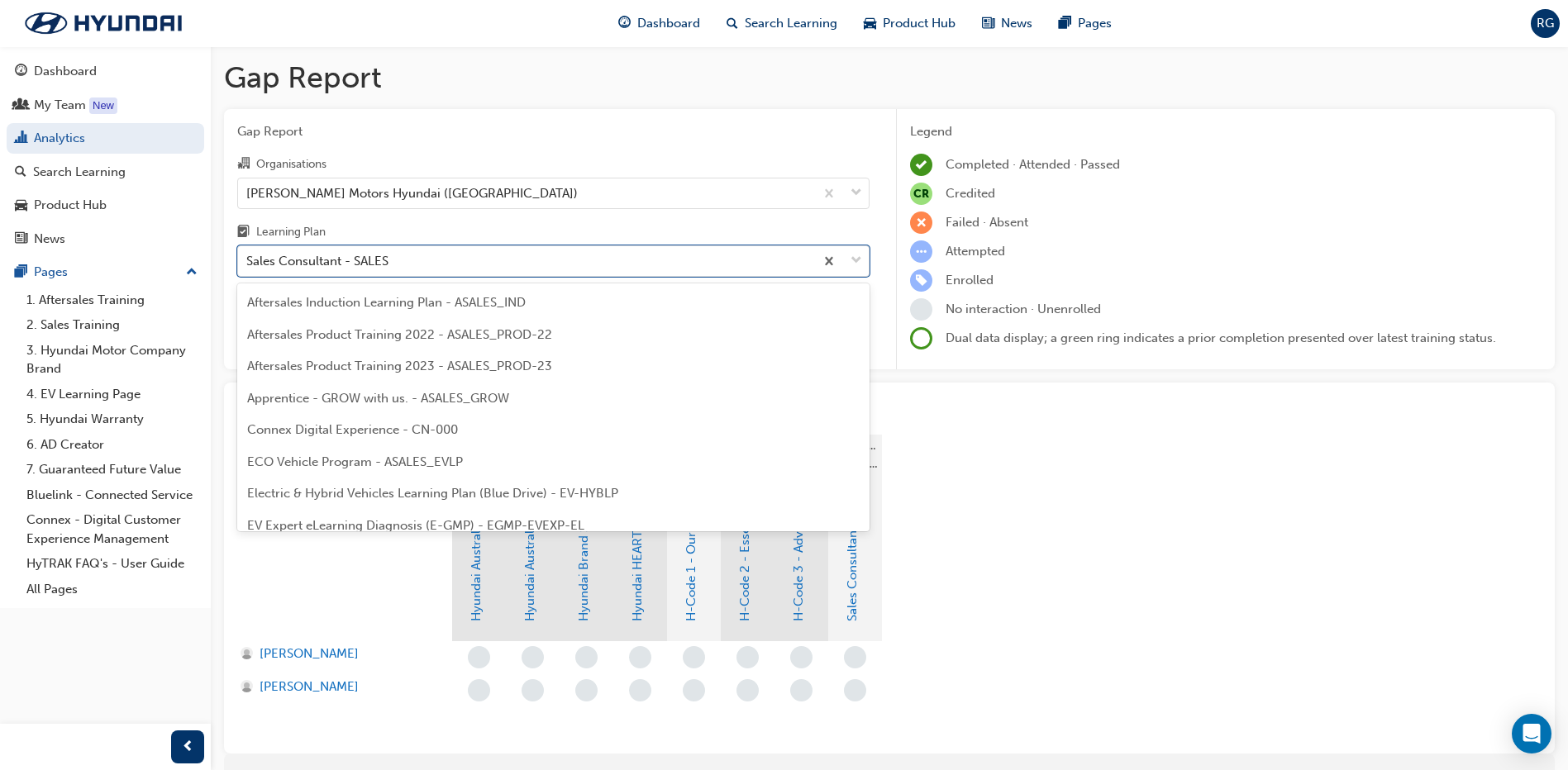
scroll to position [689, 0]
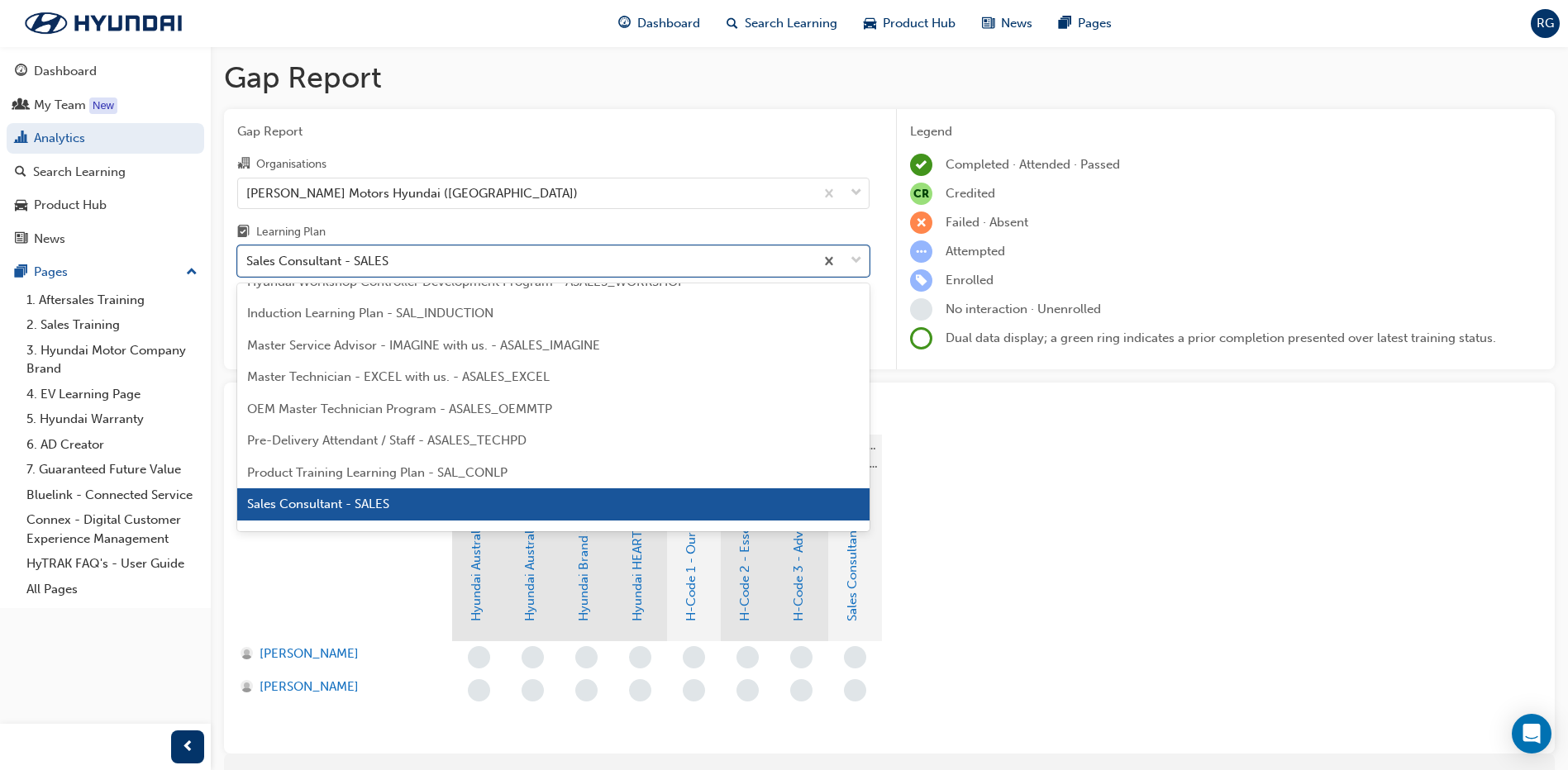
click at [373, 499] on span "Sales Consultant - SALES" at bounding box center [318, 503] width 142 height 15
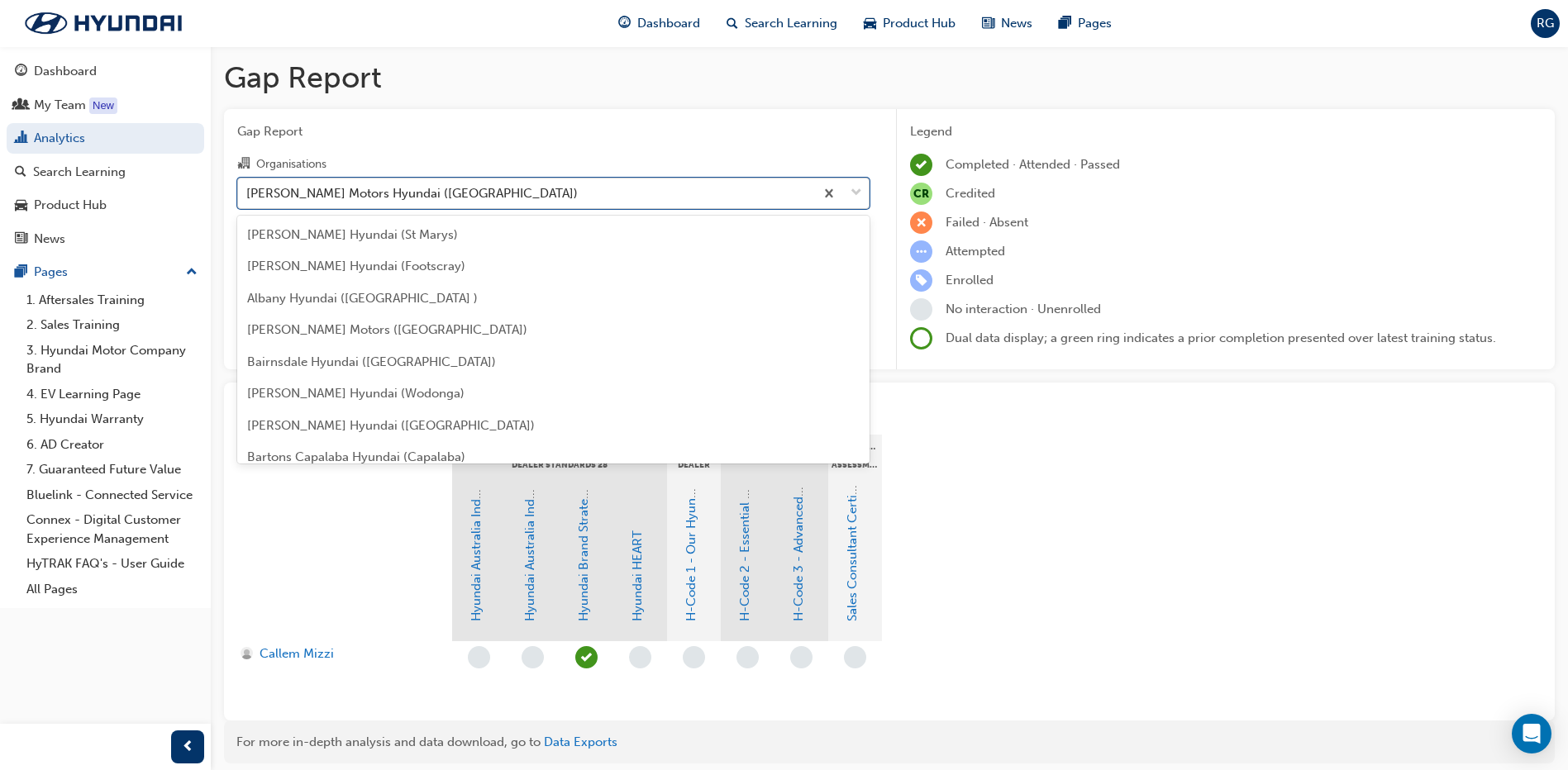
click at [416, 190] on div "[PERSON_NAME] Motors Hyundai ([GEOGRAPHIC_DATA])" at bounding box center [412, 192] width 332 height 19
click at [248, 190] on input "Organisations option [PERSON_NAME] Motors Hyundai ([GEOGRAPHIC_DATA]), selected…" at bounding box center [247, 192] width 2 height 14
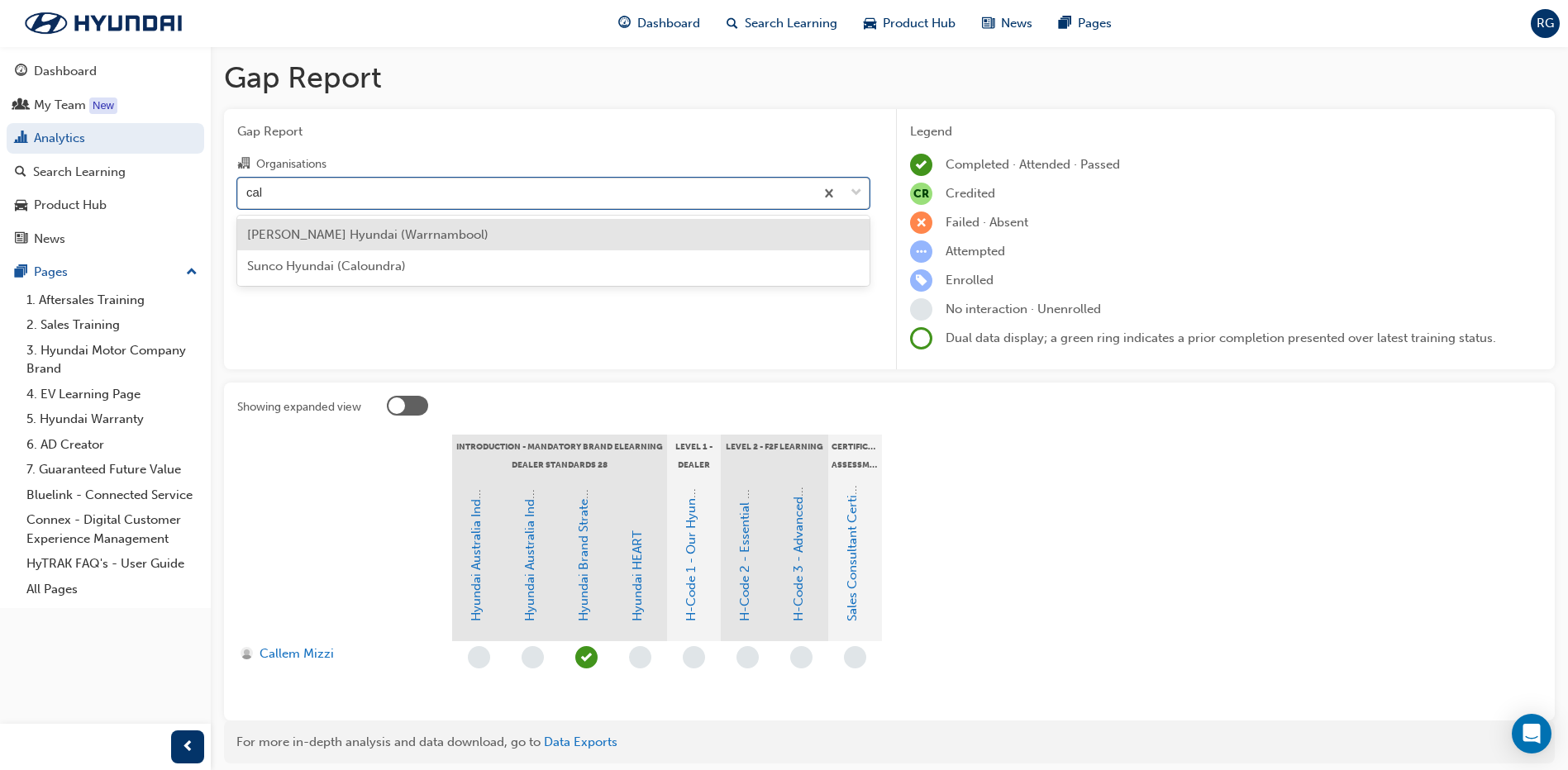
type input "call"
click at [399, 237] on span "[PERSON_NAME] Hyundai (Warrnambool)" at bounding box center [368, 234] width 241 height 15
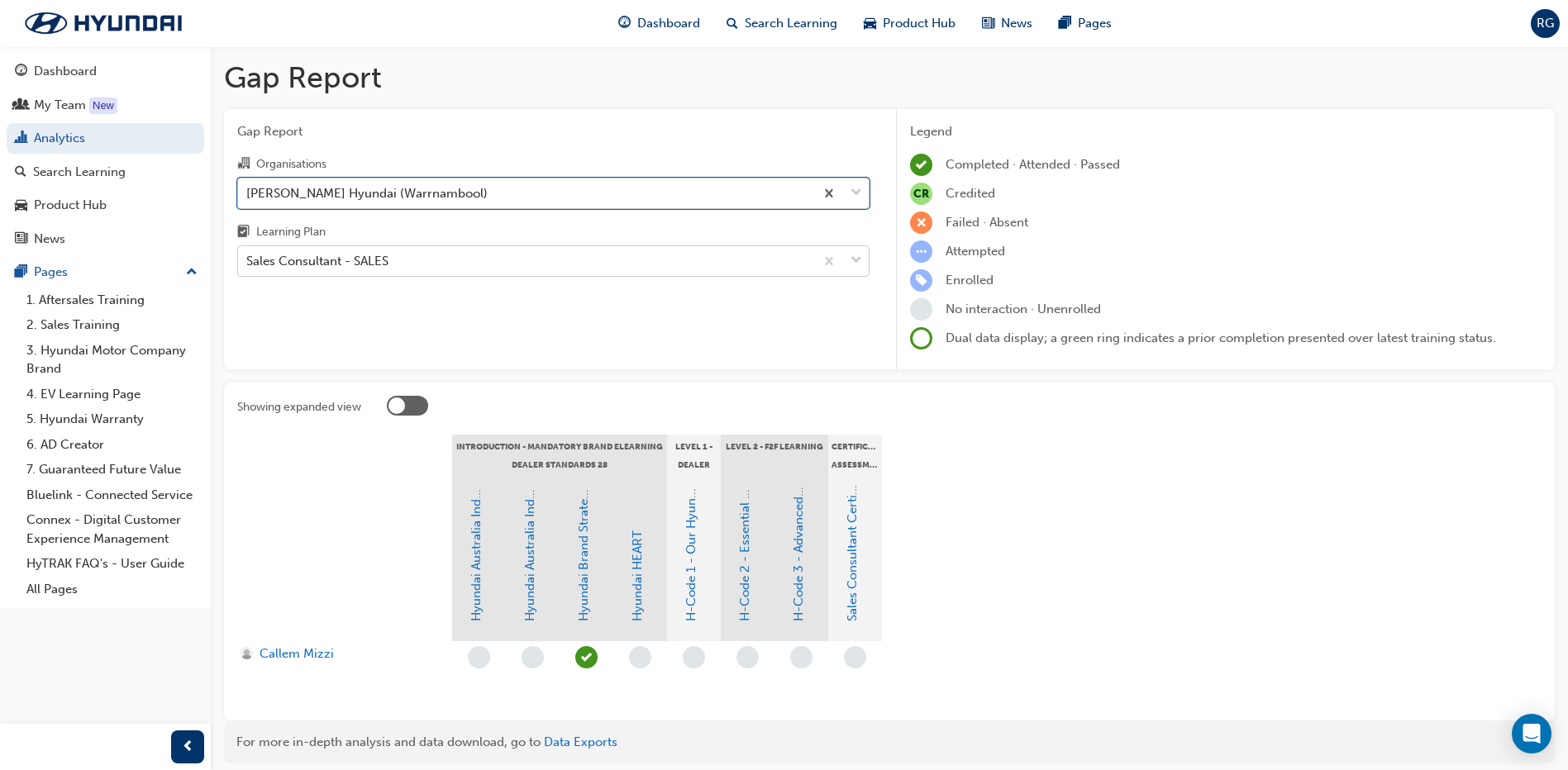
click at [426, 274] on div "Sales Consultant - SALES" at bounding box center [527, 261] width 576 height 29
click at [248, 268] on input "Learning Plan Sales Consultant - SALES" at bounding box center [247, 261] width 2 height 14
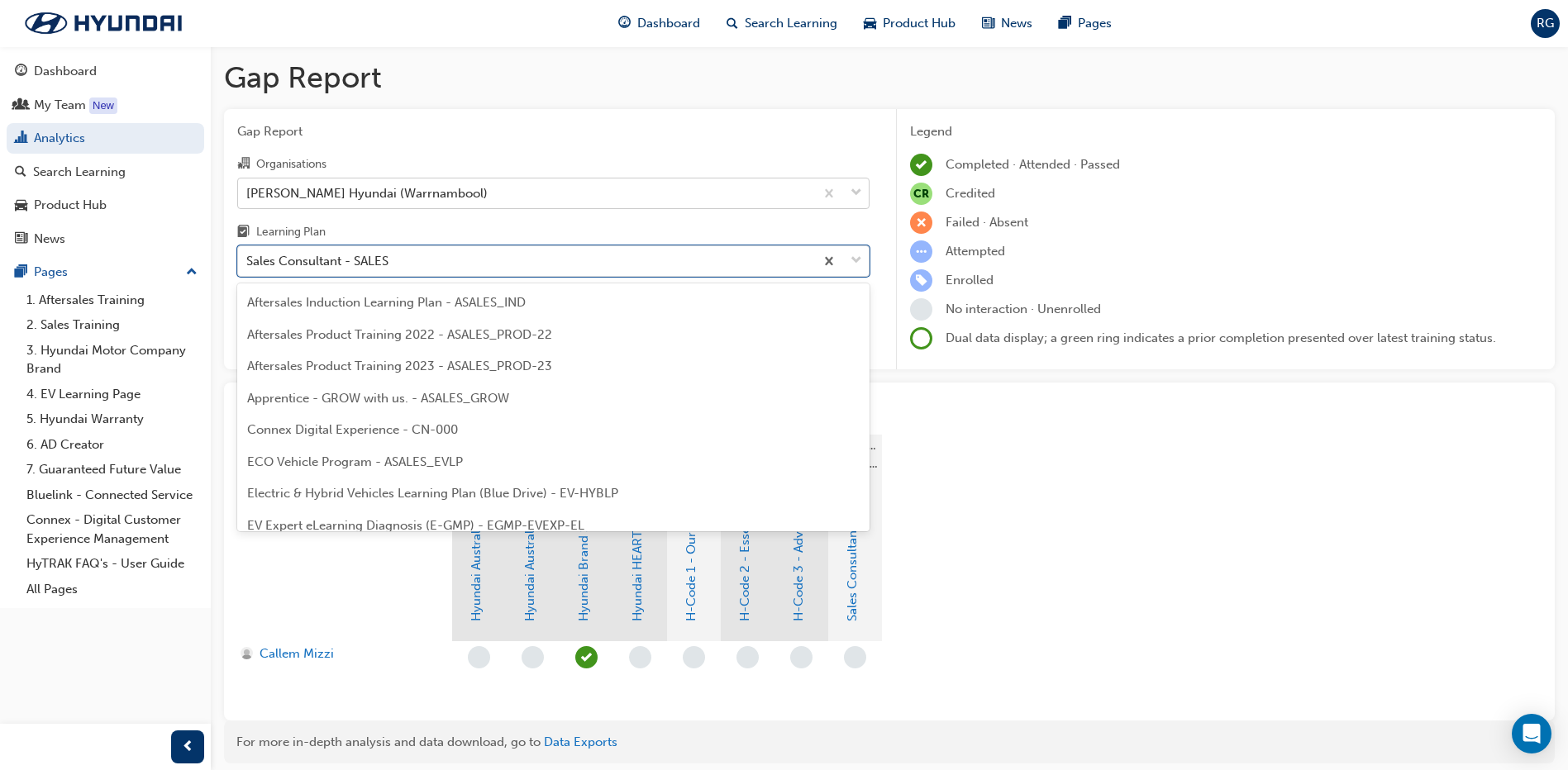
scroll to position [689, 0]
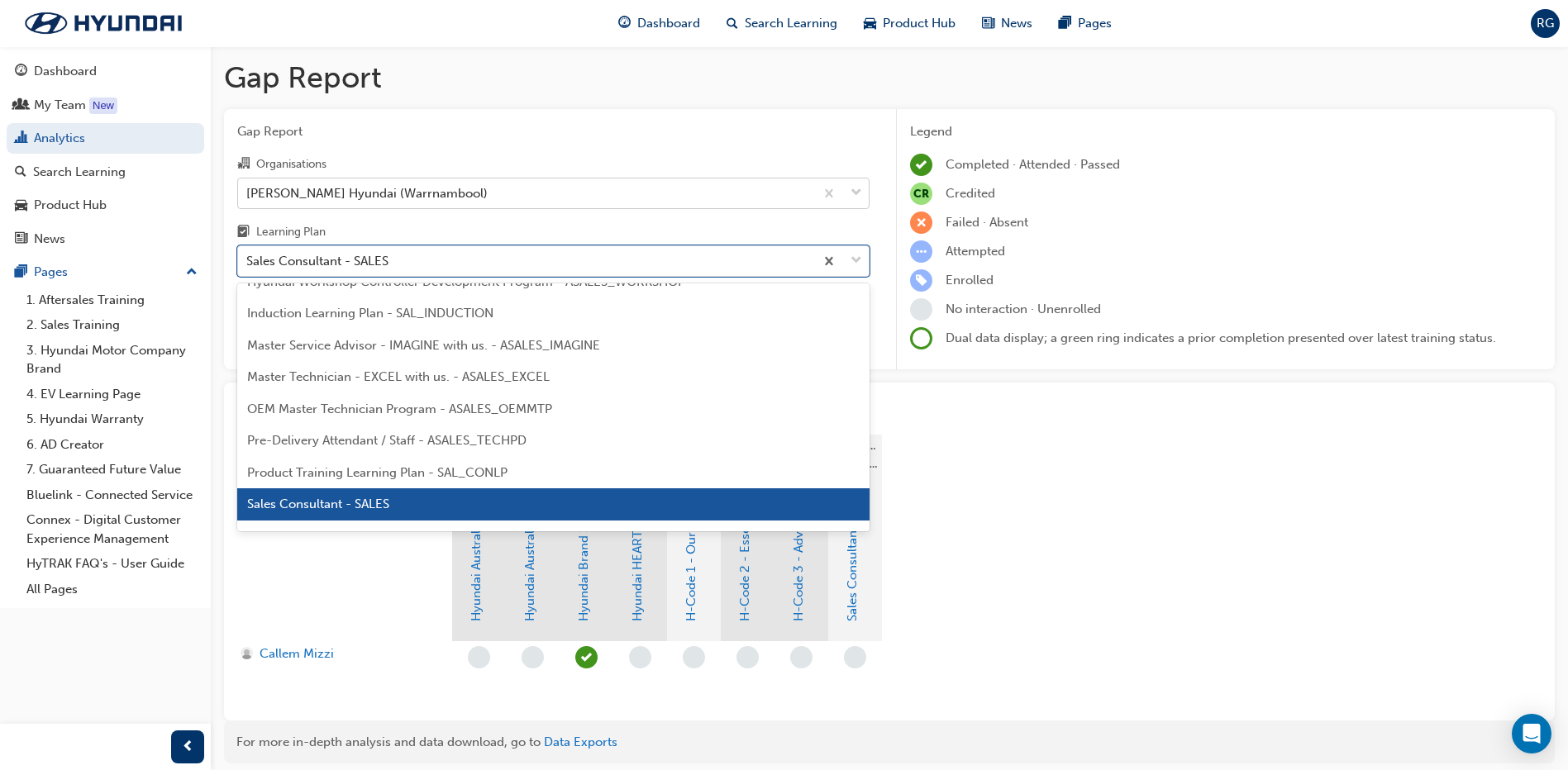
click at [372, 496] on span "Sales Consultant - SALES" at bounding box center [318, 503] width 142 height 15
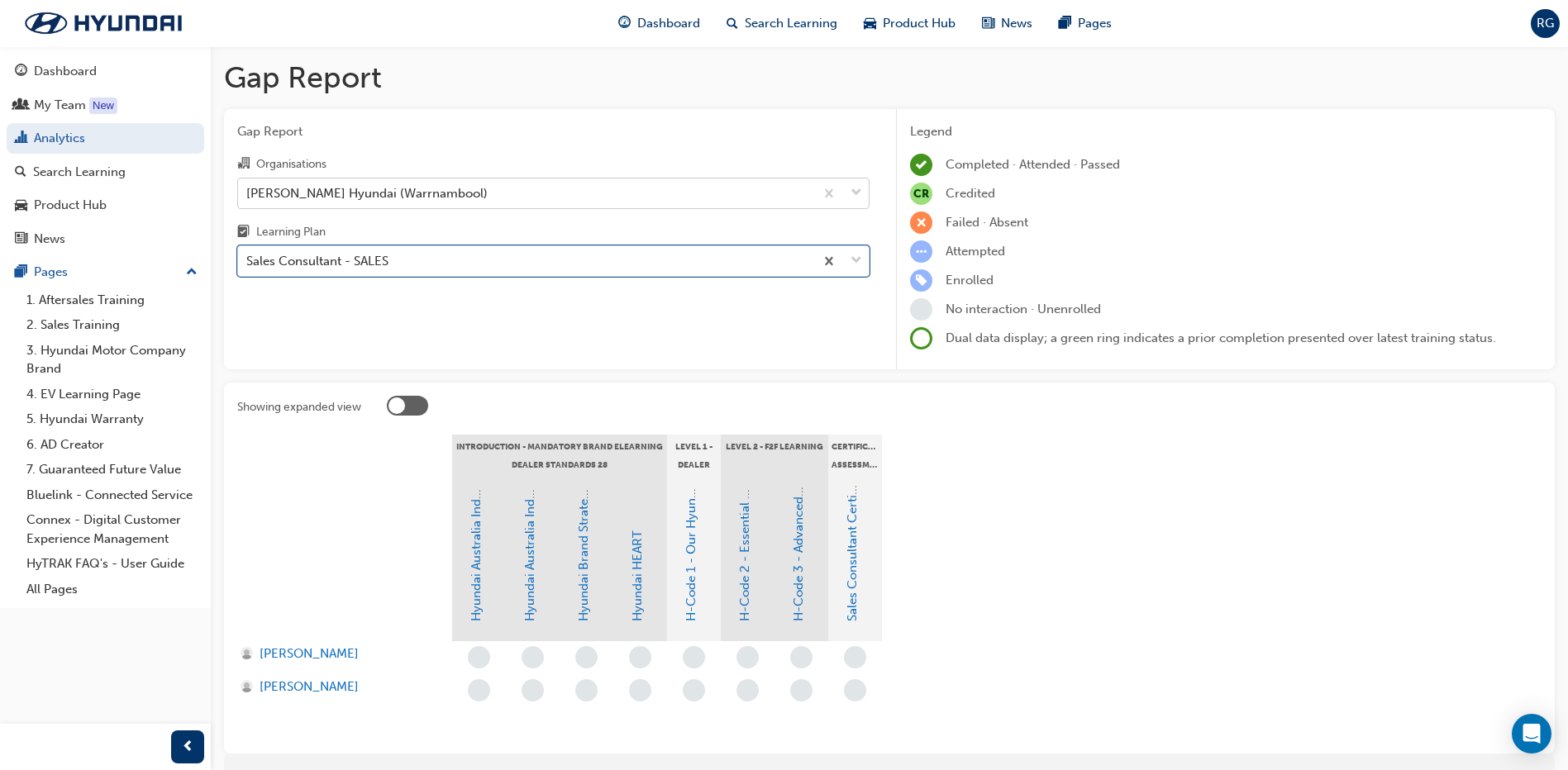
click at [459, 195] on div "[PERSON_NAME] Hyundai (Warrnambool)" at bounding box center [527, 192] width 576 height 29
click at [248, 195] on input "Organisations [PERSON_NAME] Hyundai (Warrnambool)" at bounding box center [247, 192] width 2 height 14
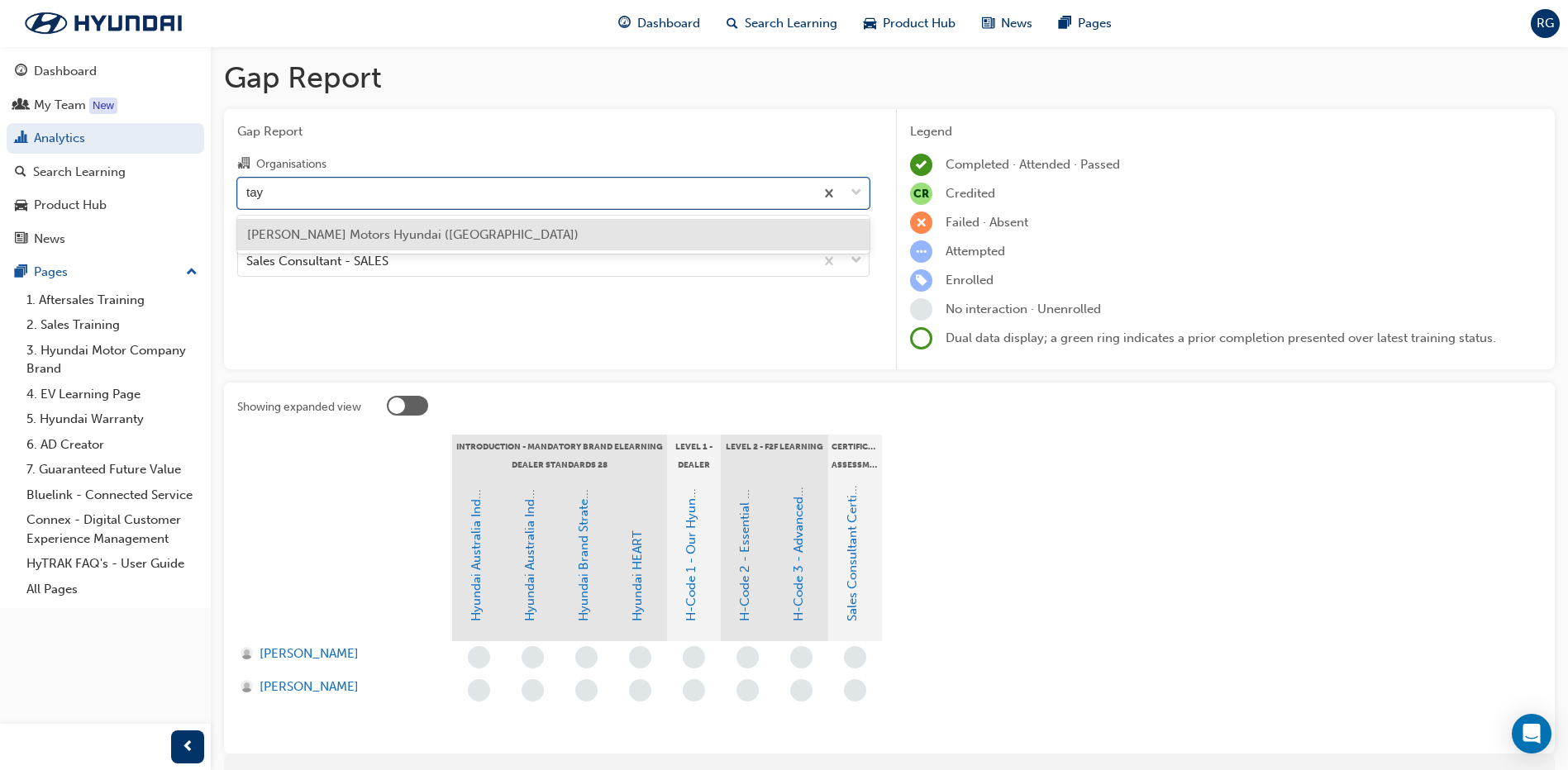
type input "tayl"
click at [404, 226] on div "[PERSON_NAME] Motors Hyundai ([GEOGRAPHIC_DATA])" at bounding box center [553, 235] width 632 height 32
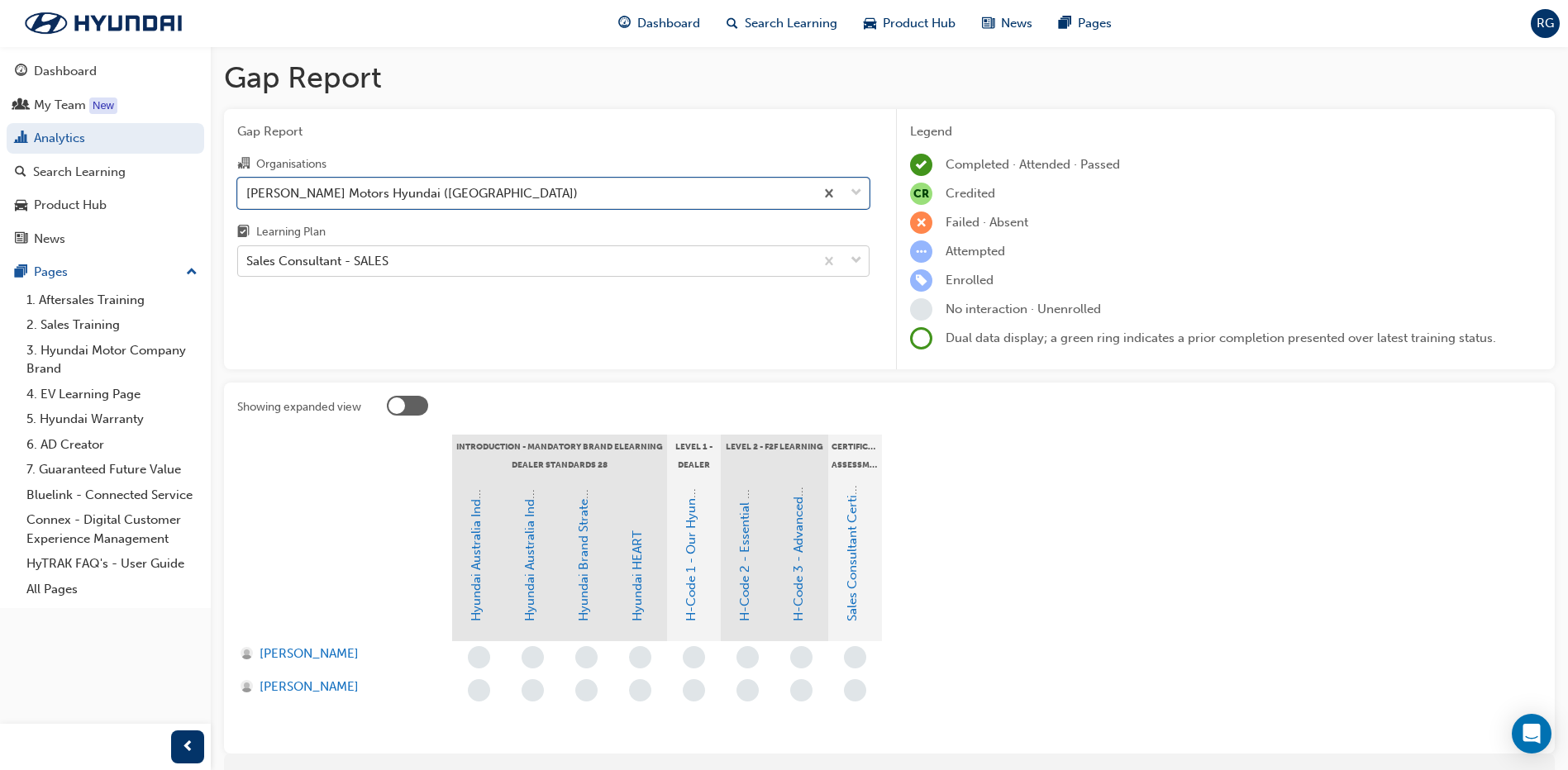
click at [409, 263] on div "Sales Consultant - SALES" at bounding box center [527, 261] width 576 height 29
click at [248, 263] on input "Learning Plan Sales Consultant - SALES" at bounding box center [247, 261] width 2 height 14
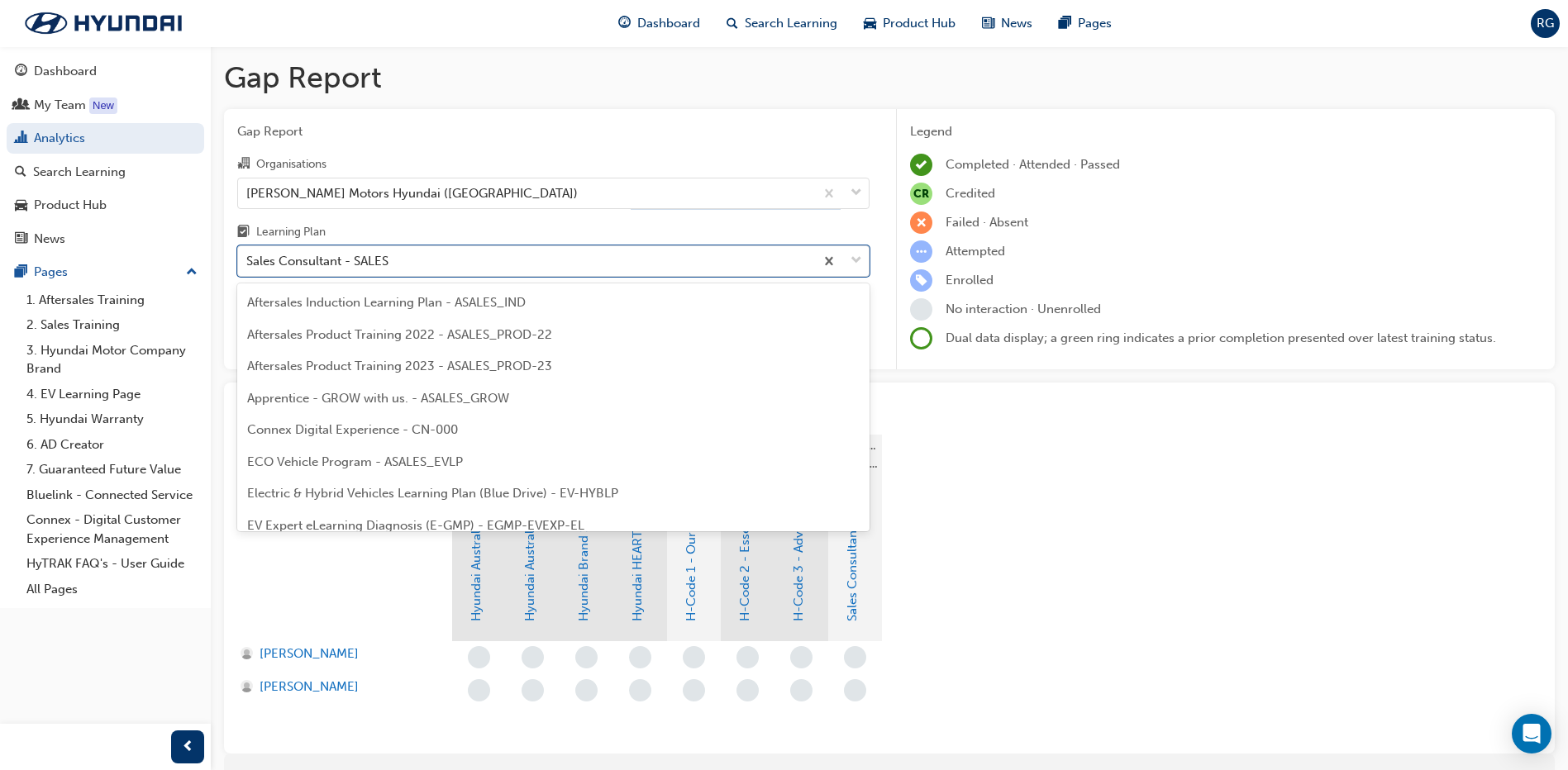
scroll to position [689, 0]
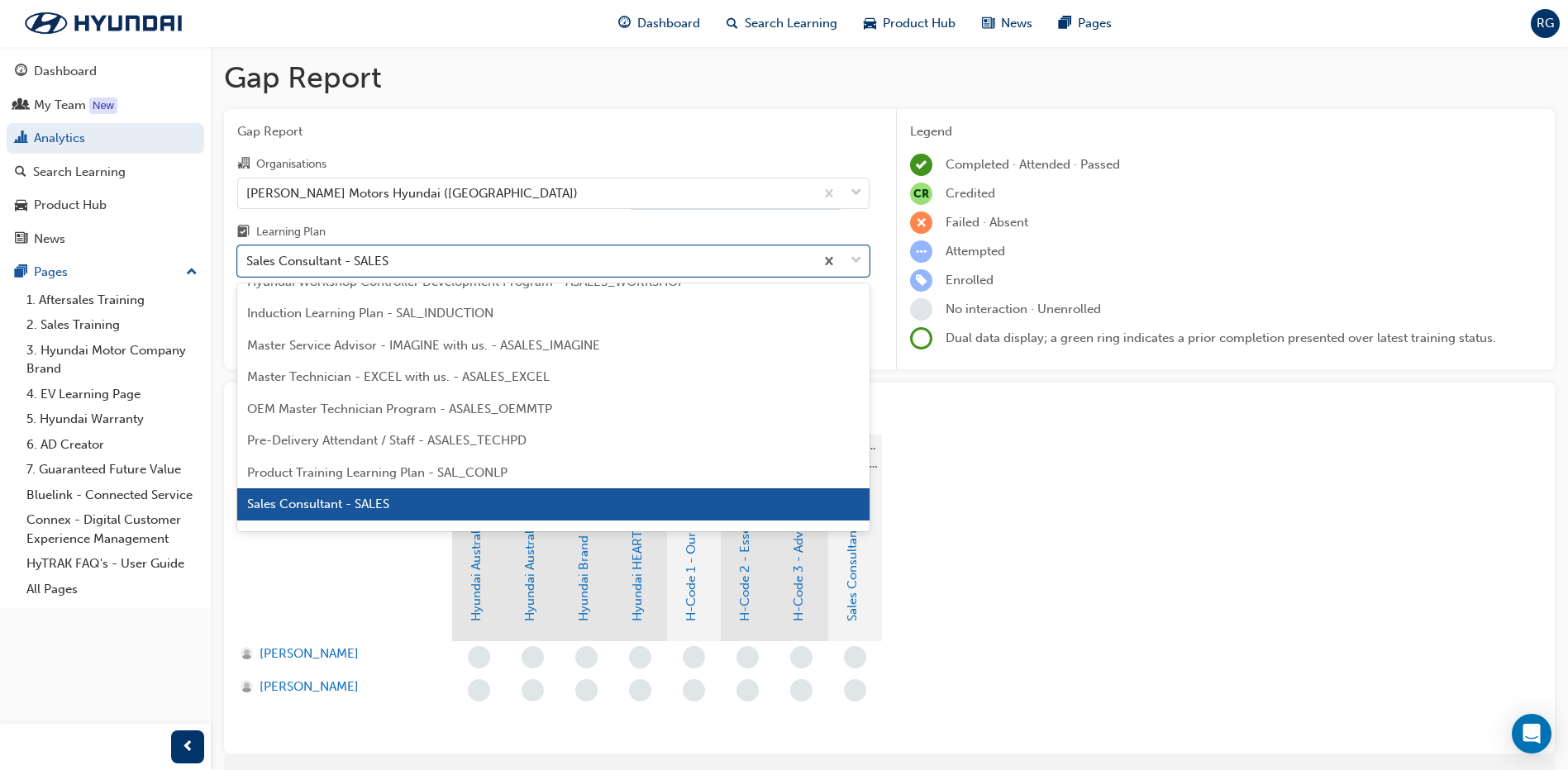
click at [372, 502] on span "Sales Consultant - SALES" at bounding box center [318, 503] width 142 height 15
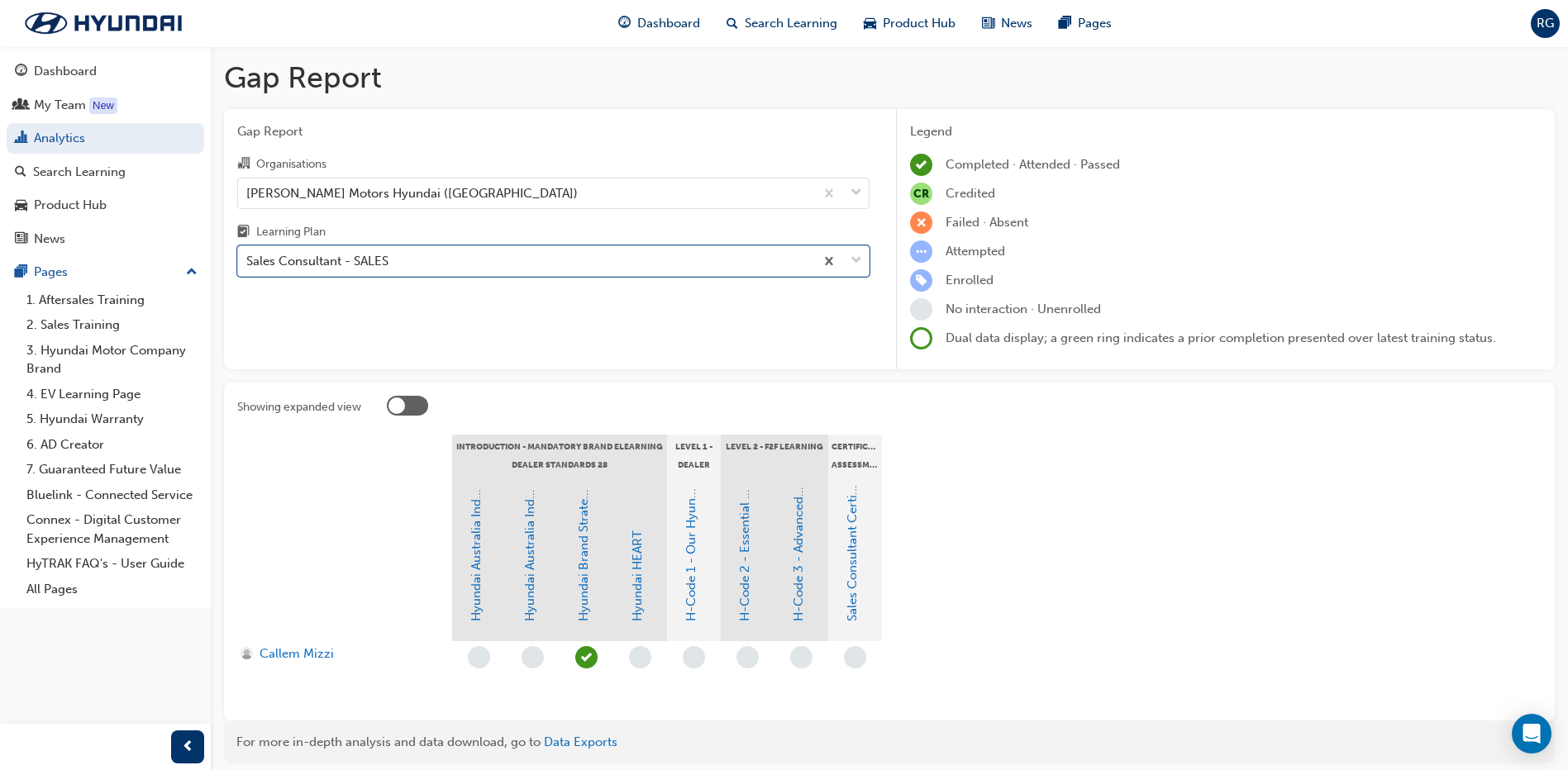
click at [332, 308] on div "Gap Report Organisations [PERSON_NAME] Motors Hyundai ([PERSON_NAME]) Learning …" at bounding box center [553, 239] width 659 height 261
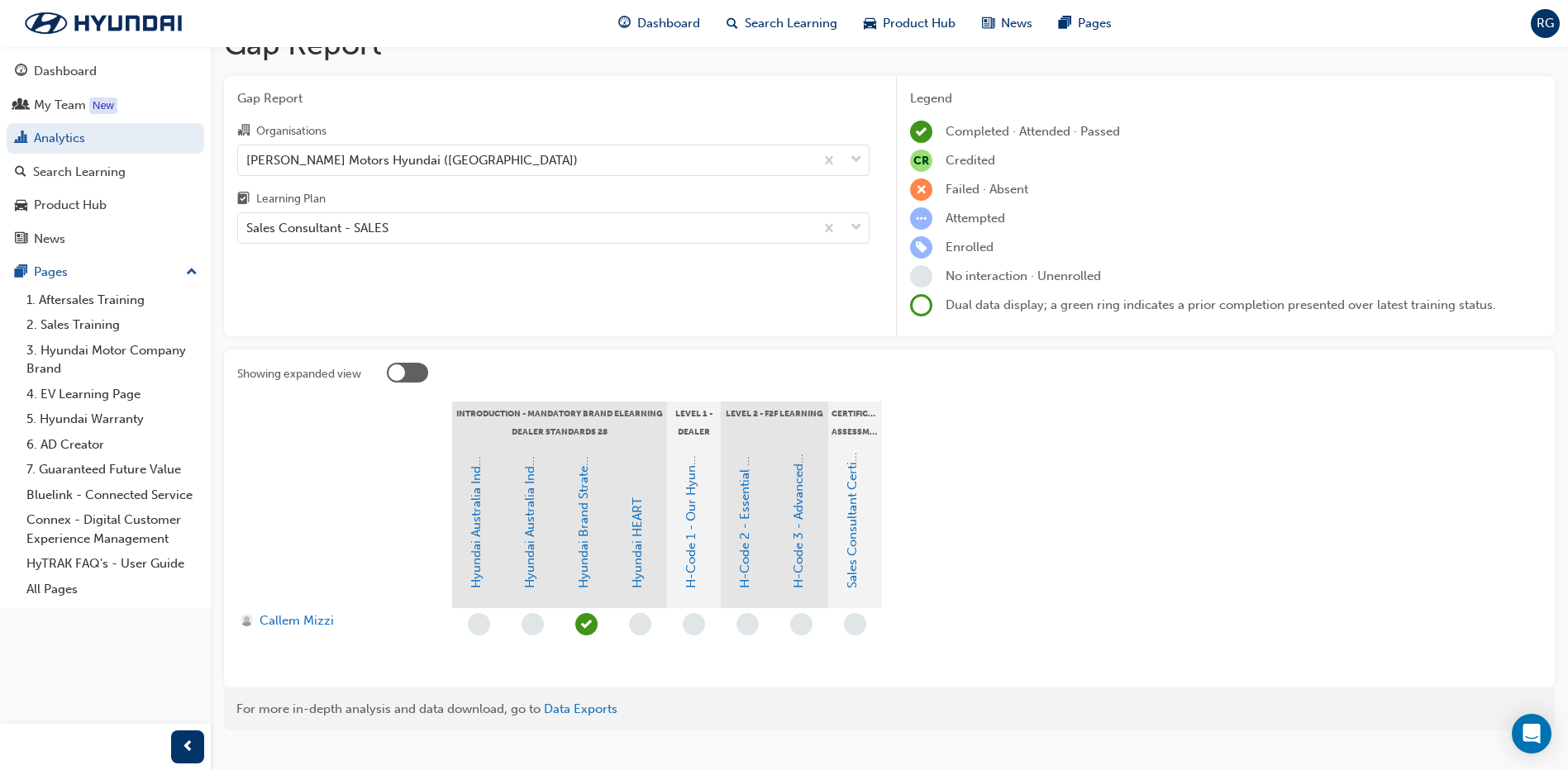
scroll to position [61, 0]
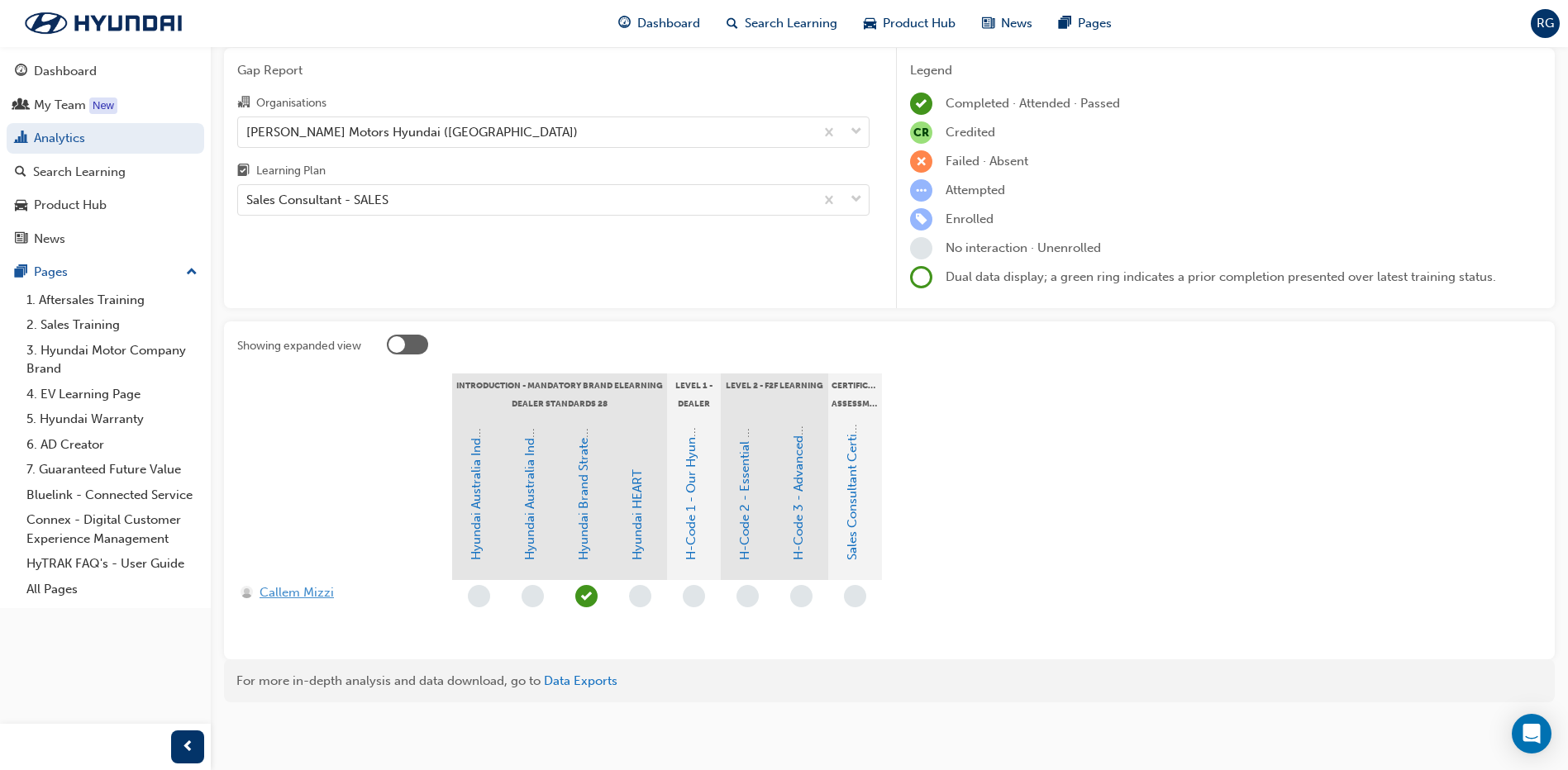
click at [318, 597] on span "Callem Mizzi" at bounding box center [297, 592] width 74 height 19
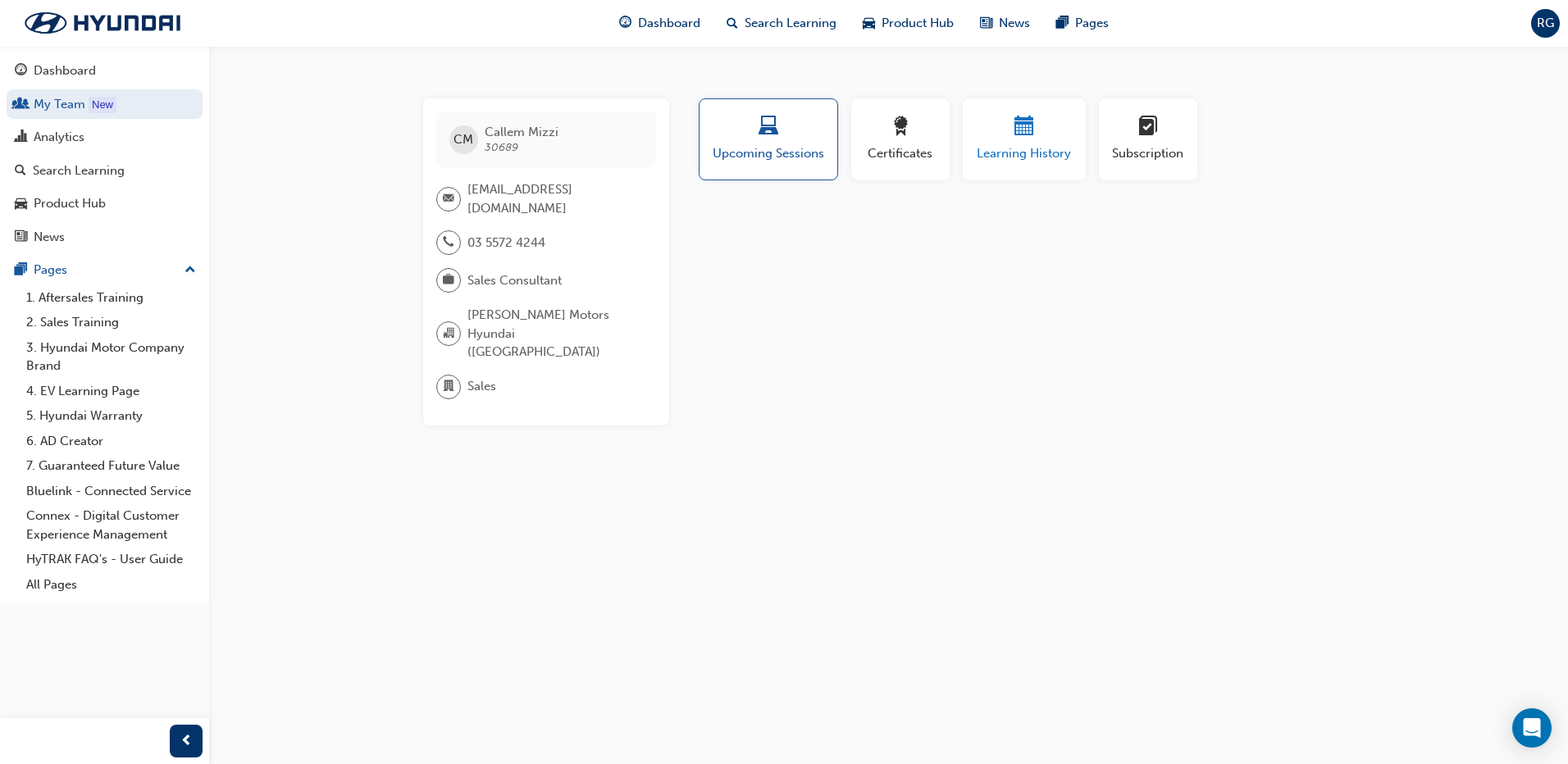
click at [1018, 133] on span "calendar-icon" at bounding box center [1025, 127] width 19 height 22
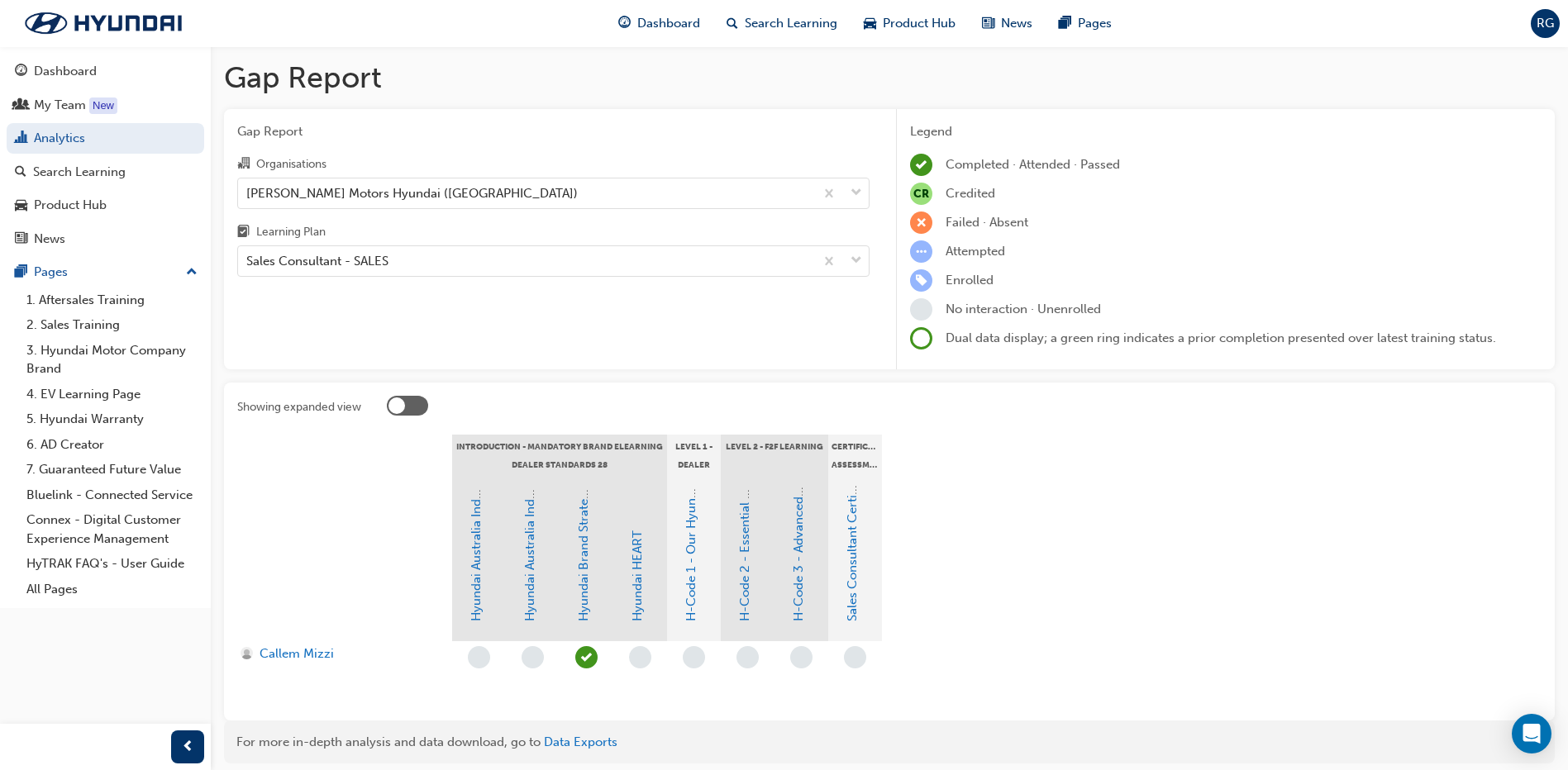
scroll to position [61, 0]
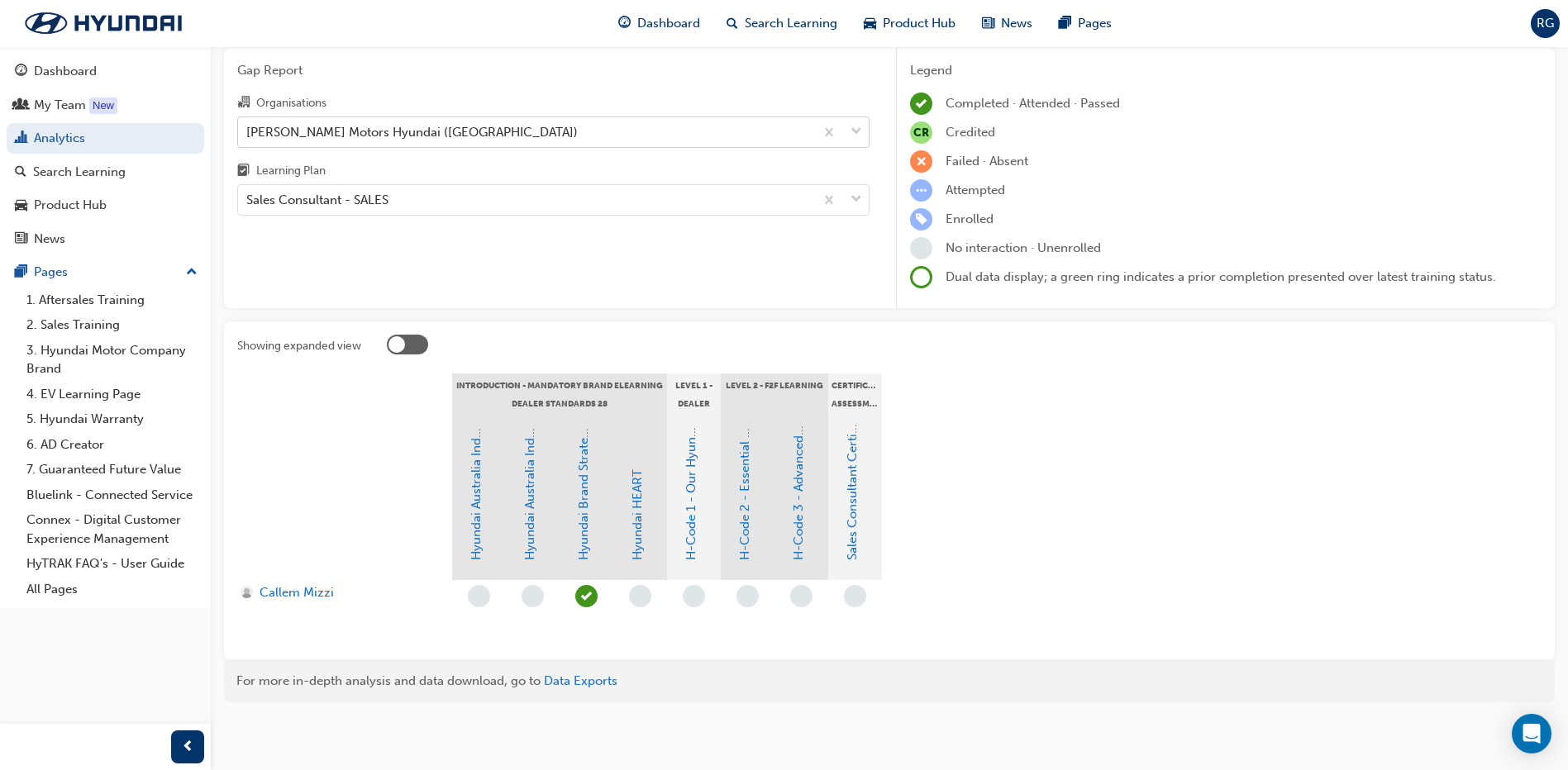
click at [417, 141] on div "[PERSON_NAME] Motors Hyundai ([GEOGRAPHIC_DATA])" at bounding box center [412, 131] width 332 height 19
click at [248, 138] on input "Organisations [PERSON_NAME] Motors Hyundai ([GEOGRAPHIC_DATA])" at bounding box center [247, 131] width 2 height 14
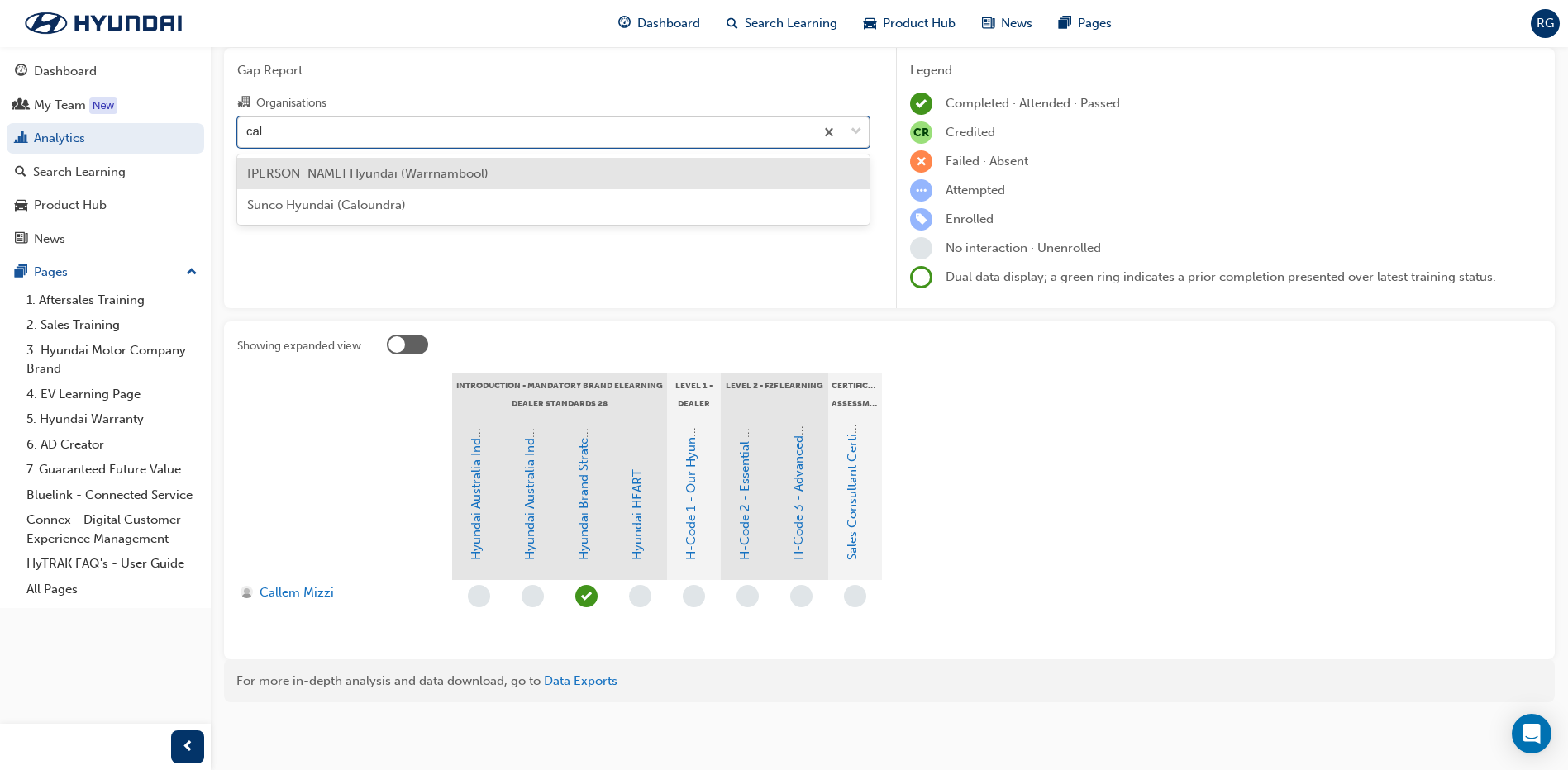
scroll to position [0, 0]
type input "callagh"
click at [392, 178] on span "[PERSON_NAME] Hyundai (Warrnambool)" at bounding box center [368, 173] width 241 height 15
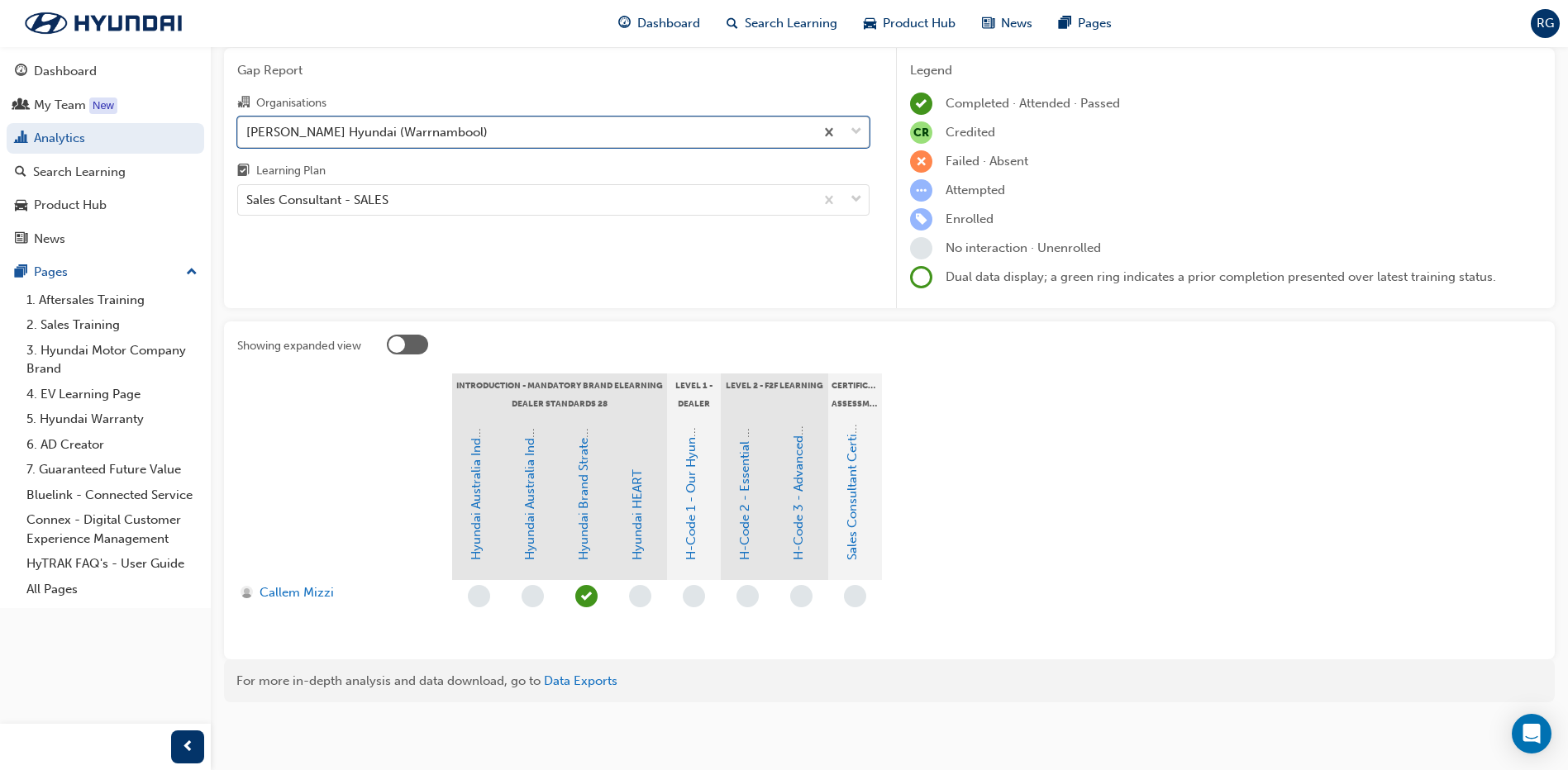
click at [433, 263] on div "Gap Report Organisations option [PERSON_NAME] Hyundai (Warrnambool), selected. …" at bounding box center [553, 178] width 659 height 261
click at [436, 203] on div "Sales Consultant - SALES" at bounding box center [527, 200] width 576 height 29
click at [248, 203] on input "Learning Plan Sales Consultant - SALES" at bounding box center [247, 199] width 2 height 14
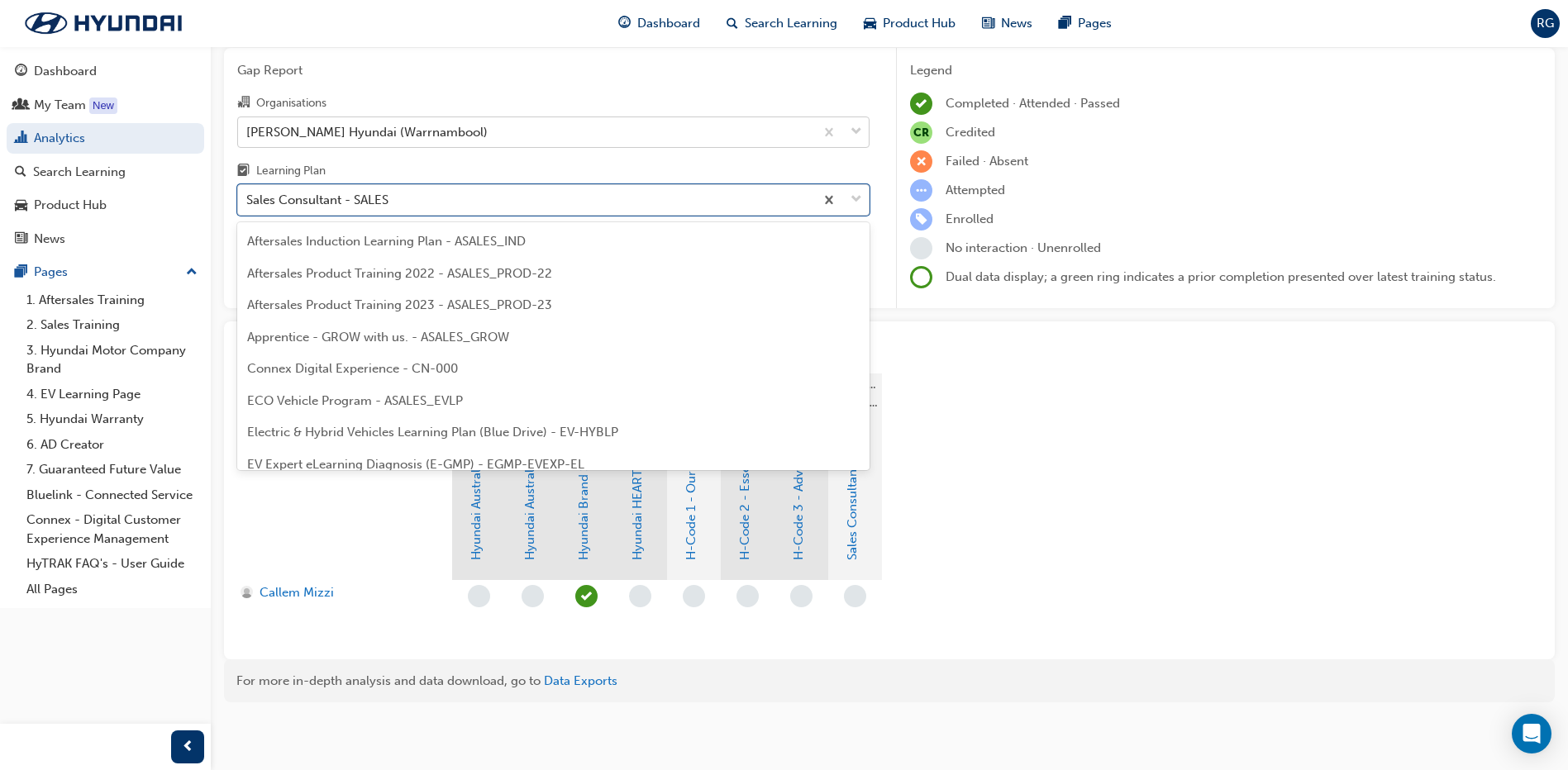
scroll to position [689, 0]
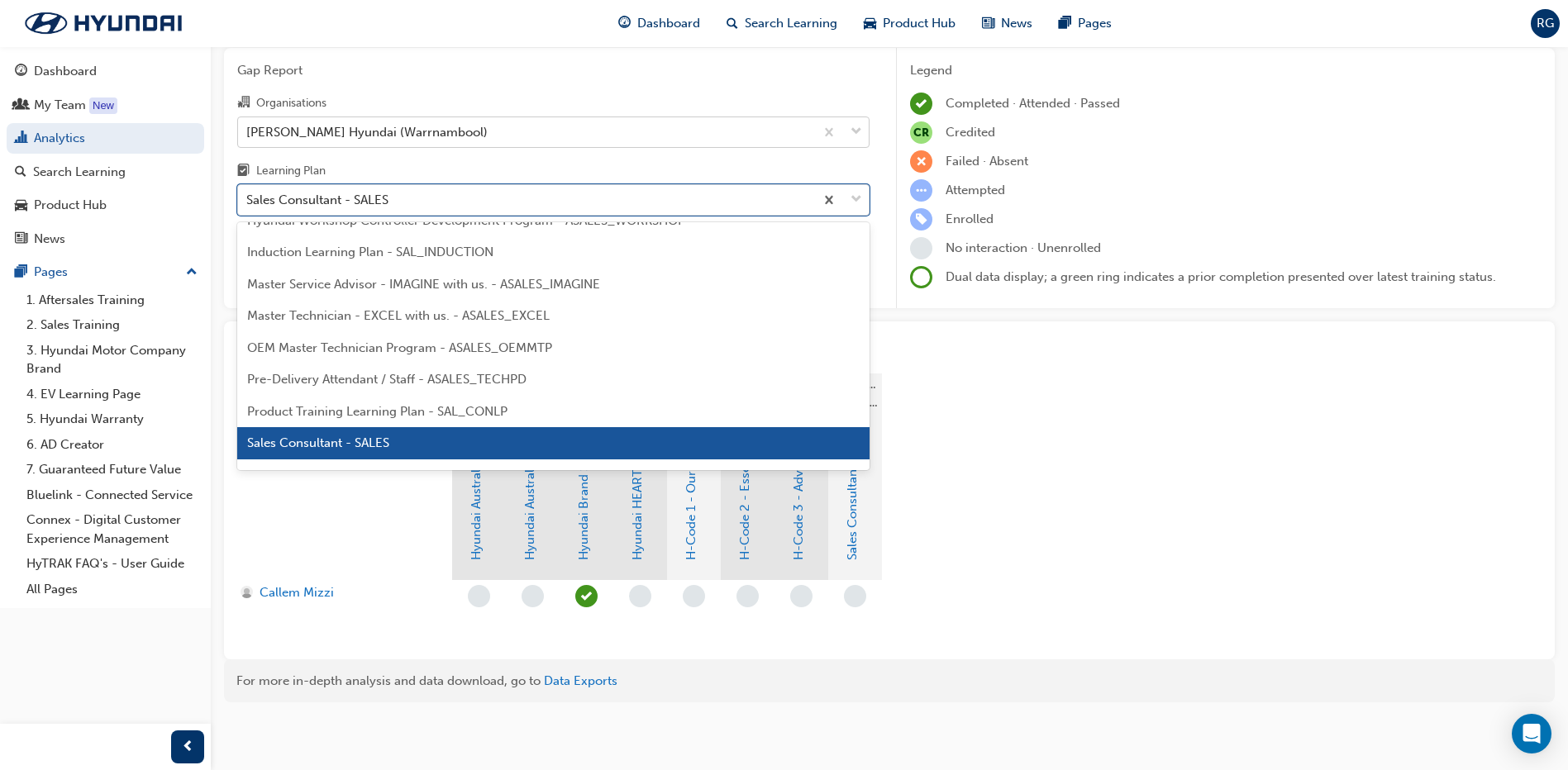
click at [385, 439] on span "Sales Consultant - SALES" at bounding box center [318, 442] width 142 height 15
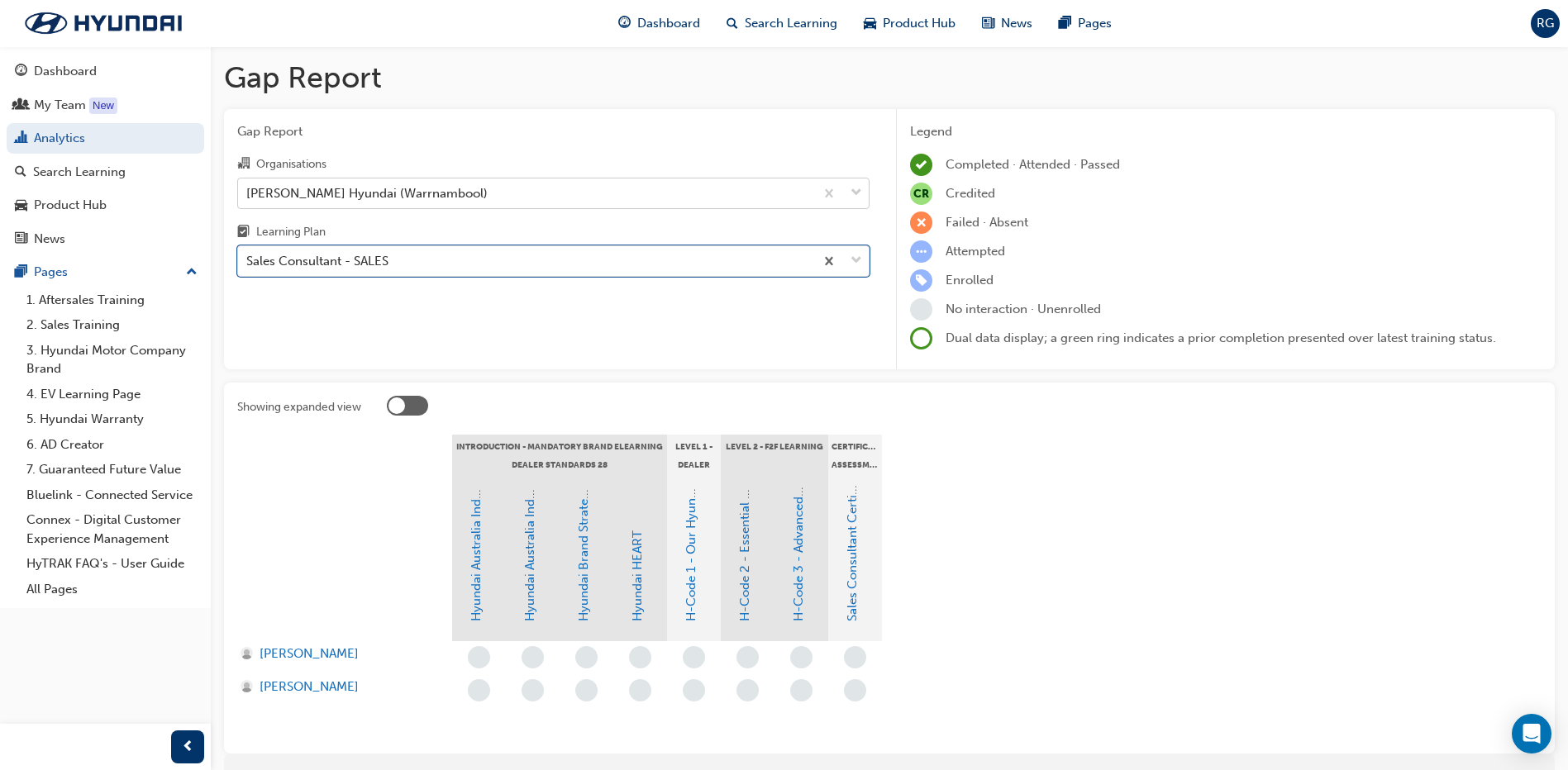
click at [348, 332] on div "Gap Report Organisations [PERSON_NAME] Hyundai (Warrnambool) Learning Plan opti…" at bounding box center [553, 239] width 659 height 261
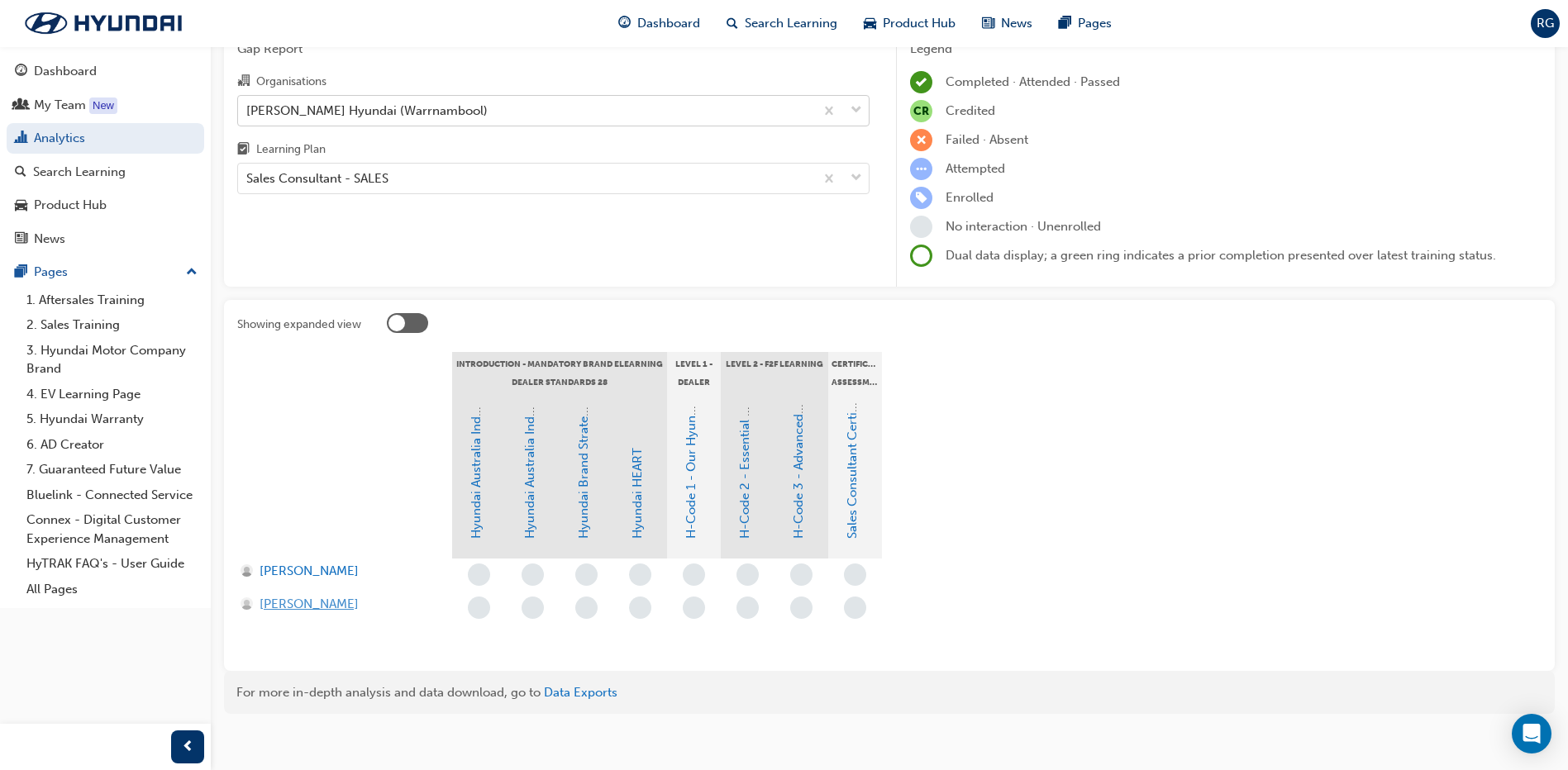
click at [319, 603] on span "[PERSON_NAME]" at bounding box center [309, 603] width 99 height 19
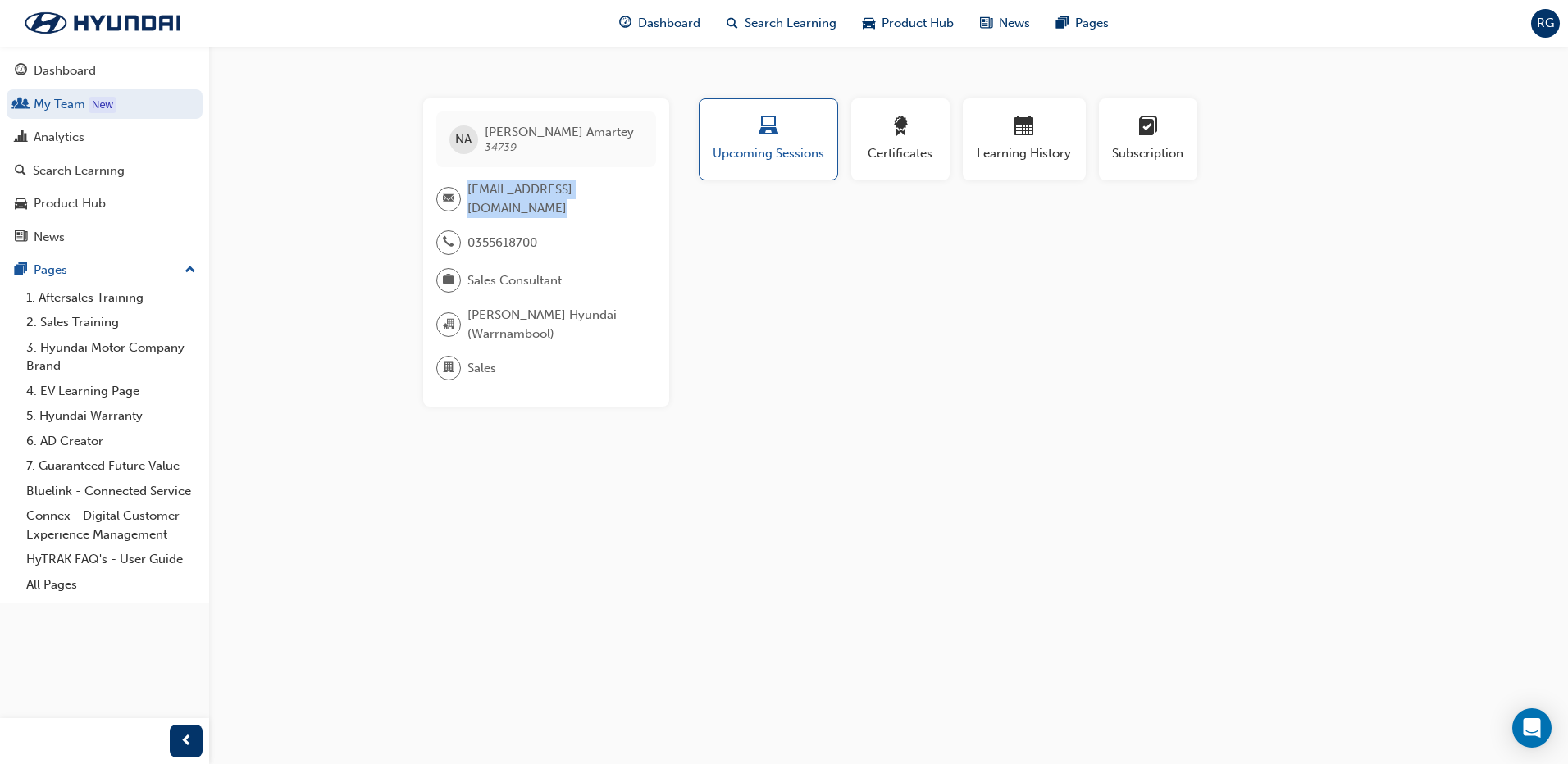
drag, startPoint x: 478, startPoint y: 208, endPoint x: 464, endPoint y: 189, distance: 23.6
click at [464, 189] on div "[EMAIL_ADDRESS][DOMAIN_NAME]" at bounding box center [539, 199] width 207 height 37
copy div "[EMAIL_ADDRESS][DOMAIN_NAME]"
